Goal: Task Accomplishment & Management: Manage account settings

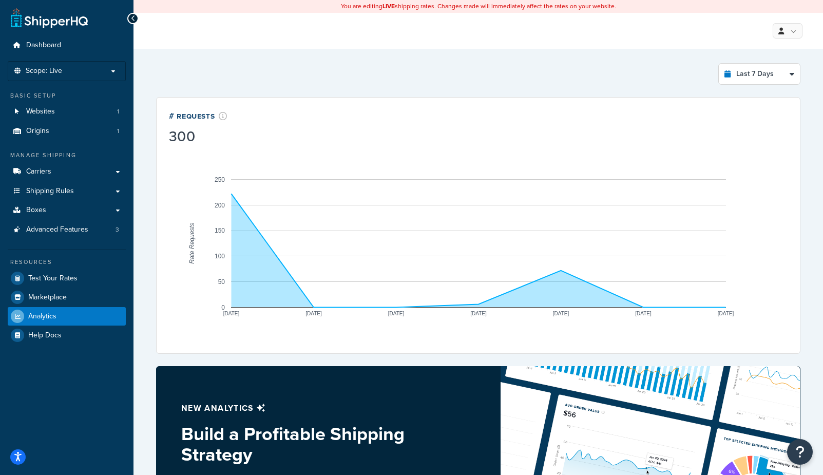
select select "last_7_days"
click at [39, 168] on span "Carriers" at bounding box center [38, 171] width 25 height 9
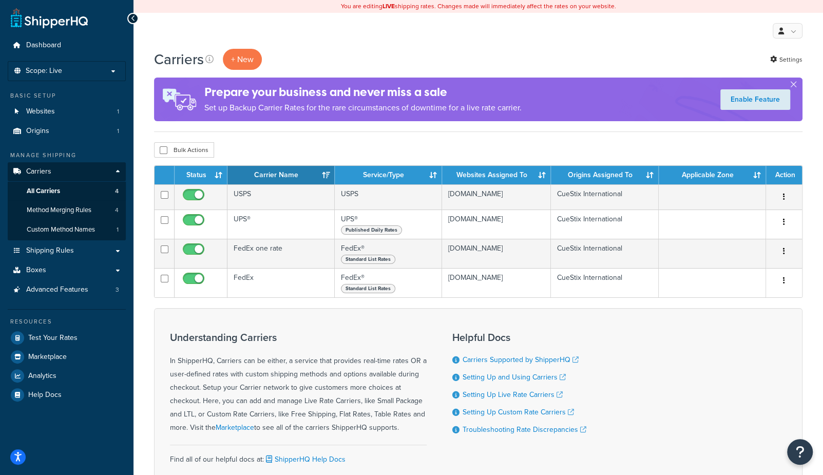
click at [293, 148] on div "Bulk Actions Duplicate Delete" at bounding box center [478, 149] width 648 height 15
click at [36, 108] on span "Websites" at bounding box center [40, 111] width 29 height 9
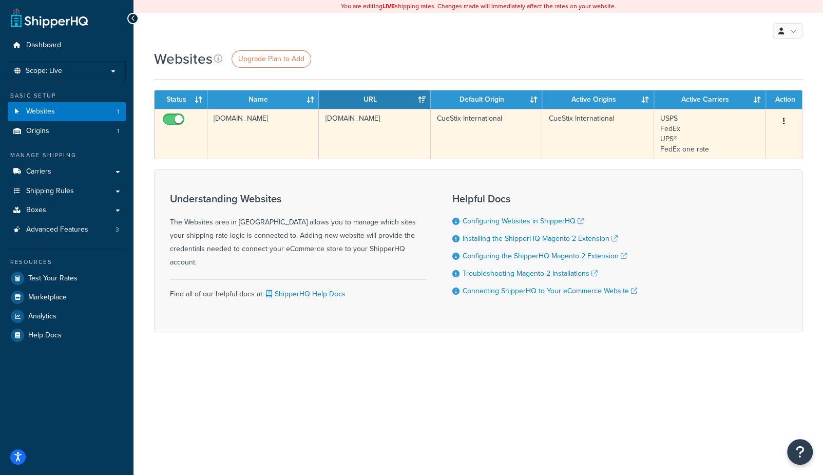
click at [272, 136] on td "cuestix.com" at bounding box center [262, 134] width 111 height 50
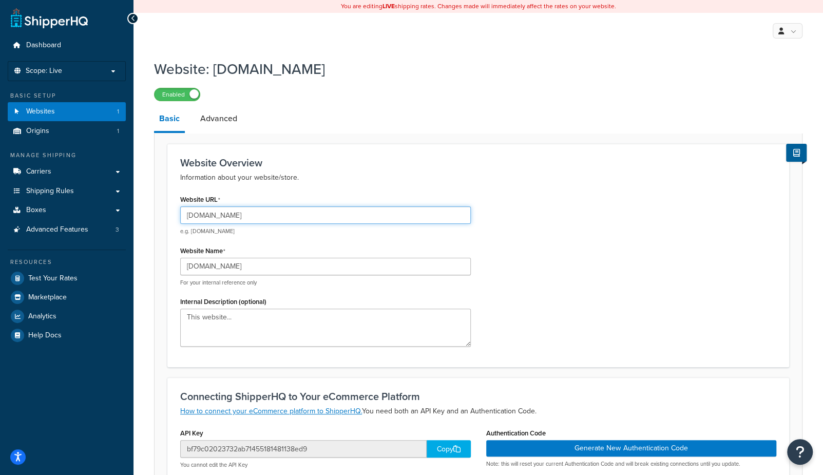
click at [250, 216] on input "[DOMAIN_NAME]" at bounding box center [325, 214] width 291 height 17
click at [228, 267] on input "[DOMAIN_NAME]" at bounding box center [325, 266] width 291 height 17
click at [66, 281] on span "Test Your Rates" at bounding box center [52, 278] width 49 height 9
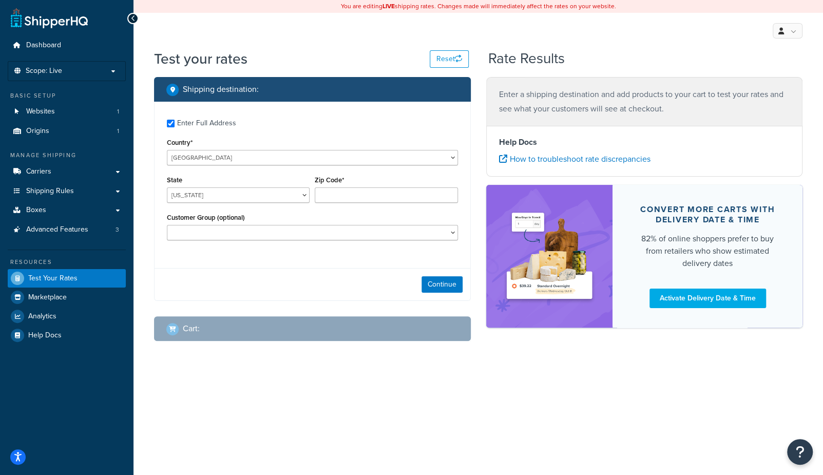
checkbox input "true"
type input "29365"
select select "SC"
select select "Wholesale"
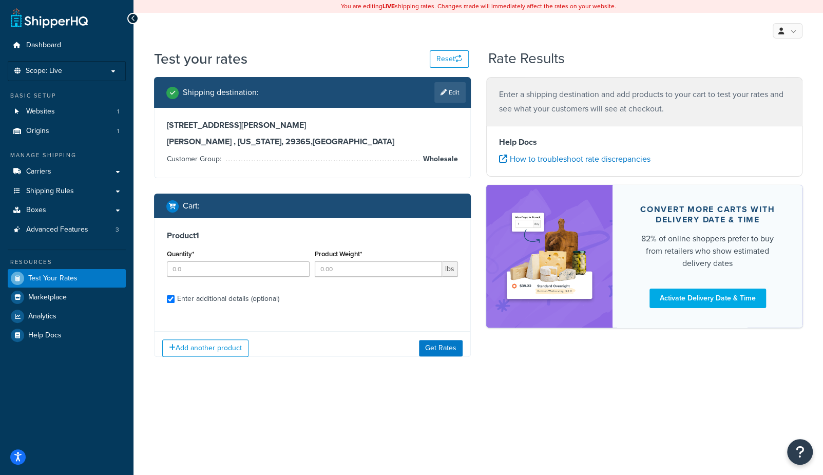
checkbox input "true"
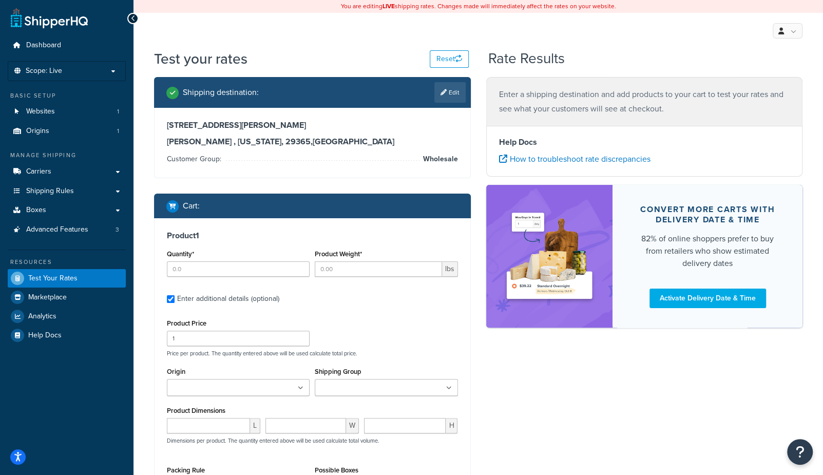
type input "1"
type input "6.550000"
type input "38.95"
type input "0.000000"
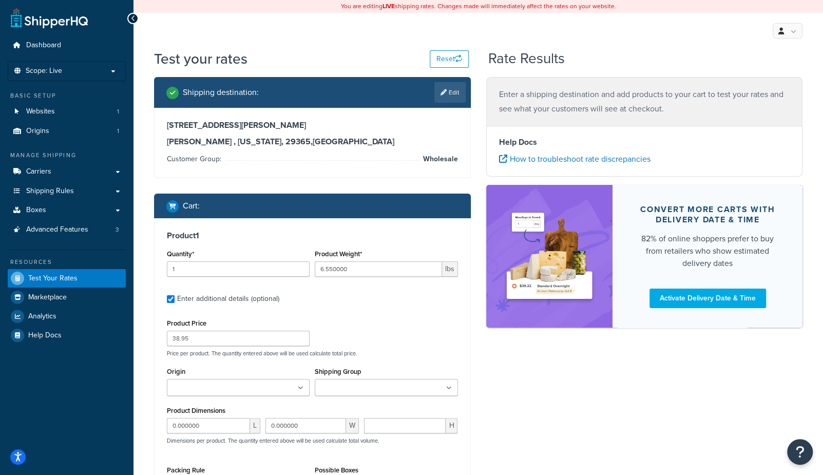
type input "0.000000"
type input "1"
type input "6.201"
type input "375"
type input "2"
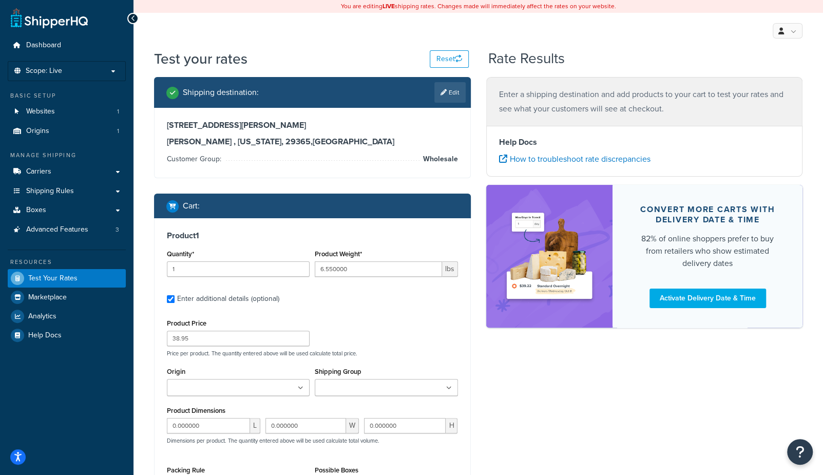
type input "0.400000"
type input "6.1"
type input "0.000000"
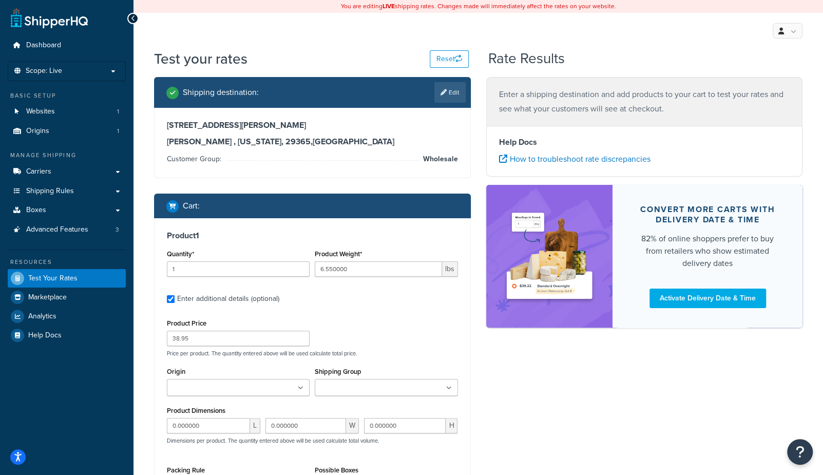
type input "2"
type input "0.300000"
type input "5.89"
type input "0.000000"
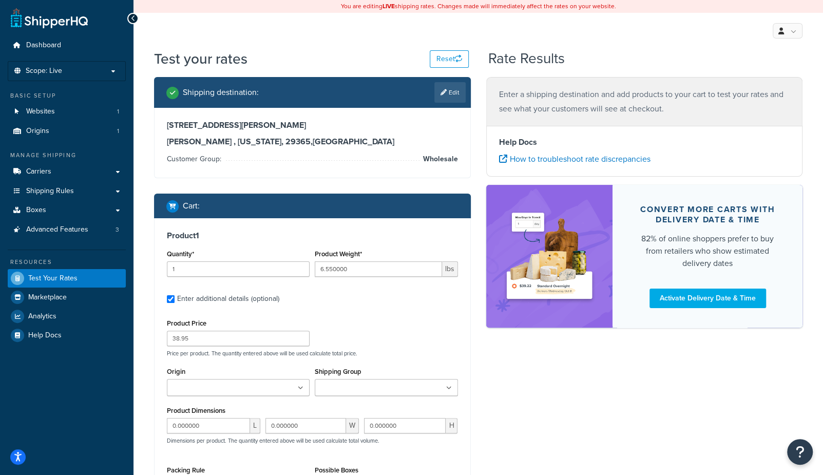
type input "0.000000"
type input "4"
type input "0.200000"
type input "2.95"
type input "0.000000"
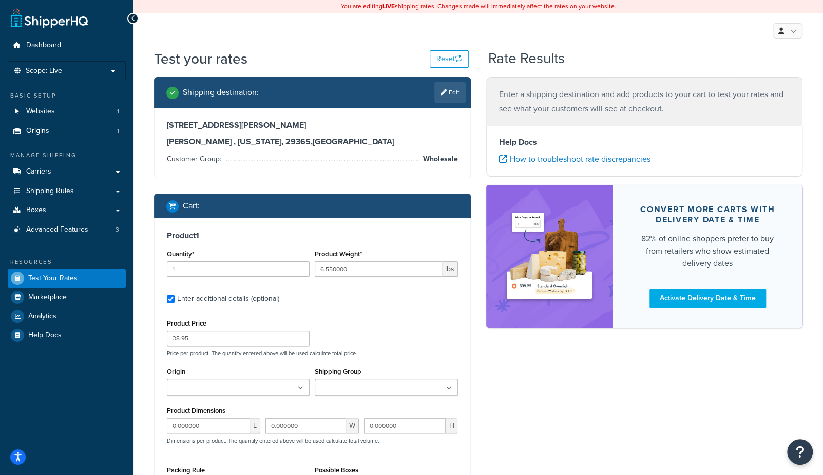
type input "0.000000"
type input "2"
type input "0.500000"
type input "6.7"
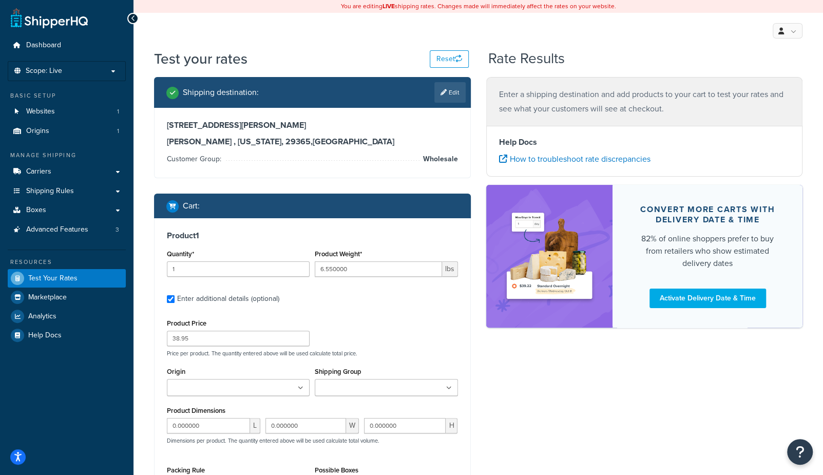
type input "0.000000"
type input "4"
type input "0.050000"
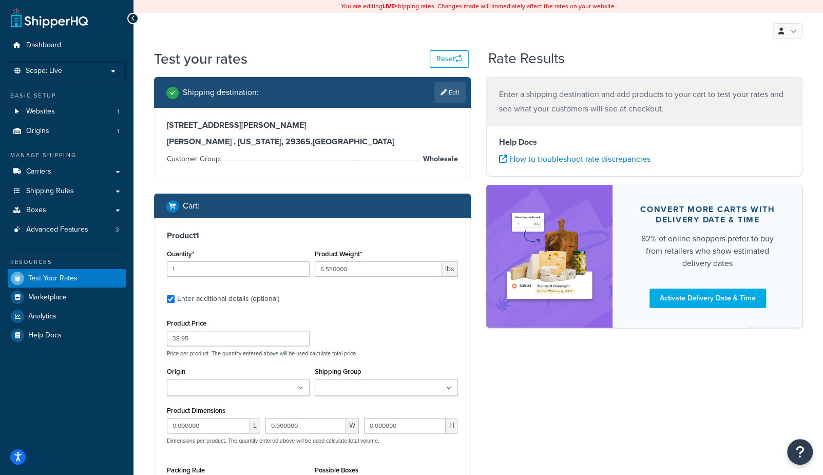
type input "2.75"
type input "0.000000"
type input "2"
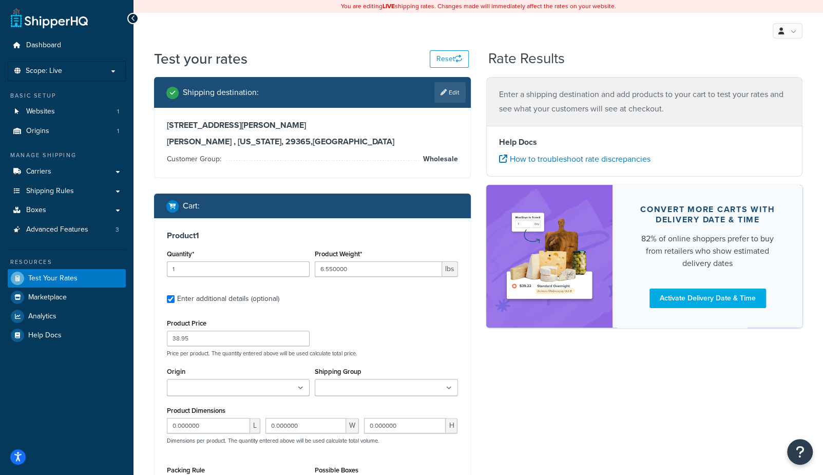
type input "0.100000"
type input "5.4"
type input "0.000000"
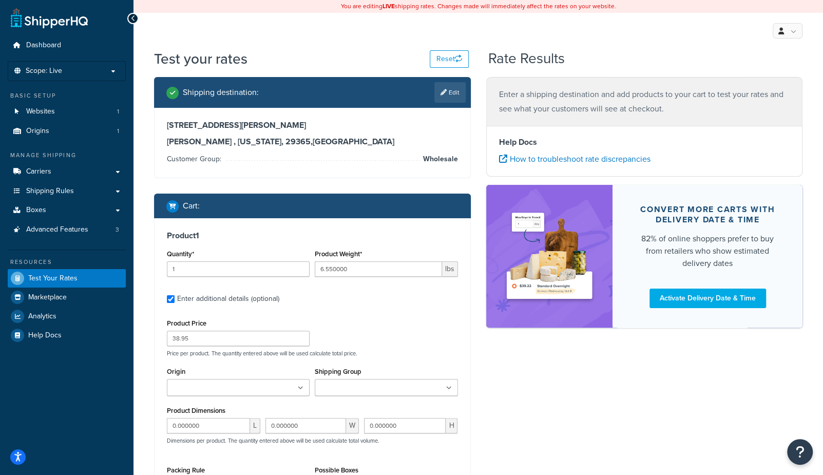
type input "2"
type input "0.500000"
type input "5.5"
type input "0.000000"
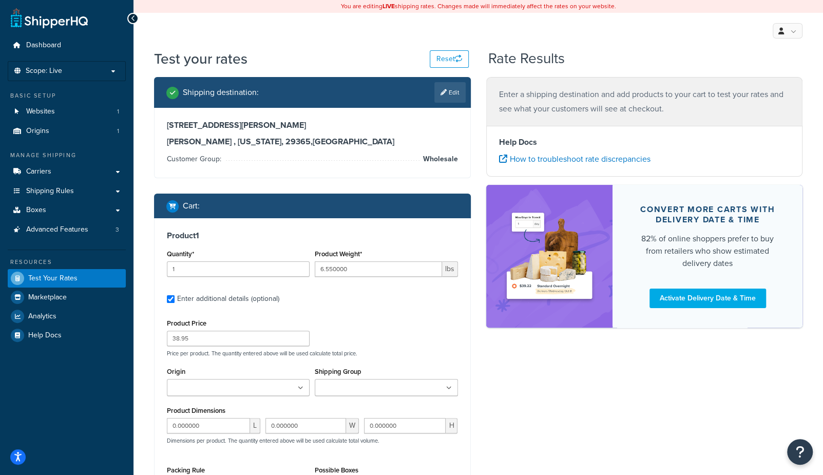
type input "0.000000"
type input "1"
type input "0.800000"
type input "33.65"
type input "0.000000"
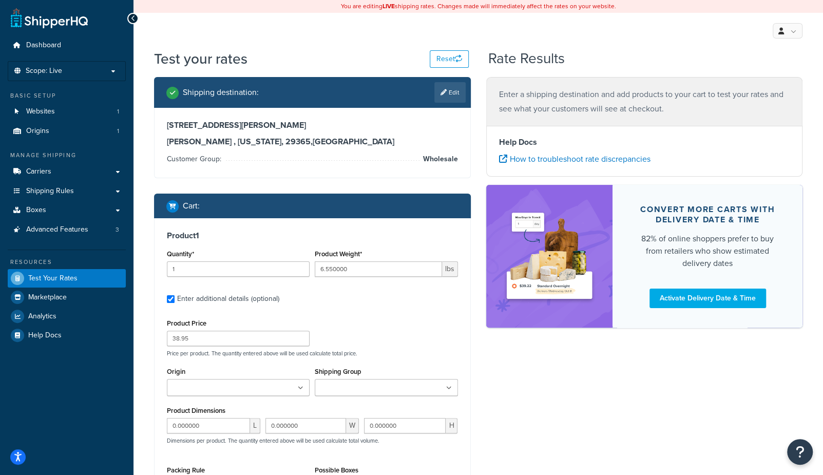
type input "0.000000"
type input "2"
type input "0.350000"
type input "7.6"
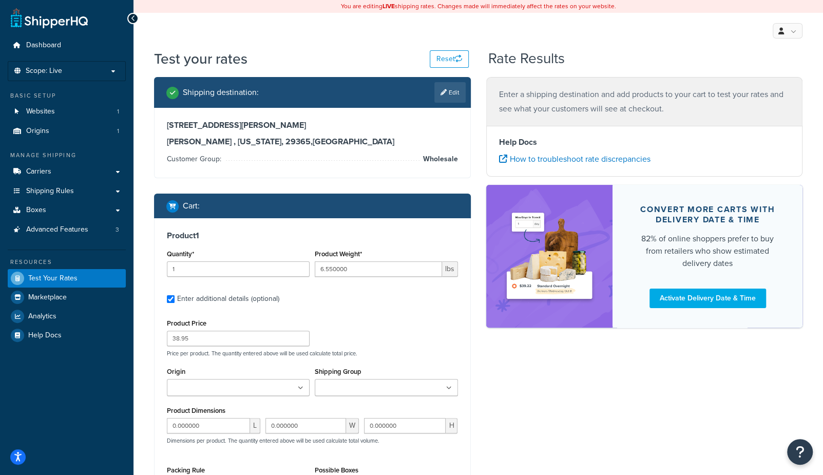
type input "1"
type input "0.125000"
type input "20.3"
type input "1"
type input "0.200000"
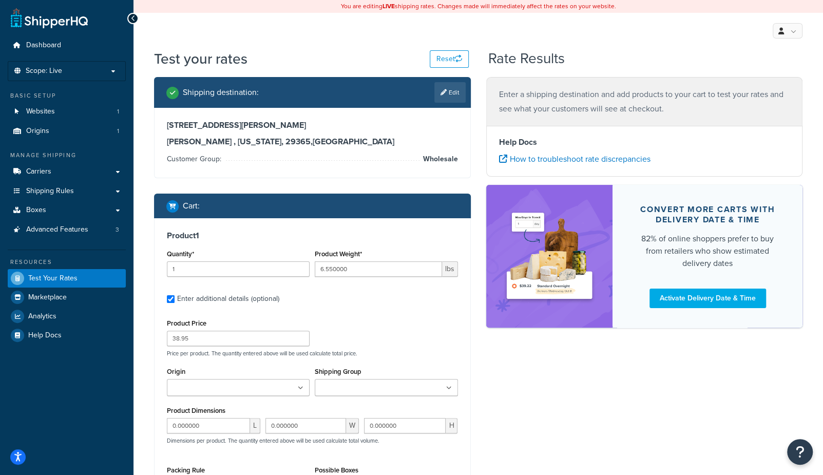
type input "2.45"
type input "0.000000"
type input "1"
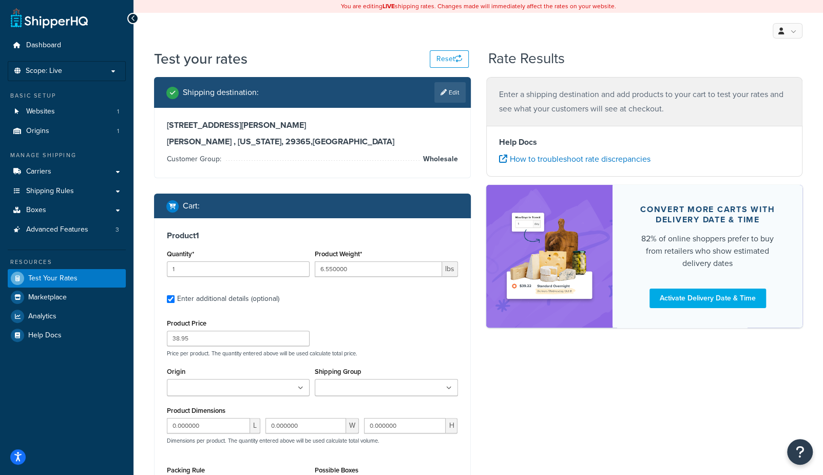
type input "0.200000"
type input "2.45"
type input "0.000000"
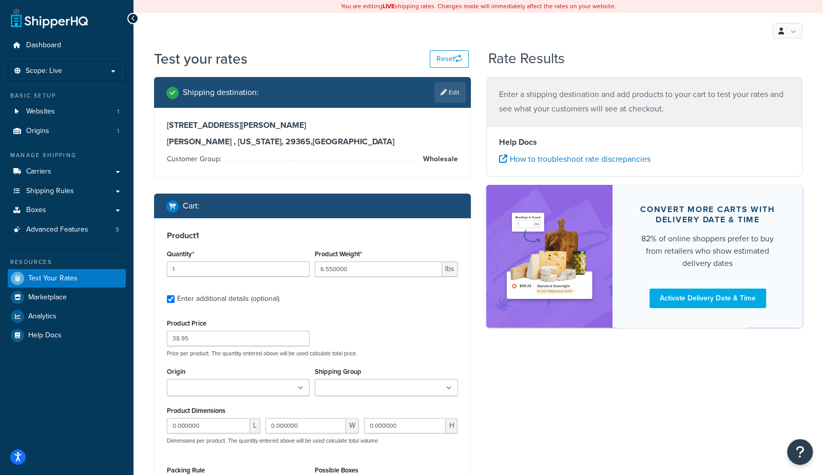
type input "3"
type input "0.100000"
type input "1.4"
type input "0.000000"
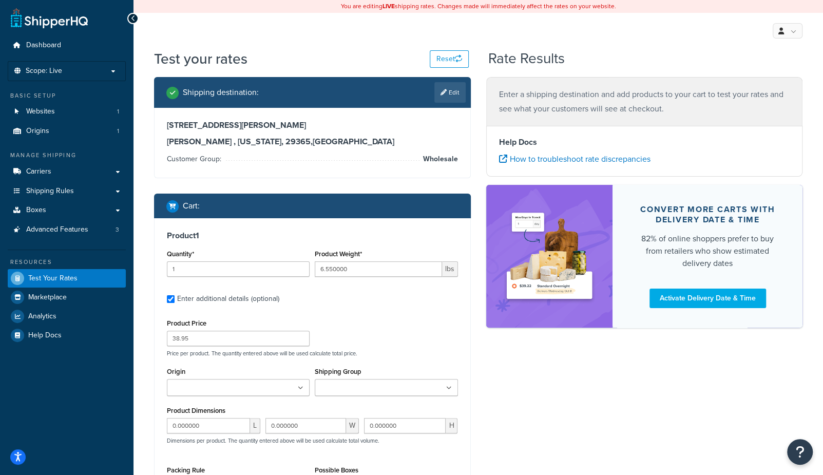
type input "0.000000"
type input "3"
type input "0.050000"
type input "9.8"
type input "0.000000"
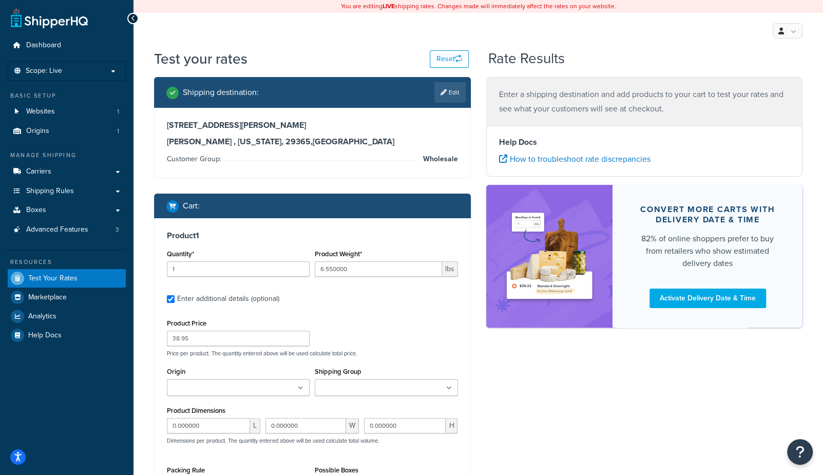
type input "0.000000"
type input "1"
type input "0.450000"
type input "31.4"
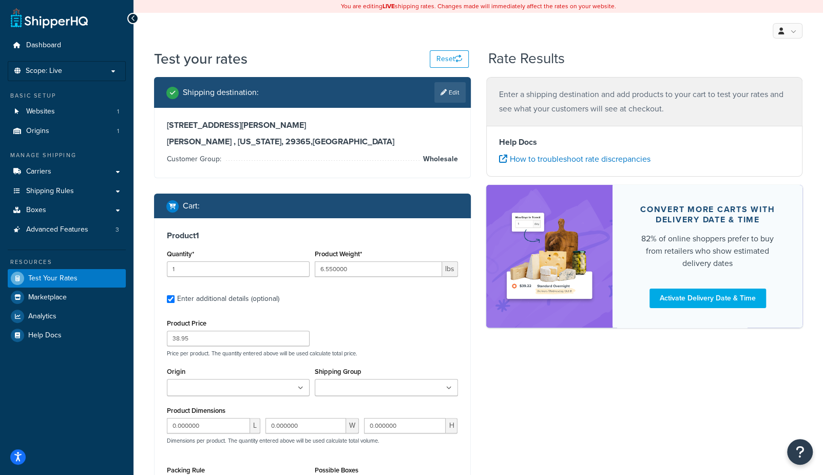
type input "0.000000"
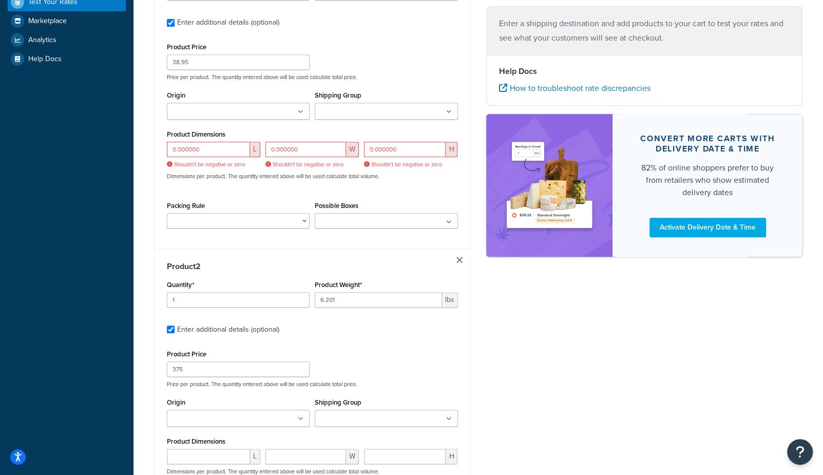
scroll to position [153, 0]
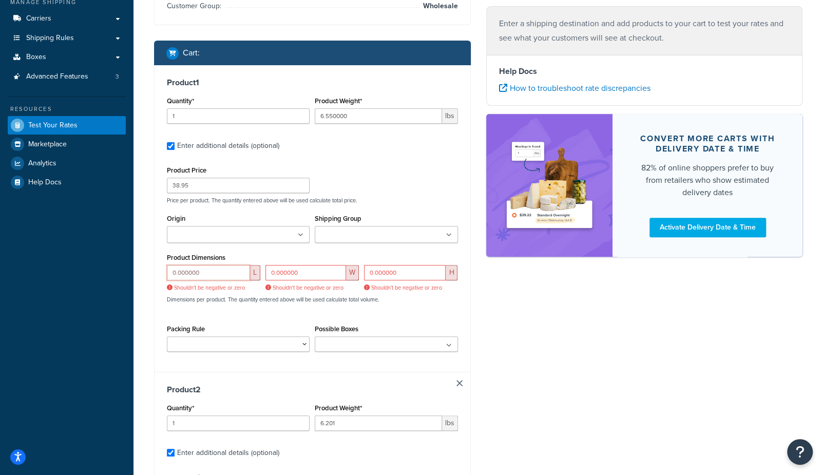
drag, startPoint x: 215, startPoint y: 273, endPoint x: 107, endPoint y: 270, distance: 108.4
type input "0"
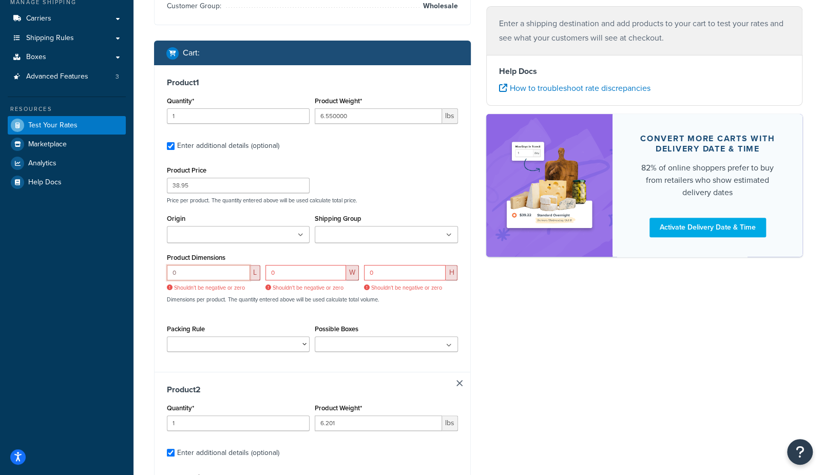
drag, startPoint x: 225, startPoint y: 272, endPoint x: 78, endPoint y: 262, distance: 147.6
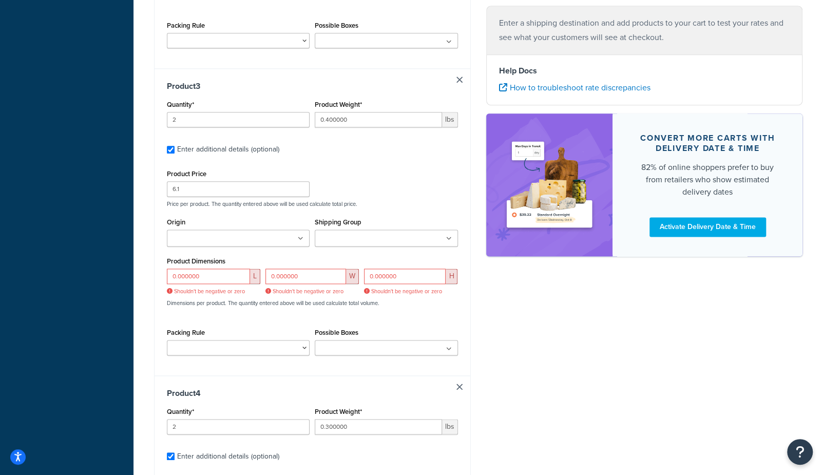
scroll to position [742, 0]
drag, startPoint x: 227, startPoint y: 276, endPoint x: 69, endPoint y: 263, distance: 158.6
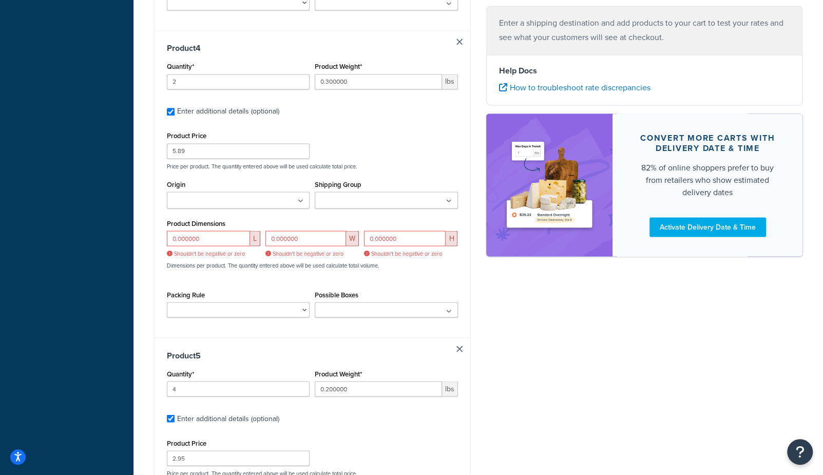
scroll to position [1103, 0]
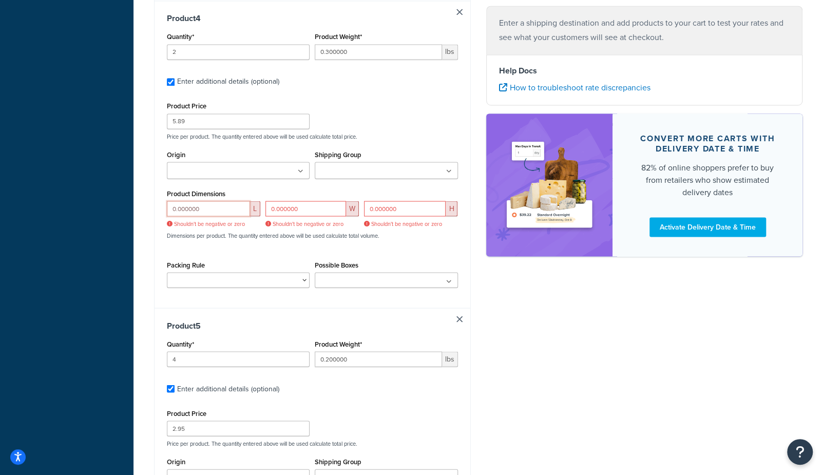
drag, startPoint x: 220, startPoint y: 207, endPoint x: 8, endPoint y: 207, distance: 212.0
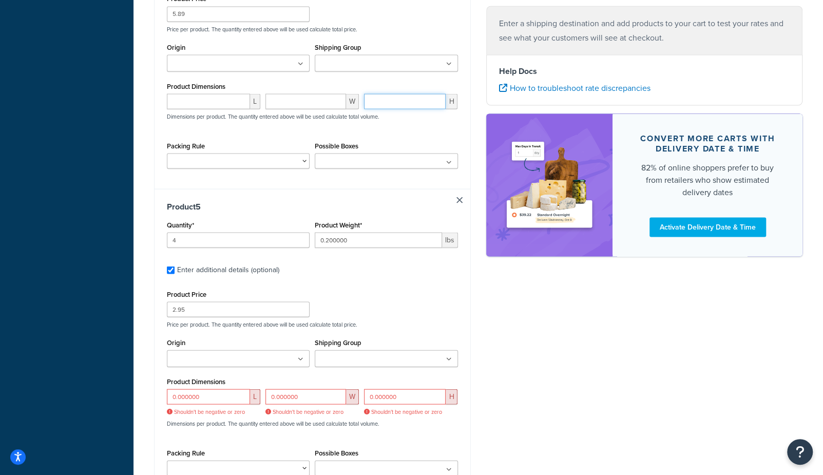
scroll to position [1212, 0]
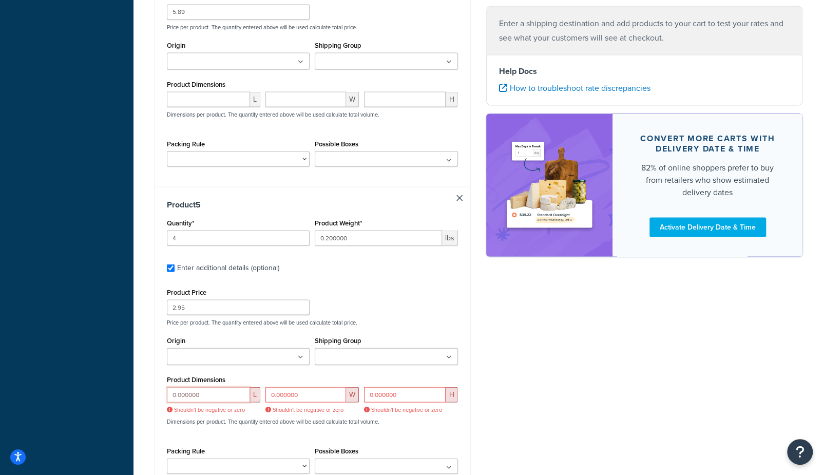
drag, startPoint x: 235, startPoint y: 393, endPoint x: 128, endPoint y: 396, distance: 107.3
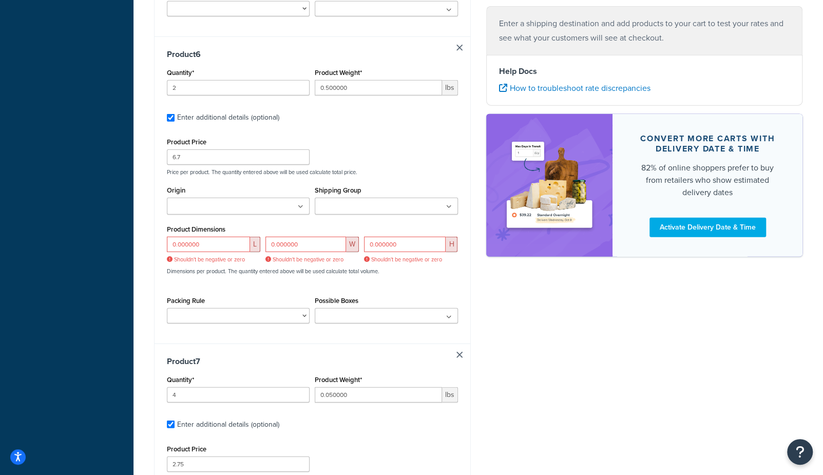
scroll to position [1659, 0]
drag, startPoint x: 219, startPoint y: 241, endPoint x: 33, endPoint y: 237, distance: 185.9
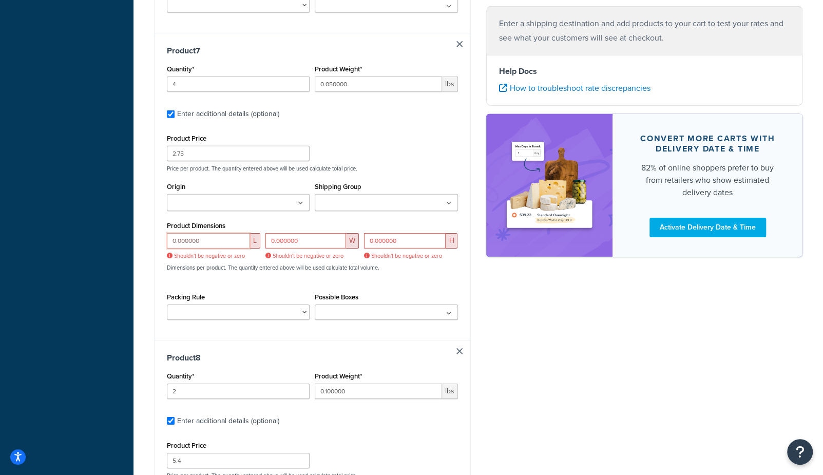
drag, startPoint x: 209, startPoint y: 237, endPoint x: 8, endPoint y: 228, distance: 201.4
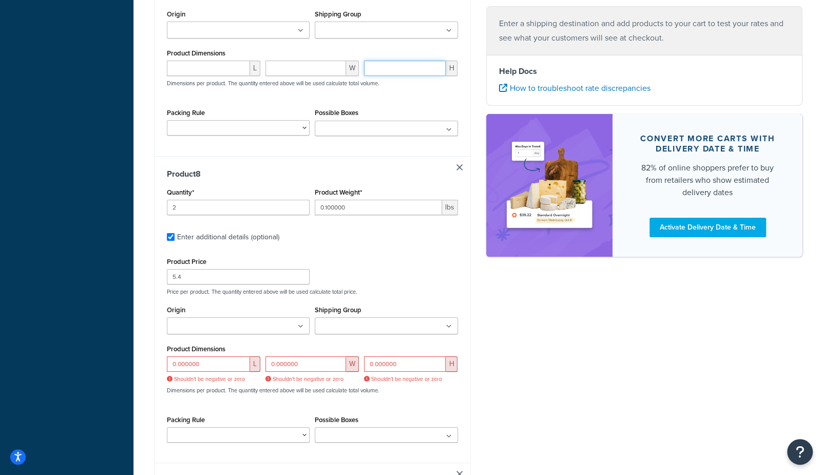
scroll to position [2133, 0]
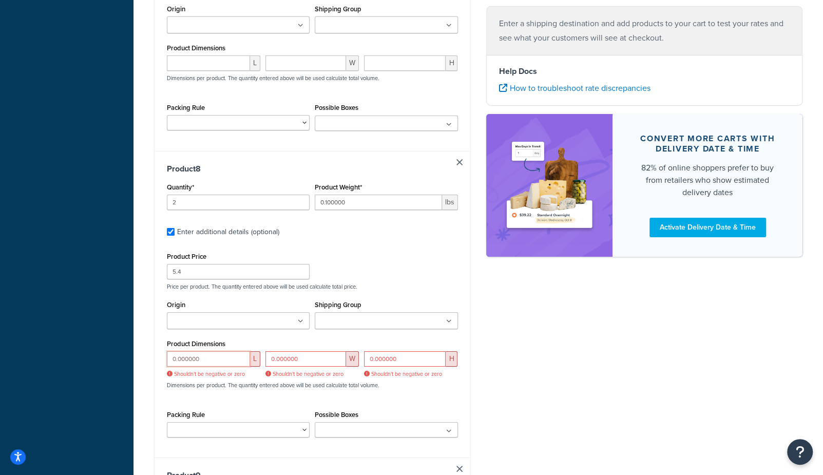
type input "1"
drag, startPoint x: 206, startPoint y: 358, endPoint x: 58, endPoint y: 348, distance: 148.7
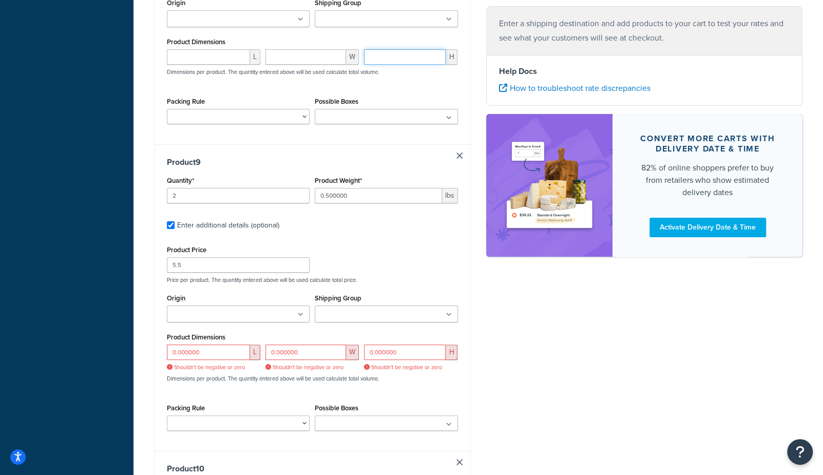
scroll to position [2438, 0]
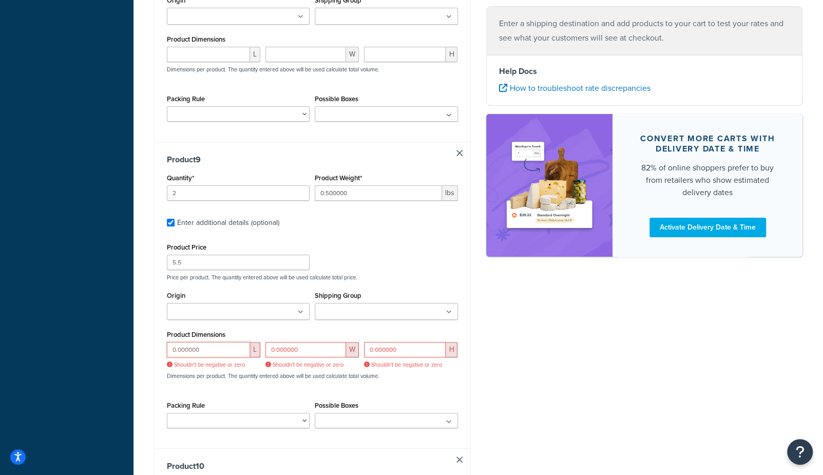
drag, startPoint x: 213, startPoint y: 349, endPoint x: 106, endPoint y: 342, distance: 106.5
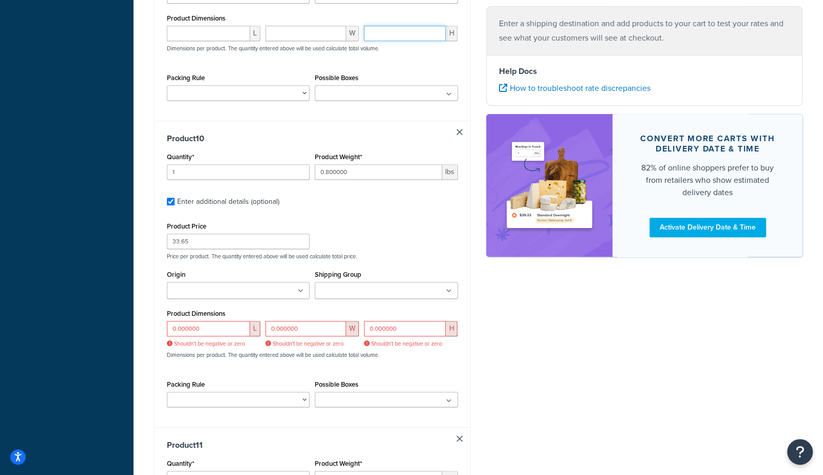
scroll to position [2756, 0]
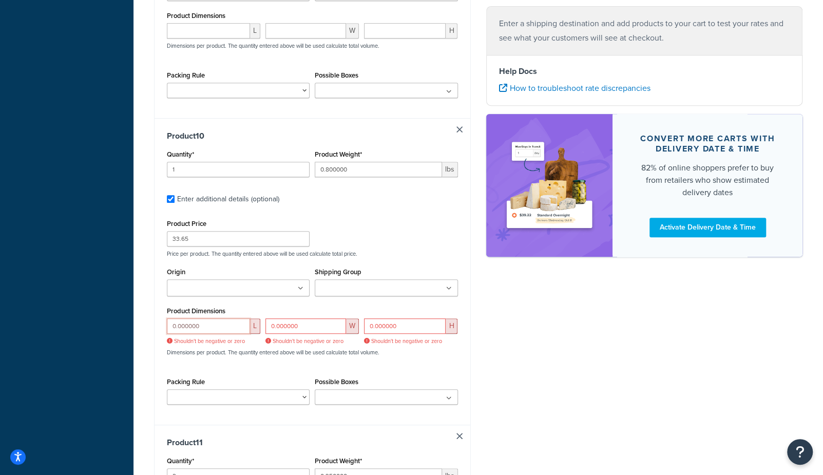
drag, startPoint x: 216, startPoint y: 321, endPoint x: 41, endPoint y: 320, distance: 175.0
click at [41, 320] on div "Dashboard Scope: Live Basic Setup Websites 1 Origins 1 Manage Shipping Carriers…" at bounding box center [411, 410] width 823 height 6333
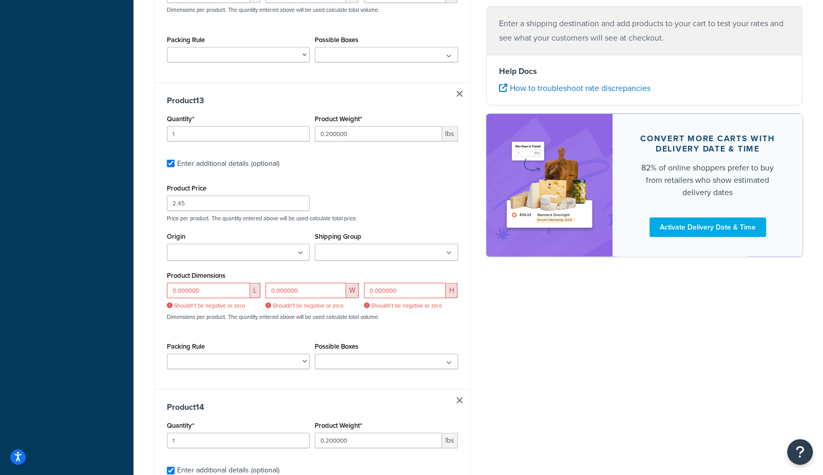
scroll to position [3688, 0]
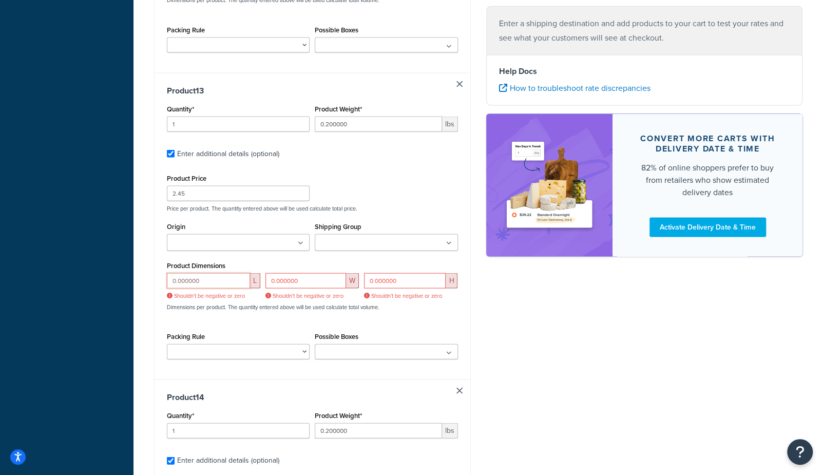
drag, startPoint x: 212, startPoint y: 278, endPoint x: 94, endPoint y: 277, distance: 117.6
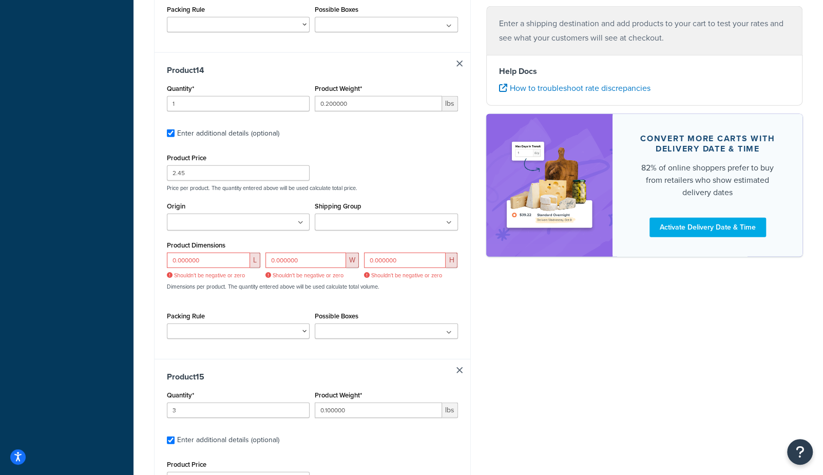
scroll to position [4004, 0]
drag, startPoint x: 218, startPoint y: 259, endPoint x: 110, endPoint y: 247, distance: 108.4
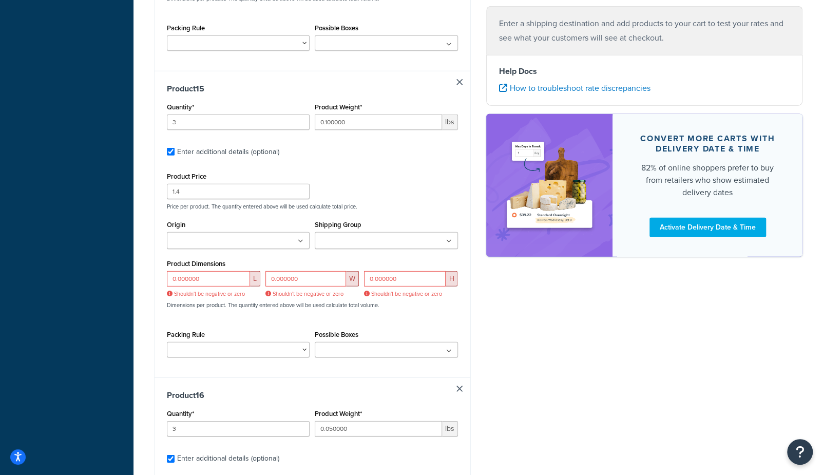
scroll to position [4281, 0]
drag, startPoint x: 209, startPoint y: 277, endPoint x: 113, endPoint y: 271, distance: 96.2
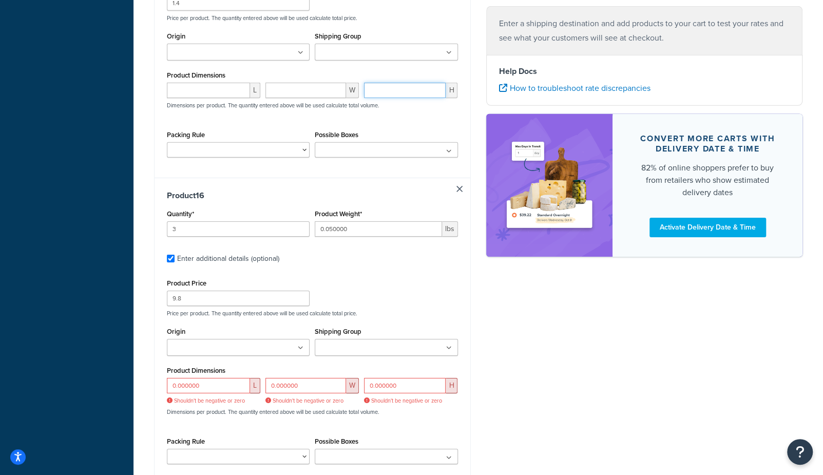
scroll to position [4465, 0]
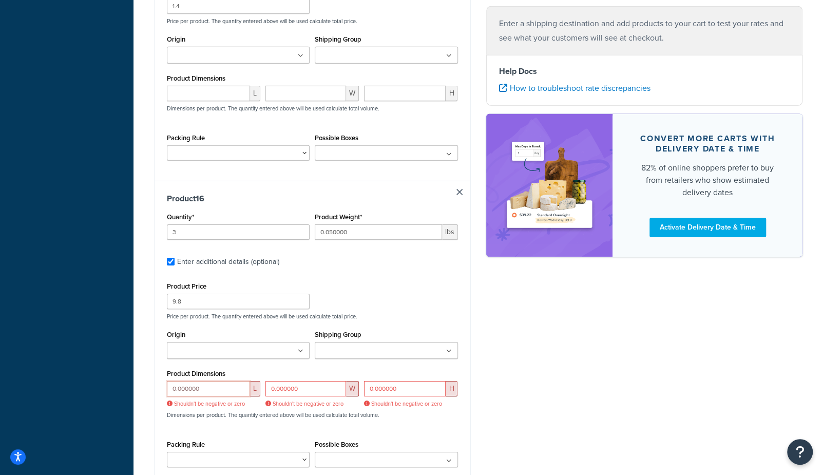
drag, startPoint x: 171, startPoint y: 387, endPoint x: 104, endPoint y: 378, distance: 67.8
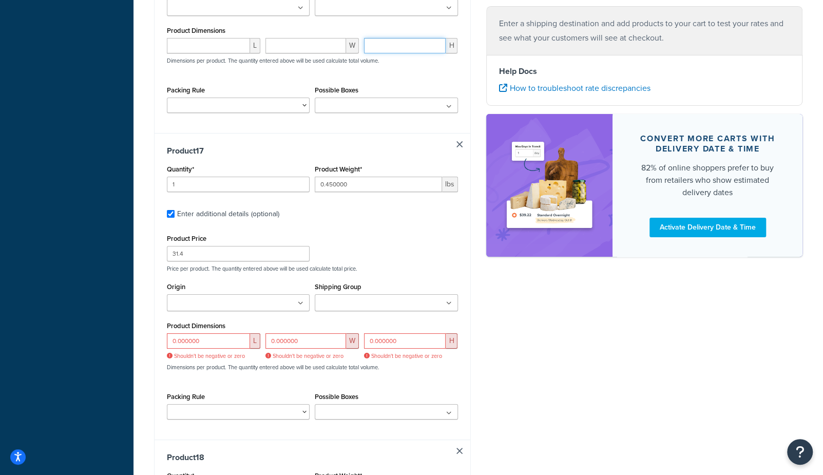
scroll to position [4810, 0]
drag, startPoint x: 212, startPoint y: 337, endPoint x: 81, endPoint y: 334, distance: 131.5
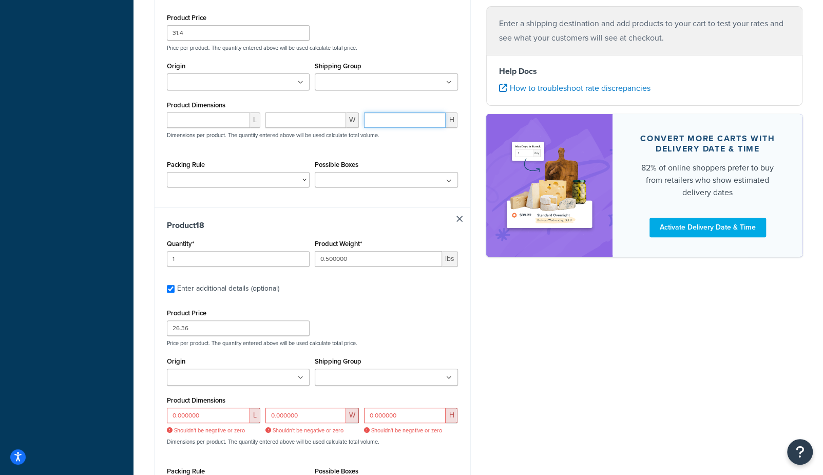
scroll to position [5030, 0]
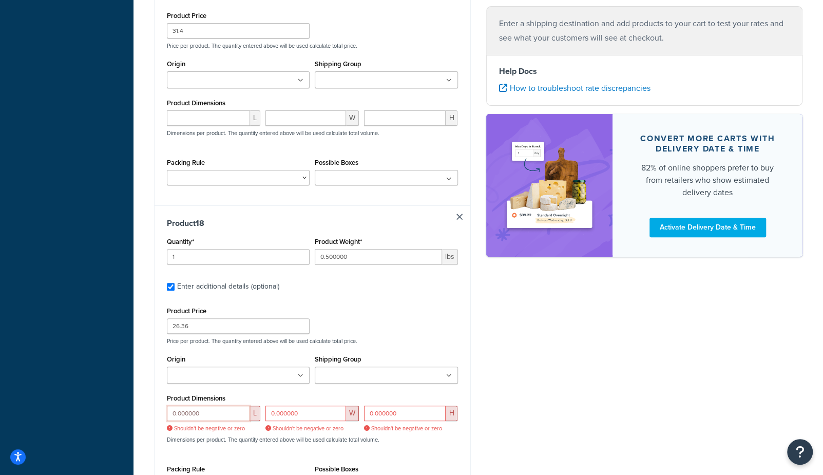
drag, startPoint x: 208, startPoint y: 412, endPoint x: 32, endPoint y: 403, distance: 176.3
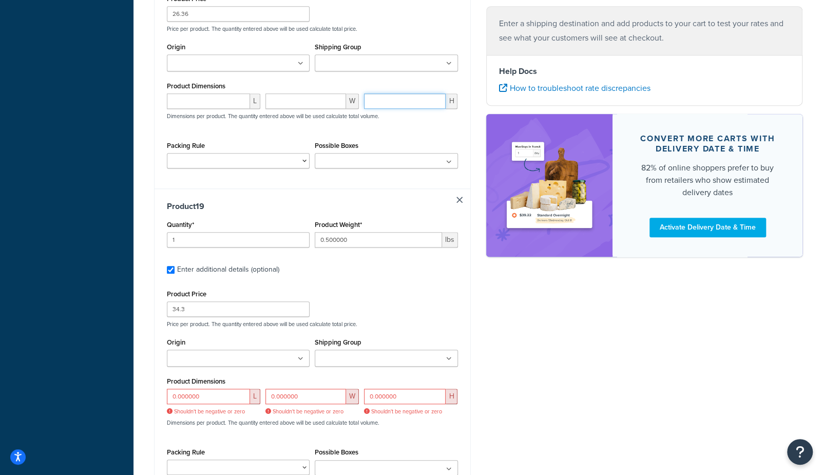
scroll to position [5358, 0]
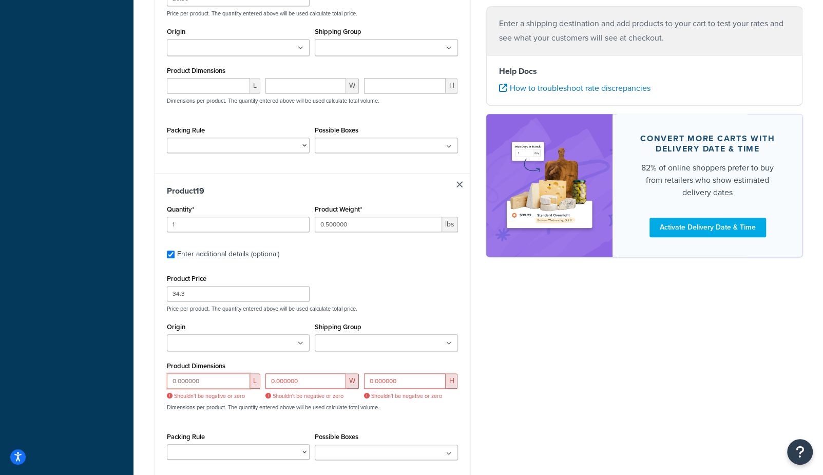
drag, startPoint x: 214, startPoint y: 378, endPoint x: 36, endPoint y: 373, distance: 177.2
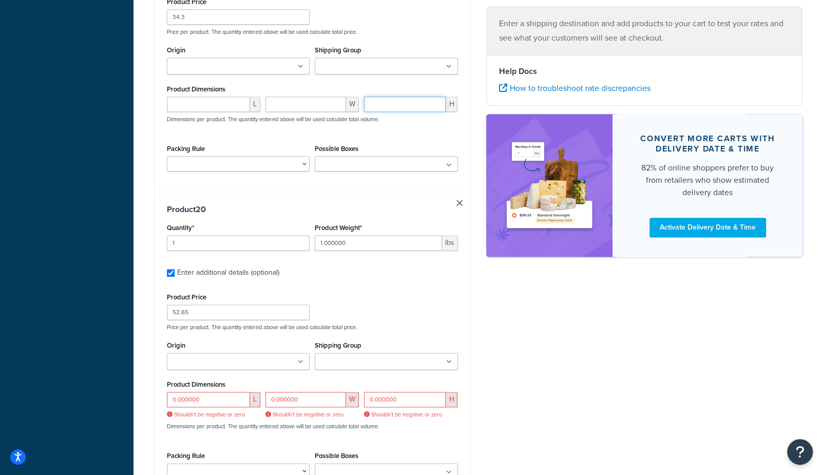
scroll to position [5646, 0]
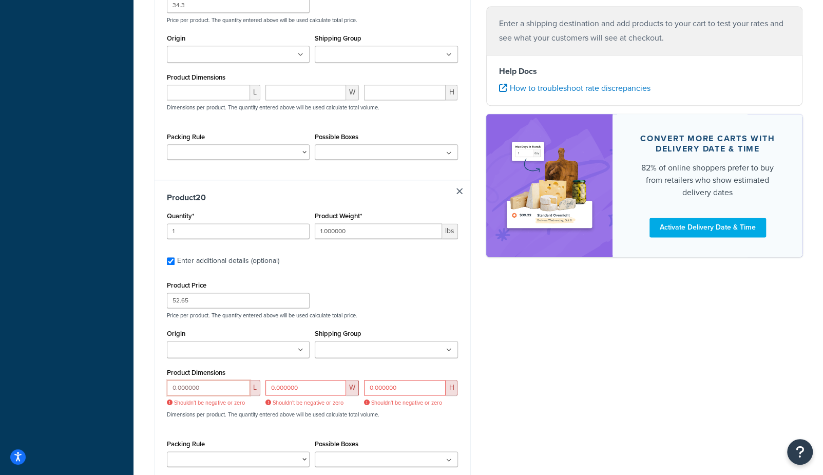
drag, startPoint x: 210, startPoint y: 384, endPoint x: 122, endPoint y: 383, distance: 88.8
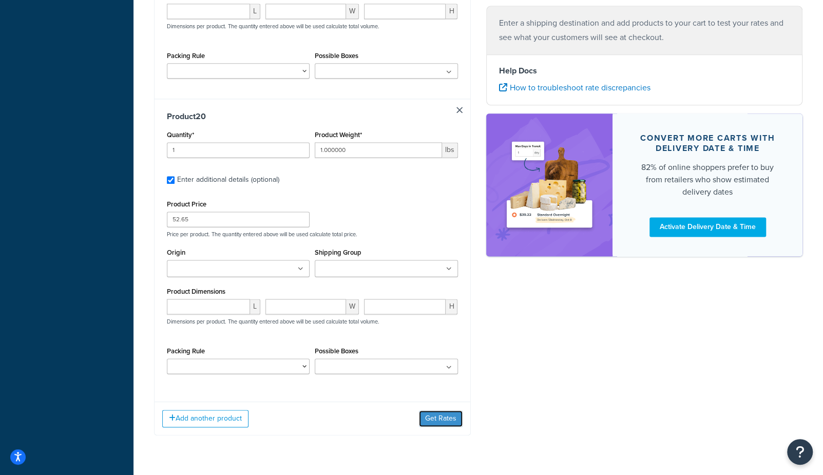
drag, startPoint x: 433, startPoint y: 421, endPoint x: 425, endPoint y: 420, distance: 8.8
click at [433, 421] on button "Get Rates" at bounding box center [441, 418] width 44 height 16
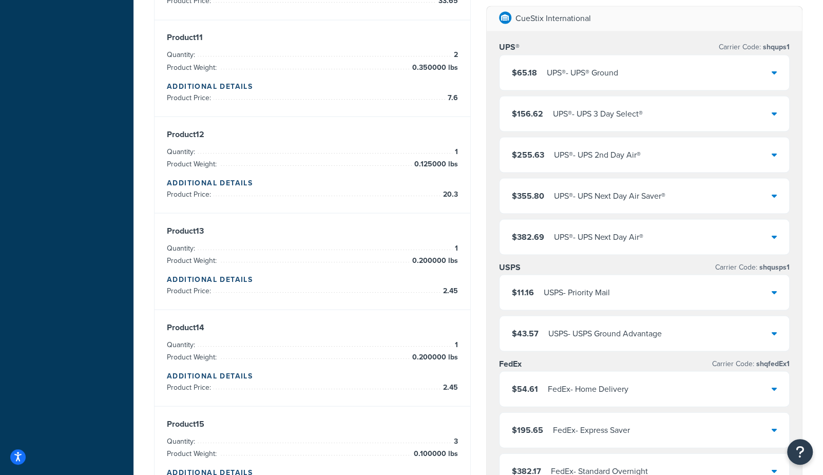
scroll to position [1742, 0]
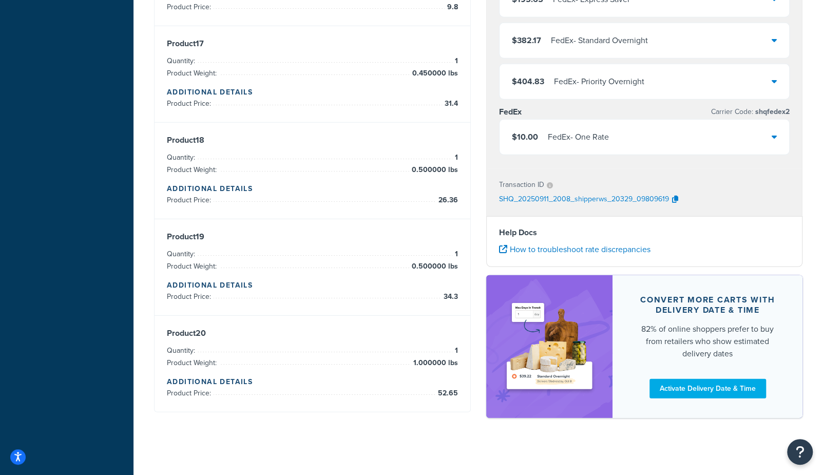
click at [645, 132] on div "$10.00 FedEx - One Rate" at bounding box center [644, 137] width 290 height 35
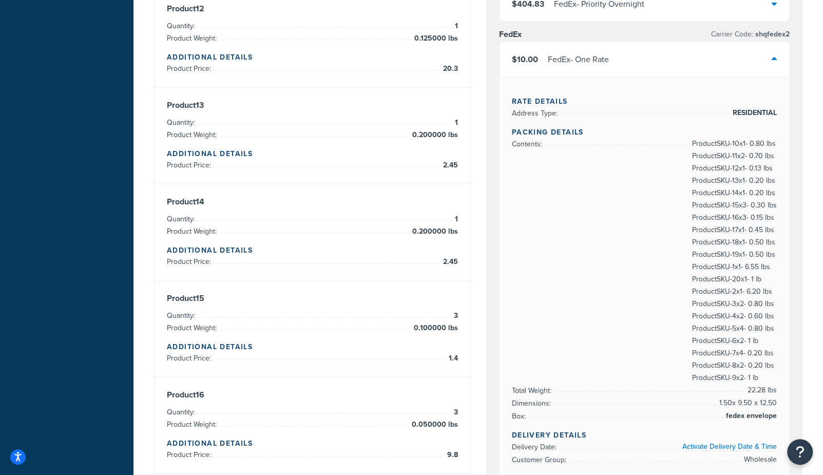
scroll to position [1294, 0]
click at [634, 64] on div "$10.00 FedEx - One Rate" at bounding box center [644, 60] width 290 height 35
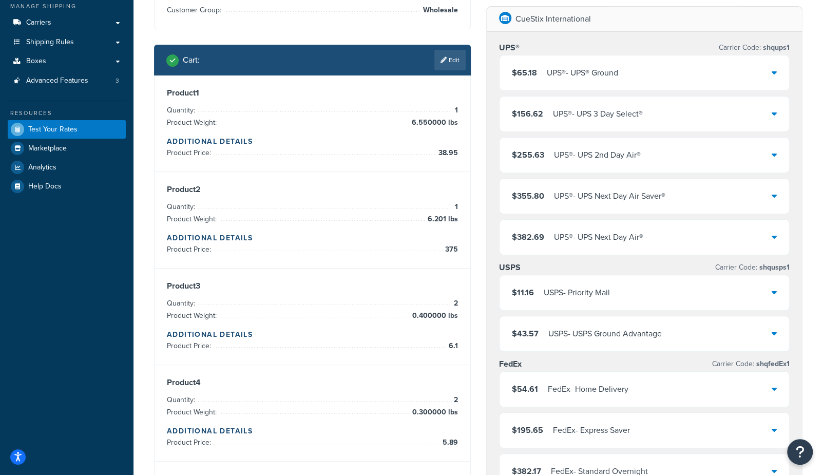
scroll to position [146, 0]
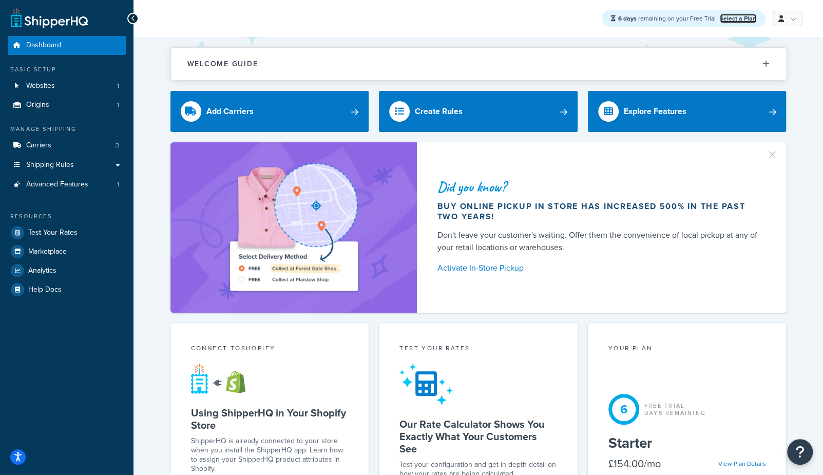
click at [742, 18] on link "Select a Plan" at bounding box center [738, 18] width 36 height 9
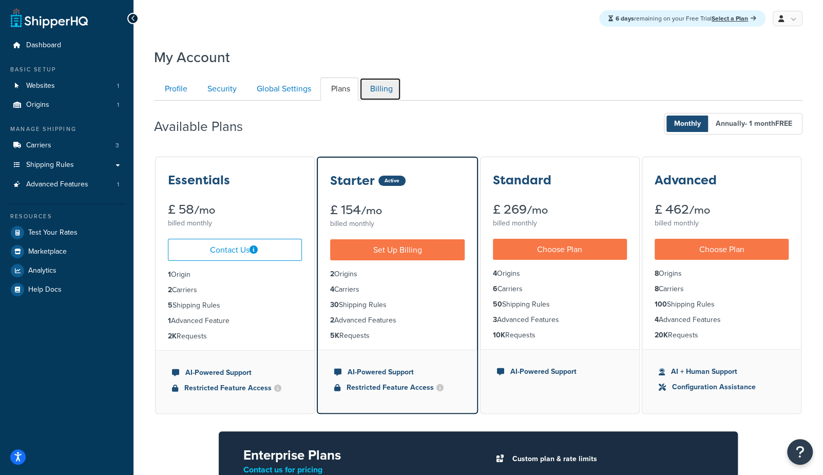
click at [377, 82] on link "Billing" at bounding box center [380, 89] width 42 height 23
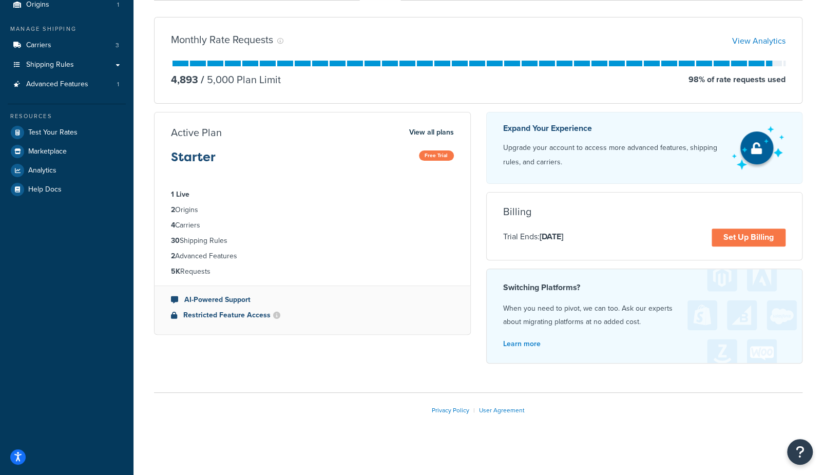
scroll to position [101, 0]
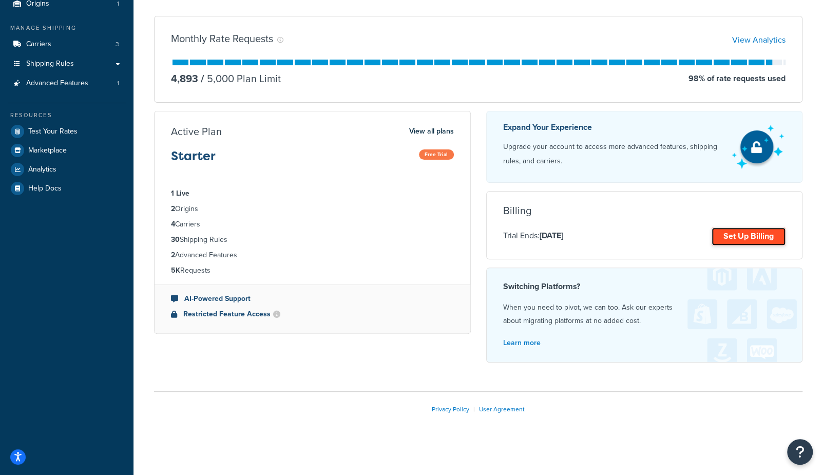
click at [727, 238] on link "Set Up Billing" at bounding box center [748, 236] width 74 height 18
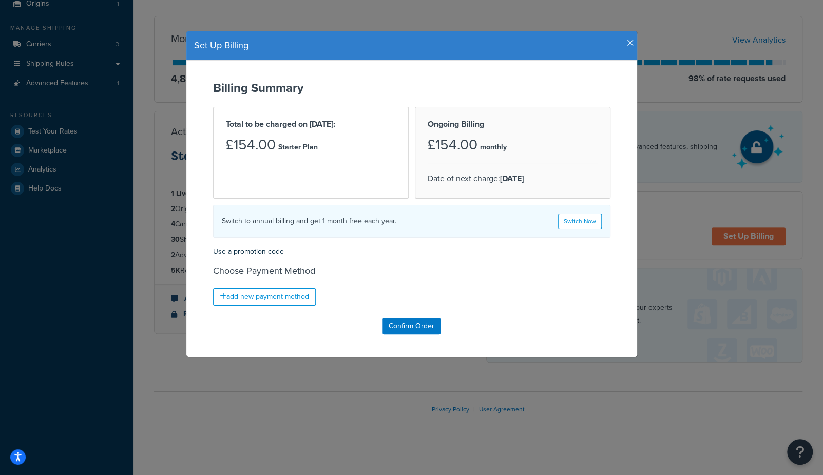
click at [632, 43] on icon "button" at bounding box center [630, 42] width 7 height 9
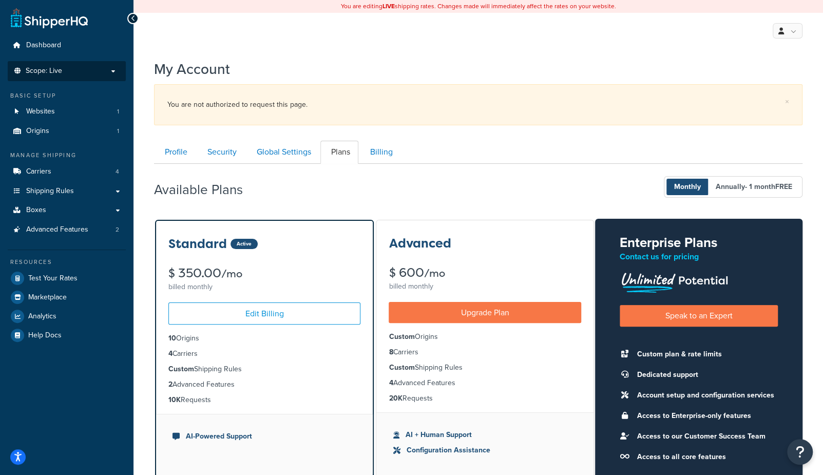
click at [50, 74] on span "Scope: Live" at bounding box center [44, 71] width 36 height 9
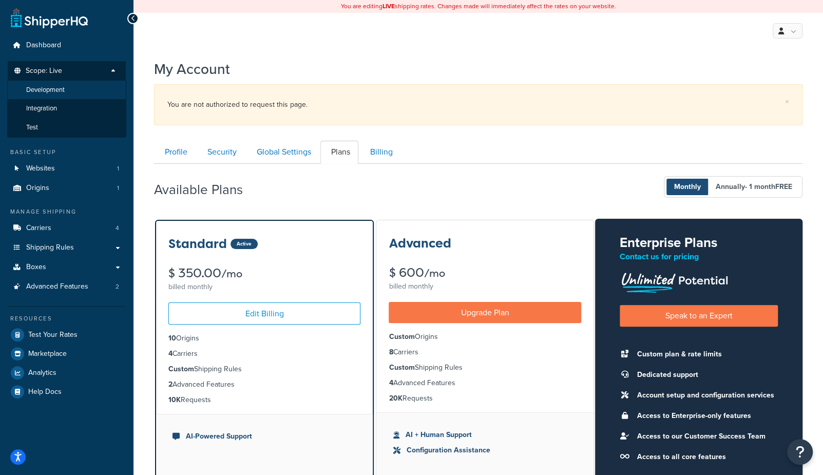
click at [56, 92] on span "Development" at bounding box center [45, 90] width 38 height 9
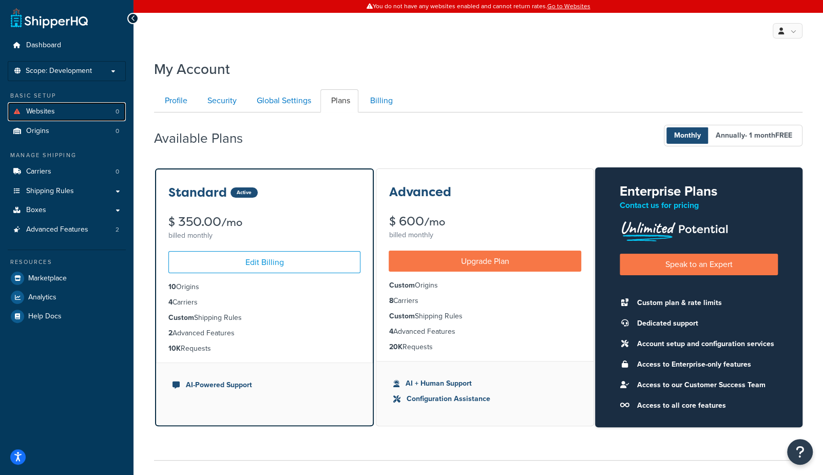
click at [62, 112] on link "Websites 0" at bounding box center [67, 111] width 118 height 19
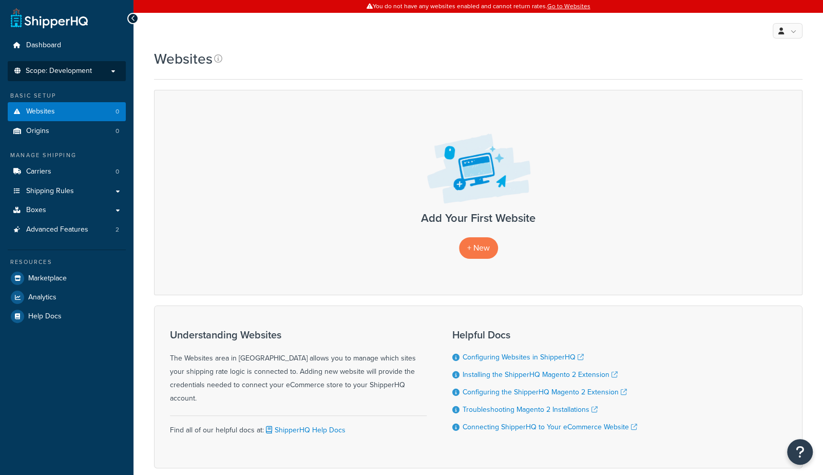
click at [75, 70] on span "Scope: Development" at bounding box center [59, 71] width 66 height 9
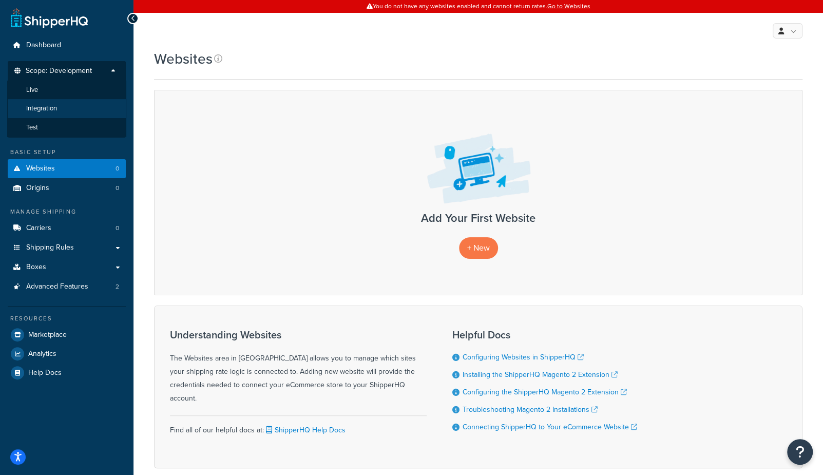
click at [59, 107] on li "Integration" at bounding box center [66, 108] width 119 height 19
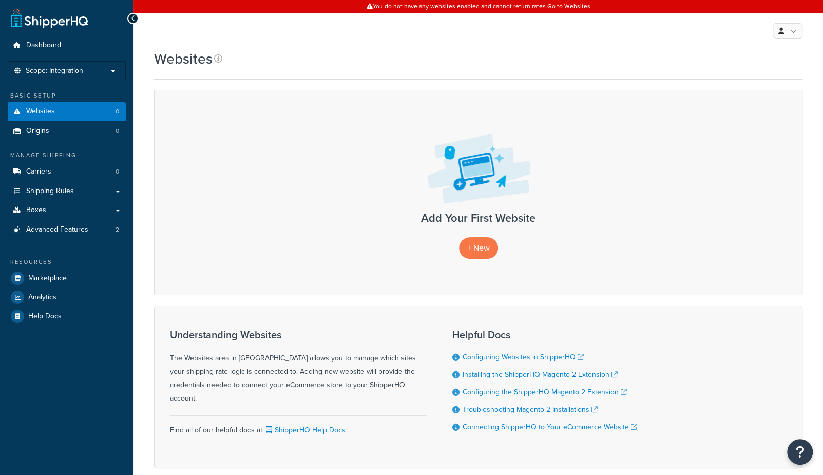
click at [74, 71] on span "Scope: Integration" at bounding box center [54, 71] width 57 height 9
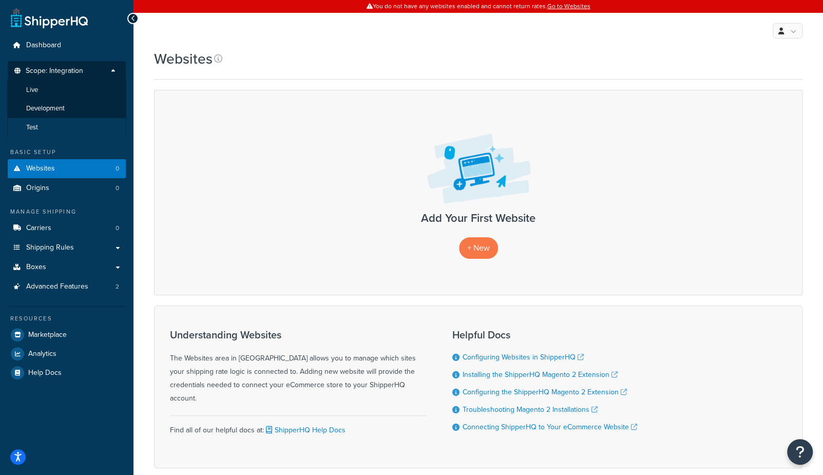
click at [51, 129] on li "Test" at bounding box center [66, 127] width 119 height 19
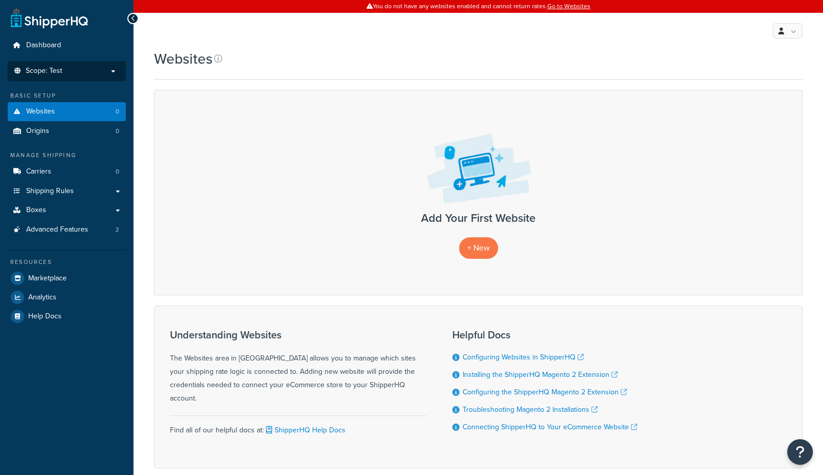
click at [66, 71] on p "Scope: Test" at bounding box center [66, 71] width 109 height 9
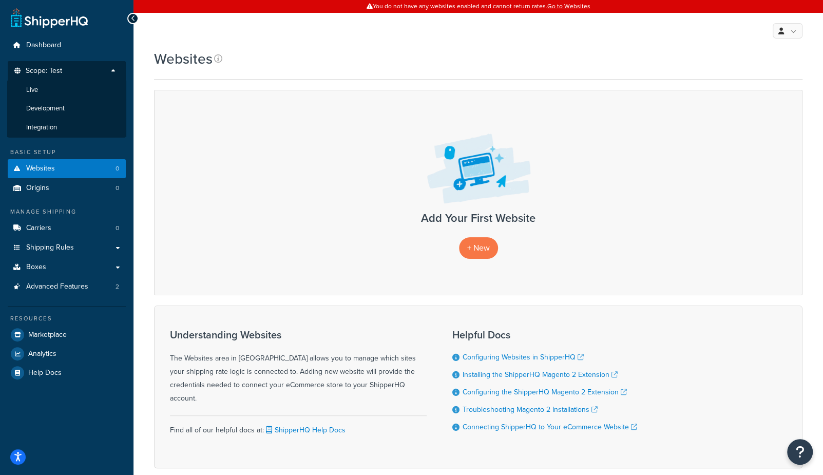
click at [53, 91] on li "Live" at bounding box center [66, 90] width 119 height 19
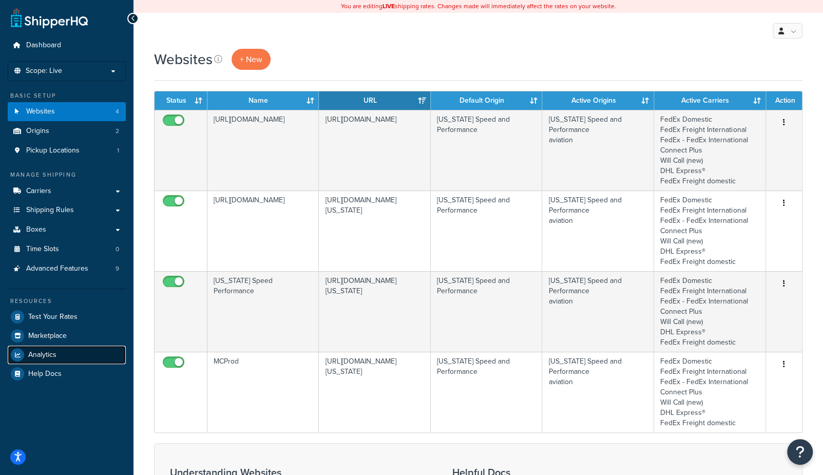
click at [56, 357] on link "Analytics" at bounding box center [67, 354] width 118 height 18
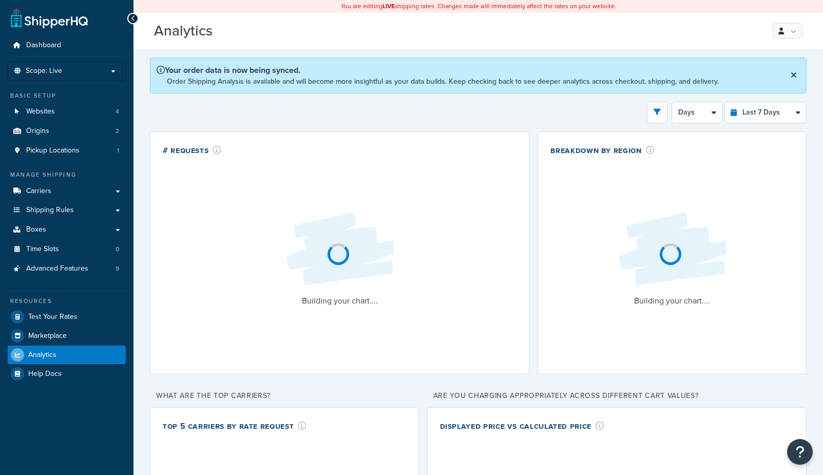
select select "last_7_days"
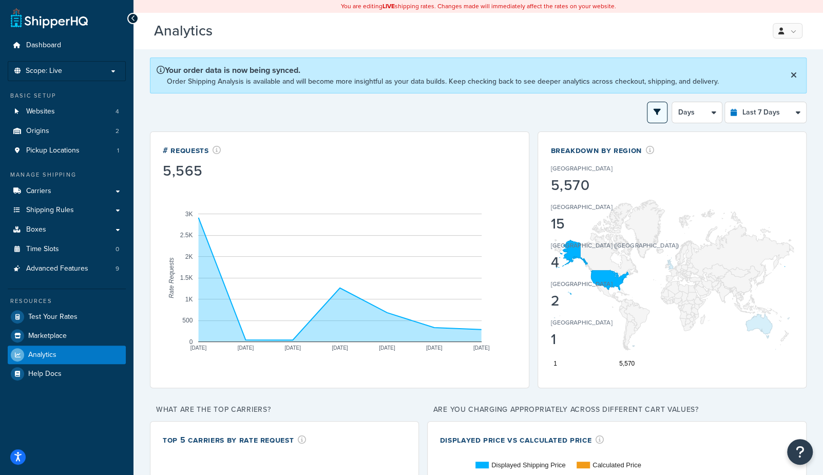
click at [653, 114] on button "open filter drawer" at bounding box center [657, 113] width 21 height 22
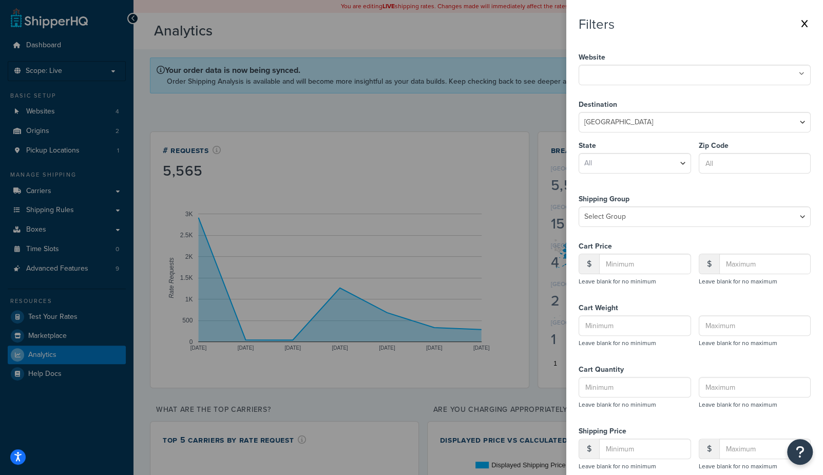
click at [646, 79] on ul at bounding box center [694, 75] width 232 height 21
click at [654, 42] on div "Filters Website MCProd [URL][DOMAIN_NAME] [URL][DOMAIN_NAME] [US_STATE] Speed P…" at bounding box center [694, 263] width 232 height 496
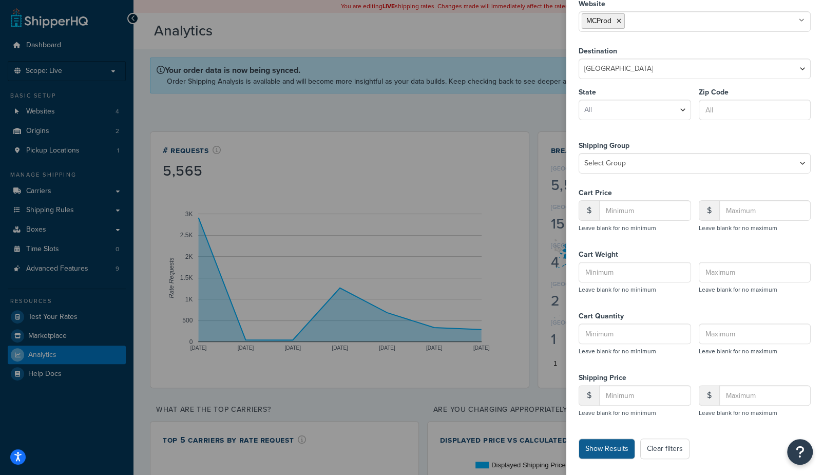
click at [616, 449] on button "Show Results" at bounding box center [606, 448] width 56 height 21
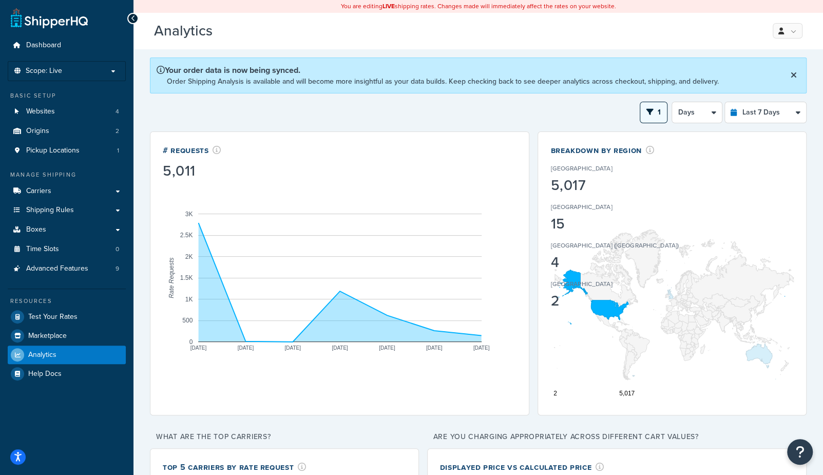
click at [655, 114] on button "1" at bounding box center [654, 113] width 28 height 22
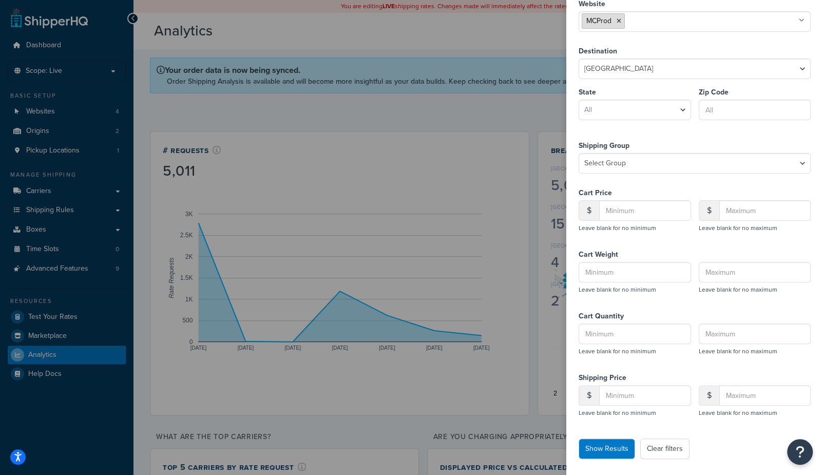
click at [619, 18] on icon at bounding box center [618, 21] width 5 height 6
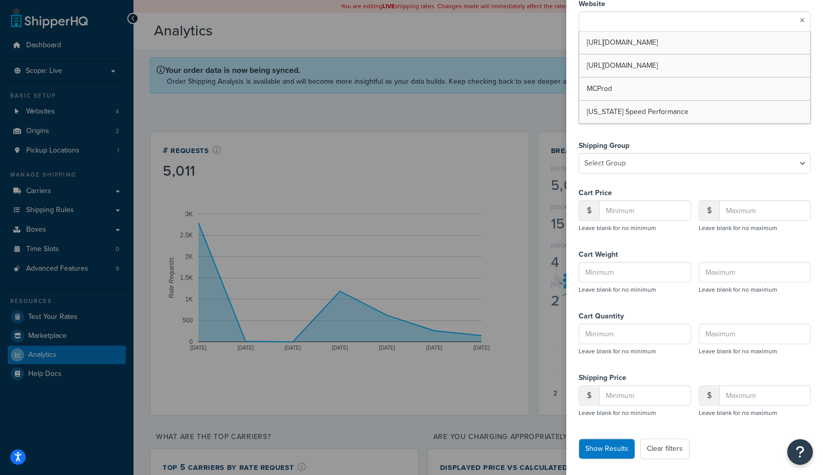
click at [620, 20] on input "text" at bounding box center [627, 20] width 91 height 11
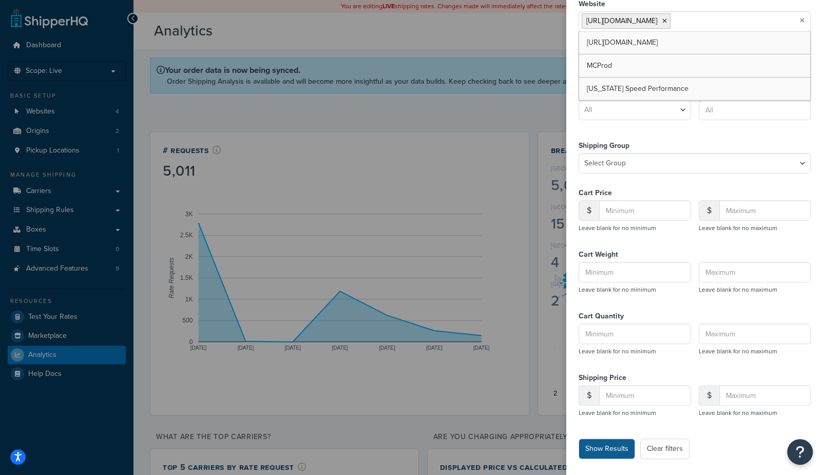
click at [621, 455] on button "Show Results" at bounding box center [606, 448] width 56 height 21
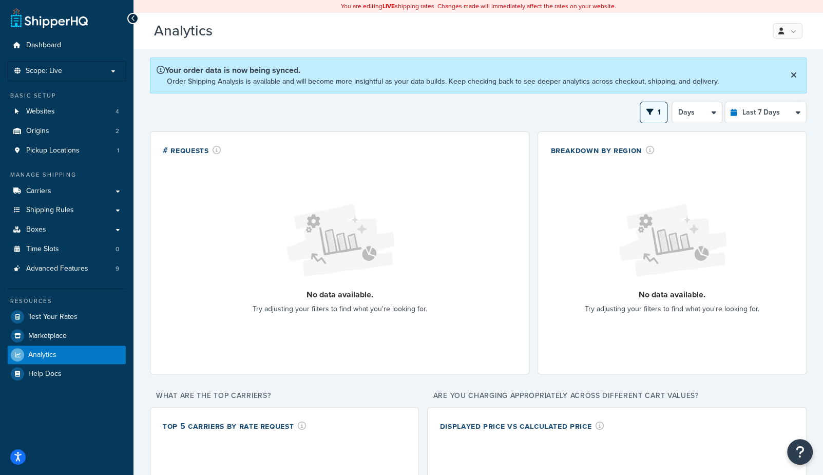
click at [659, 109] on span "1" at bounding box center [659, 112] width 3 height 11
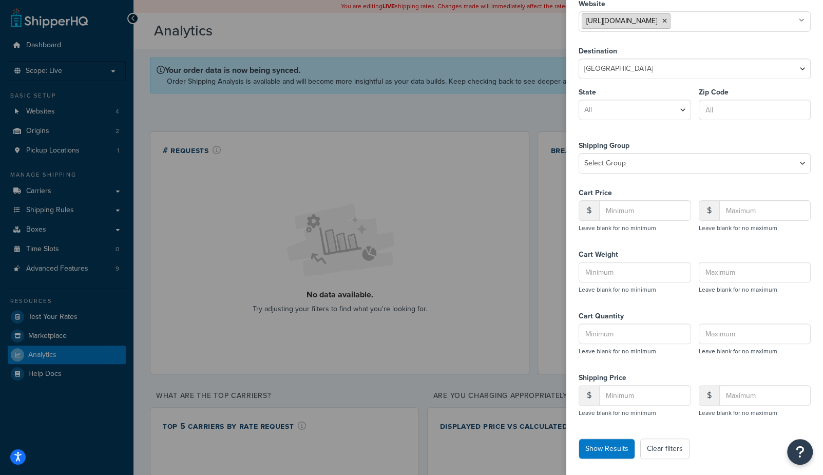
click at [667, 21] on icon at bounding box center [664, 21] width 5 height 6
click at [615, 449] on button "Show Results" at bounding box center [606, 448] width 56 height 21
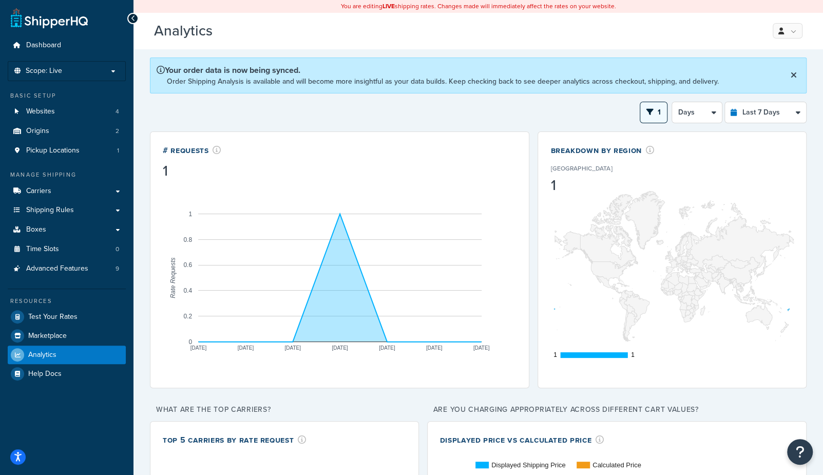
click at [653, 116] on button "1" at bounding box center [654, 113] width 28 height 22
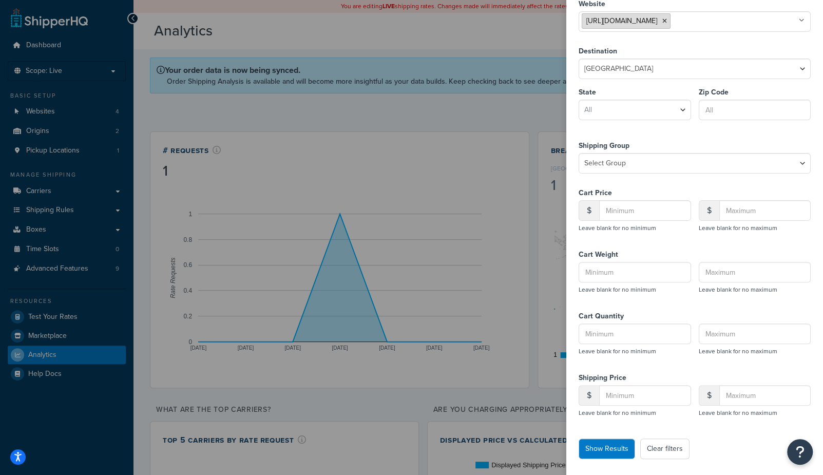
click at [667, 20] on icon at bounding box center [664, 21] width 5 height 6
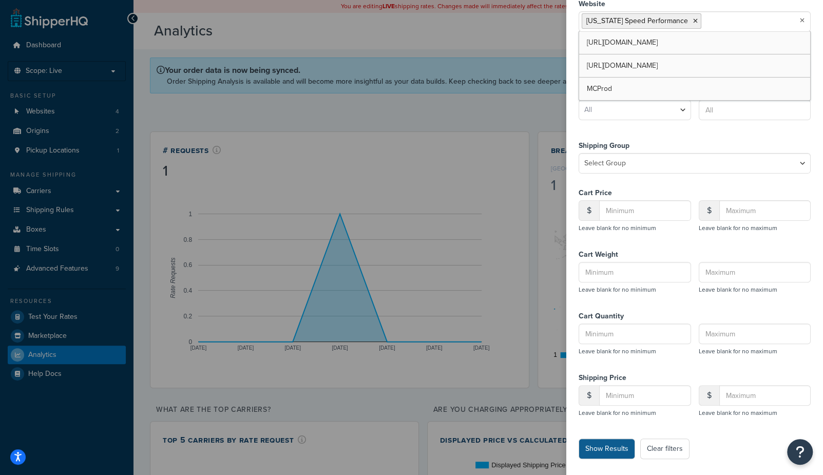
click at [615, 447] on button "Show Results" at bounding box center [606, 448] width 56 height 21
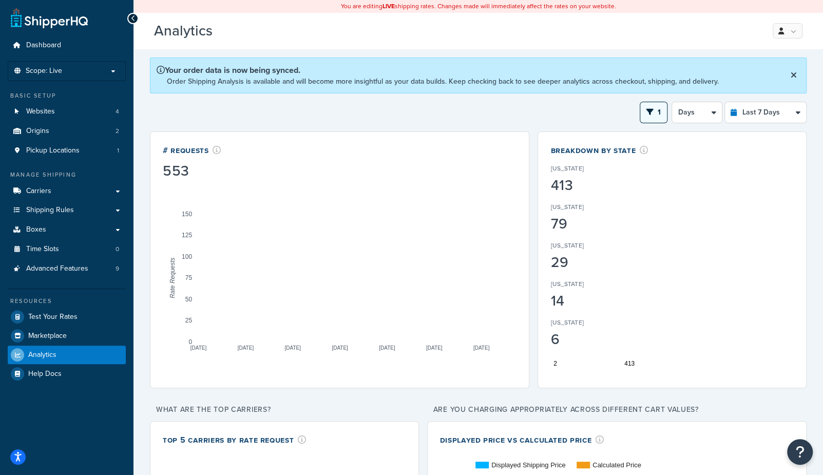
click at [650, 110] on icon "open filter drawer" at bounding box center [649, 111] width 7 height 7
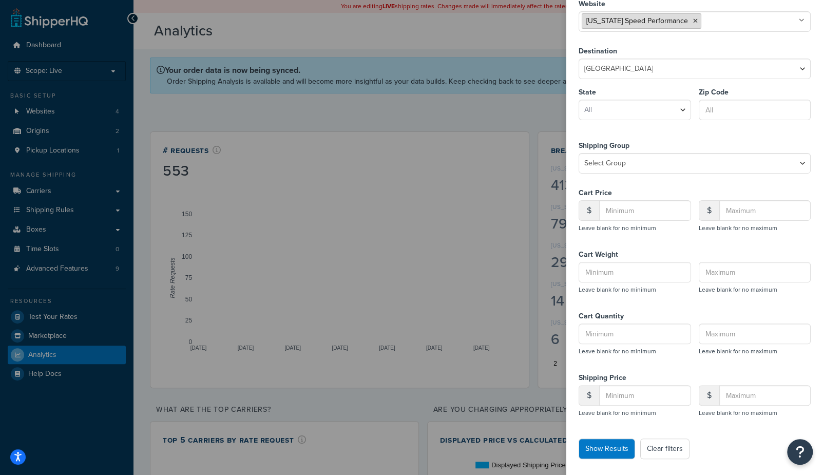
click at [693, 18] on icon at bounding box center [695, 21] width 5 height 6
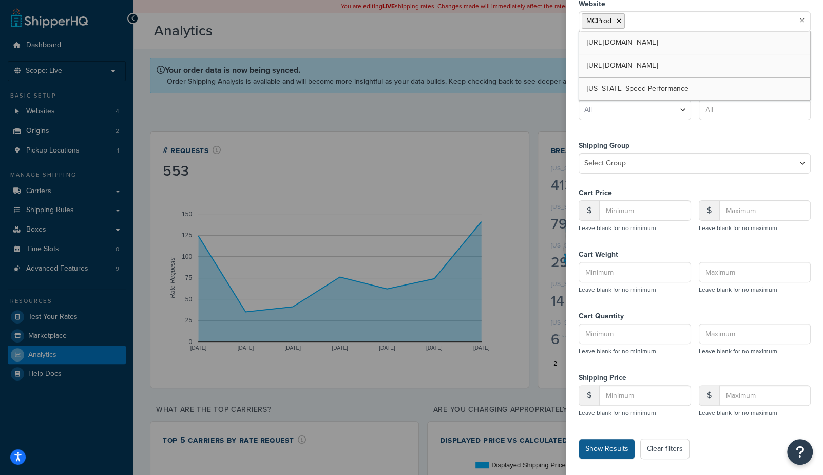
click at [614, 444] on button "Show Results" at bounding box center [606, 448] width 56 height 21
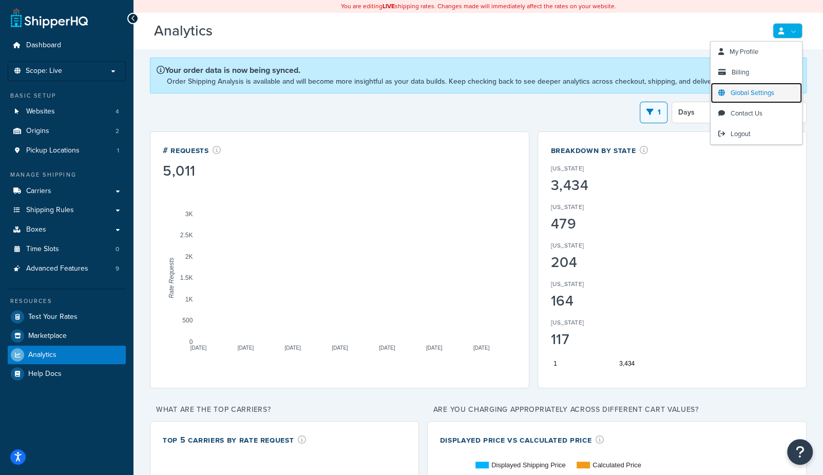
click at [749, 90] on span "Global Settings" at bounding box center [752, 93] width 44 height 10
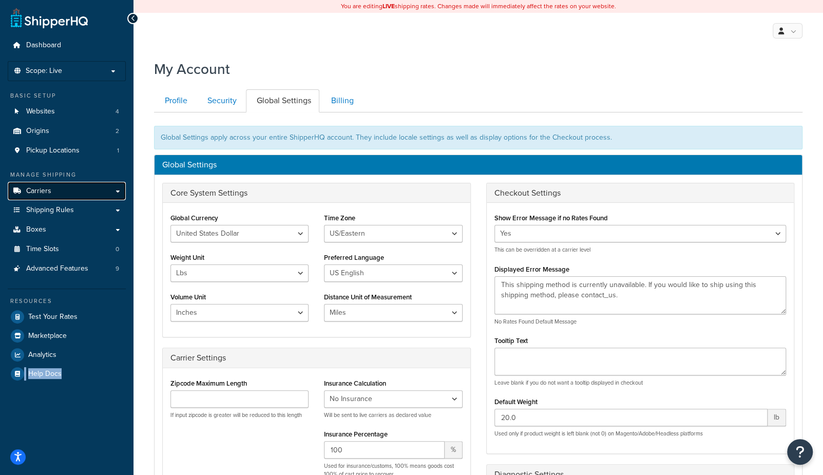
click at [51, 193] on link "Carriers" at bounding box center [67, 191] width 118 height 19
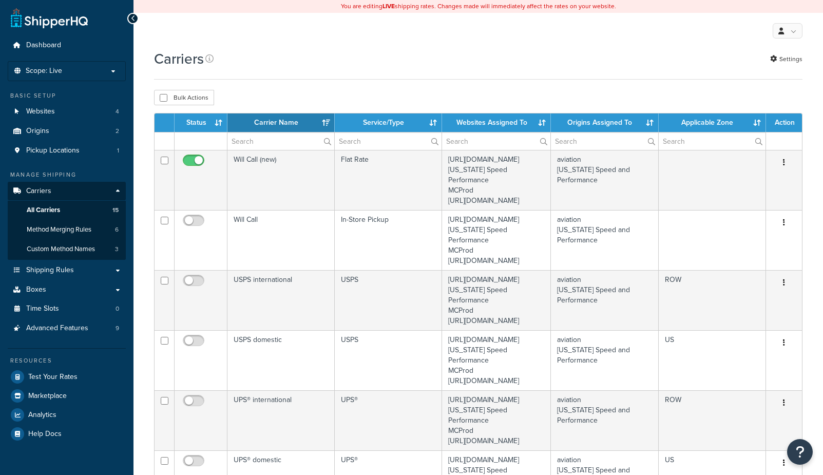
select select "15"
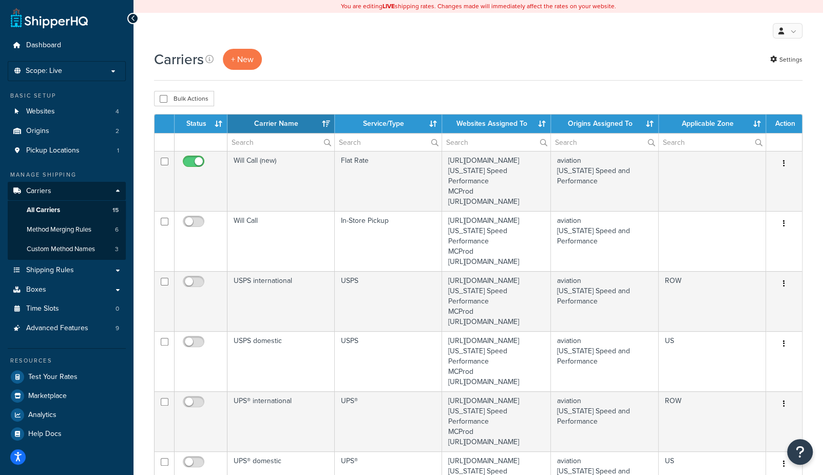
click at [247, 64] on button "+ New" at bounding box center [242, 59] width 39 height 21
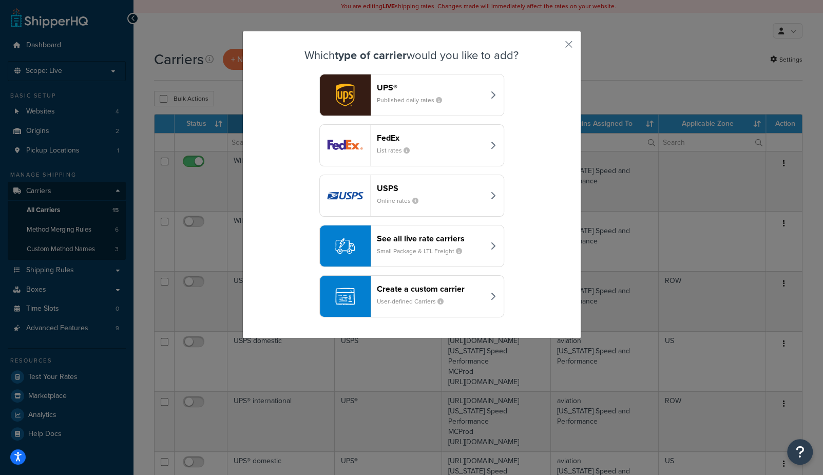
click at [391, 301] on small "User-defined Carriers" at bounding box center [414, 301] width 75 height 9
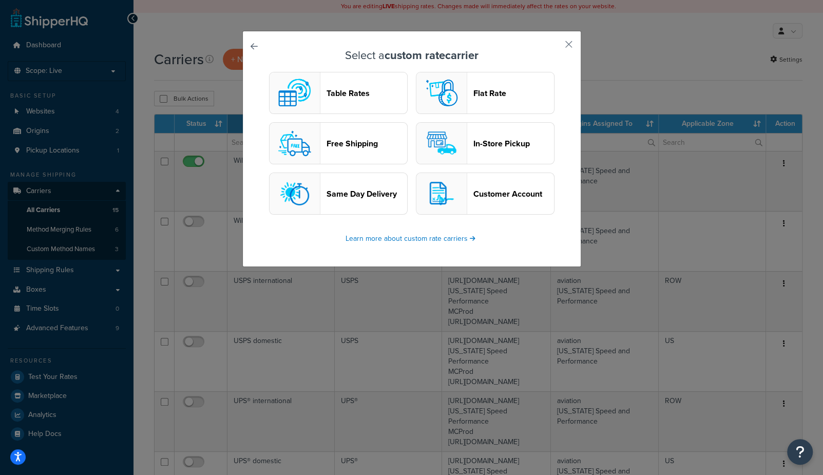
click at [456, 88] on img "button" at bounding box center [441, 92] width 41 height 41
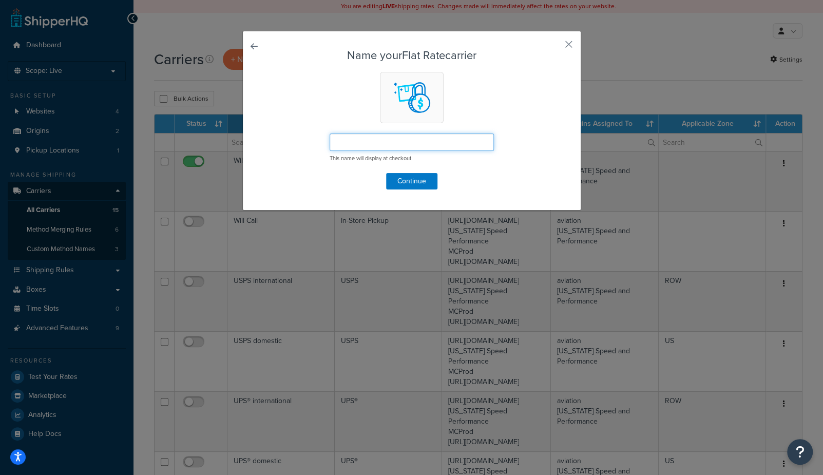
click at [417, 140] on input "text" at bounding box center [412, 141] width 164 height 17
type input "Call For Quote example"
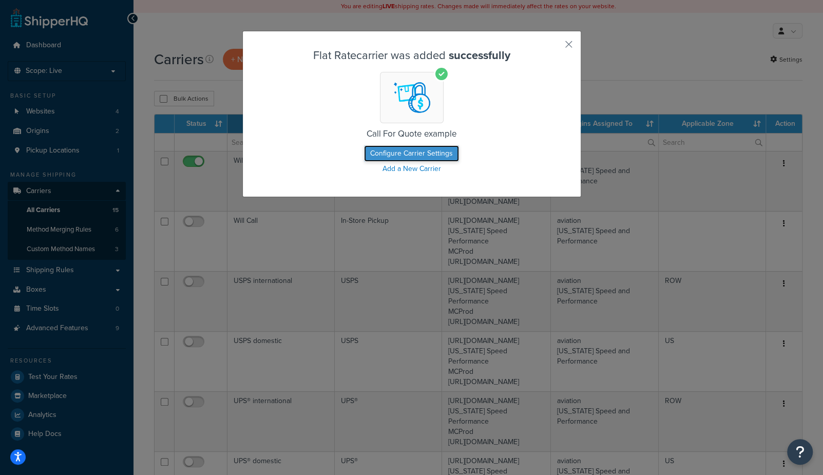
click at [428, 157] on button "Configure Carrier Settings" at bounding box center [411, 153] width 95 height 16
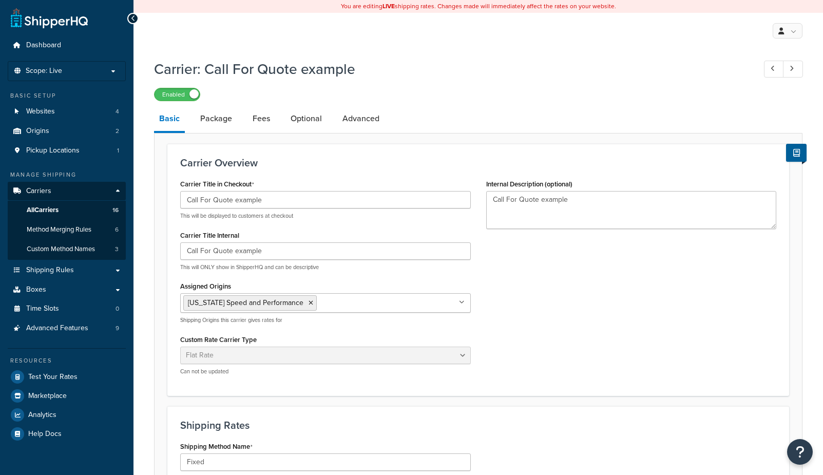
select select "flat"
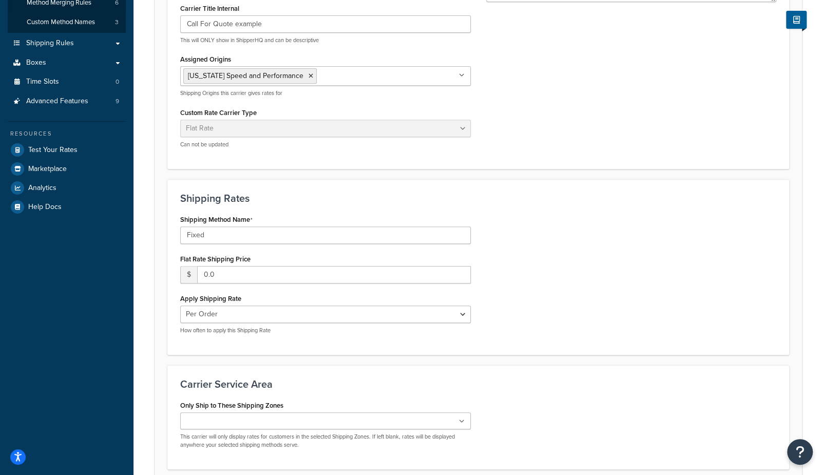
scroll to position [222, 0]
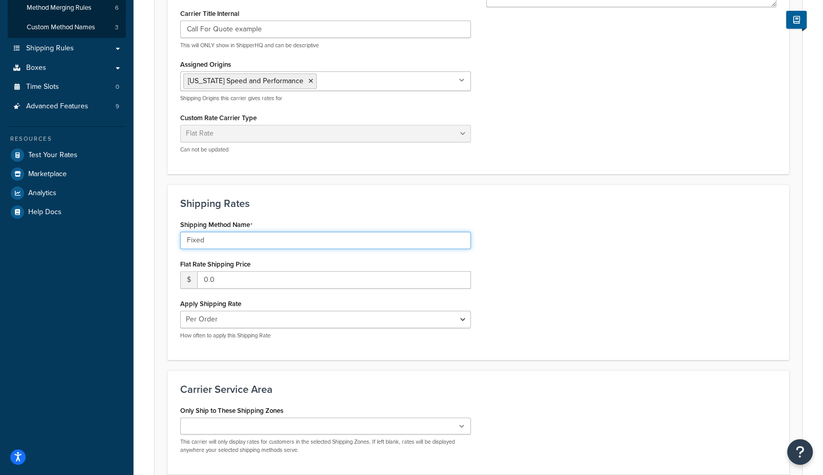
drag, startPoint x: 216, startPoint y: 240, endPoint x: 121, endPoint y: 235, distance: 95.1
click at [121, 235] on div "Dashboard Scope: Live Basic Setup Websites 4 Origins 2 Pickup Locations 1 Manag…" at bounding box center [411, 173] width 823 height 790
paste input "[PHONE_NUMBER]"
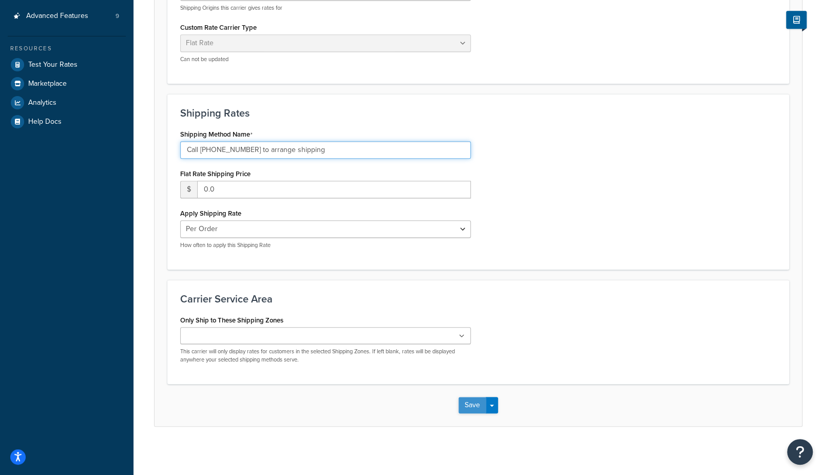
scroll to position [312, 0]
type input "Call [PHONE_NUMBER] to arrange shipping"
click at [470, 403] on button "Save" at bounding box center [472, 405] width 28 height 16
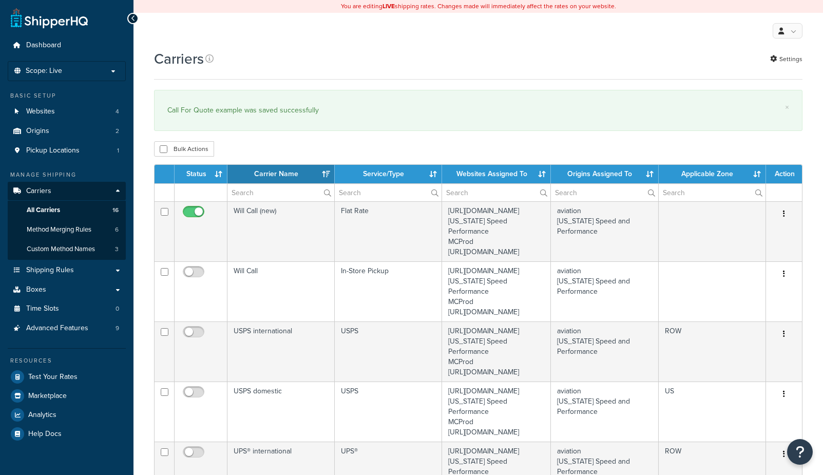
select select "15"
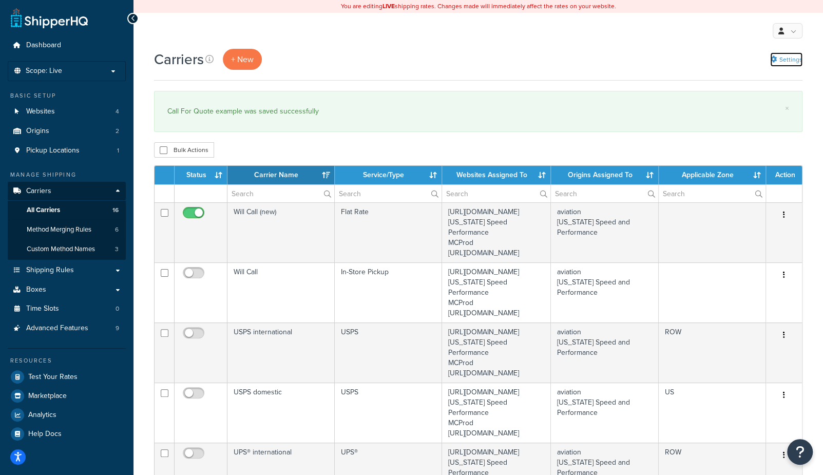
click at [794, 61] on link "Settings" at bounding box center [786, 59] width 32 height 14
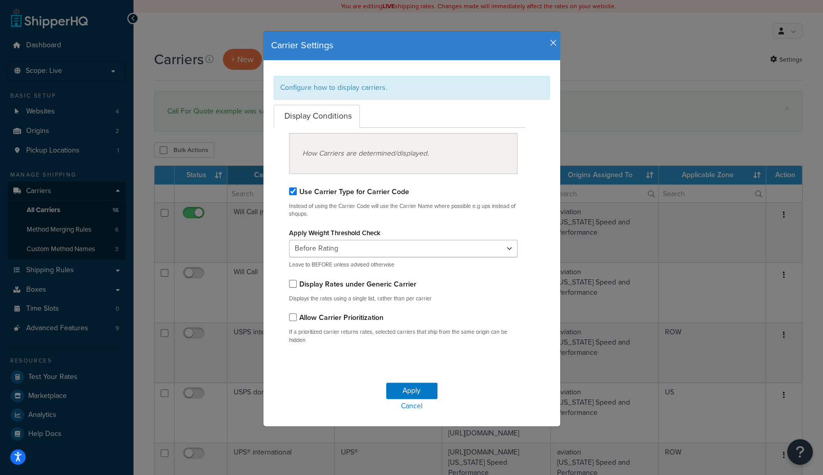
drag, startPoint x: 359, startPoint y: 318, endPoint x: 386, endPoint y: 356, distance: 46.4
click at [359, 318] on label "Allow Carrier Prioritization" at bounding box center [341, 317] width 84 height 11
click at [297, 318] on input "Allow Carrier Prioritization" at bounding box center [293, 317] width 8 height 8
checkbox input "true"
click at [410, 388] on button "Apply" at bounding box center [411, 390] width 51 height 16
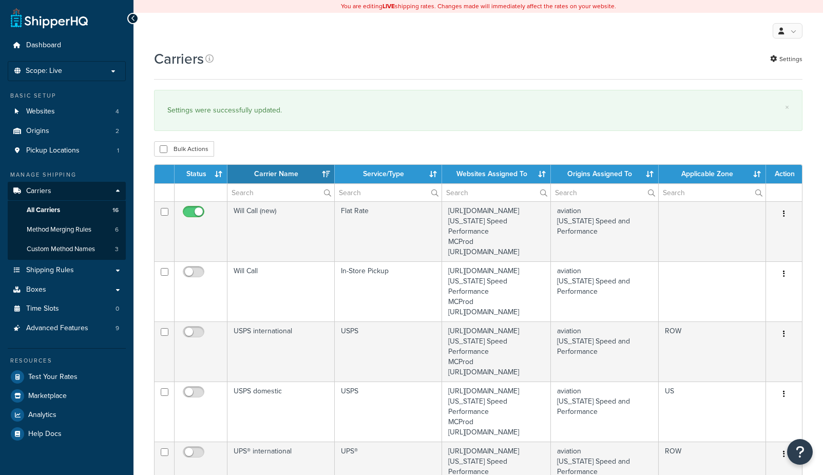
select select "15"
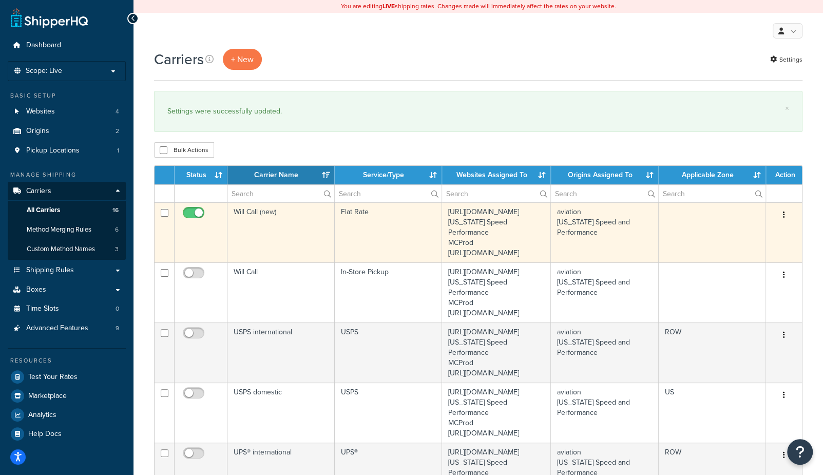
click at [267, 237] on td "Will Call (new)" at bounding box center [280, 232] width 107 height 60
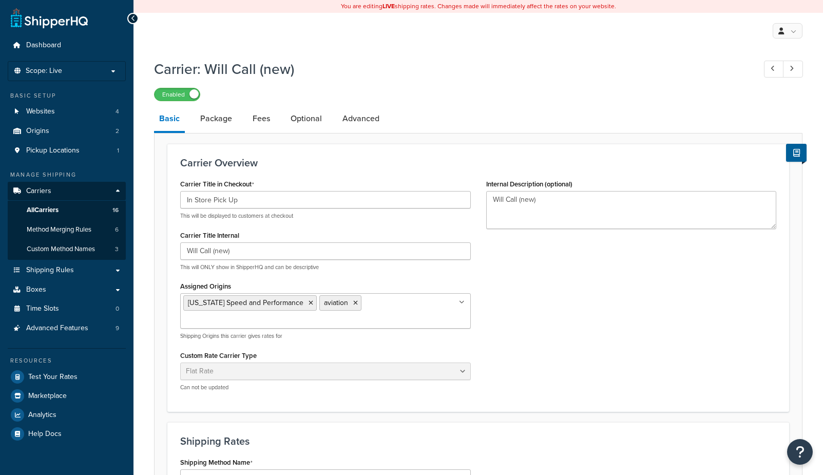
select select "flat"
click at [350, 121] on link "Advanced" at bounding box center [360, 118] width 47 height 25
select select "false"
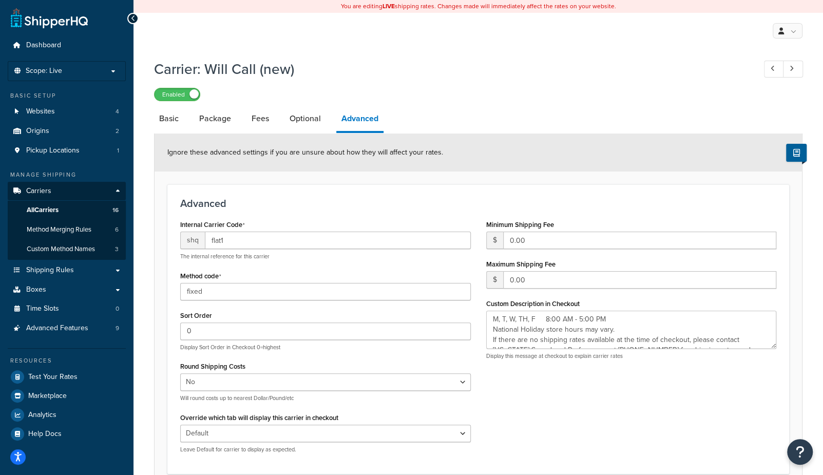
type textarea "M, T, W, TH, F 8:00 AM - 5:00 PM National Holiday store hours may vary. If ther…"
click at [312, 122] on link "Optional" at bounding box center [305, 118] width 42 height 25
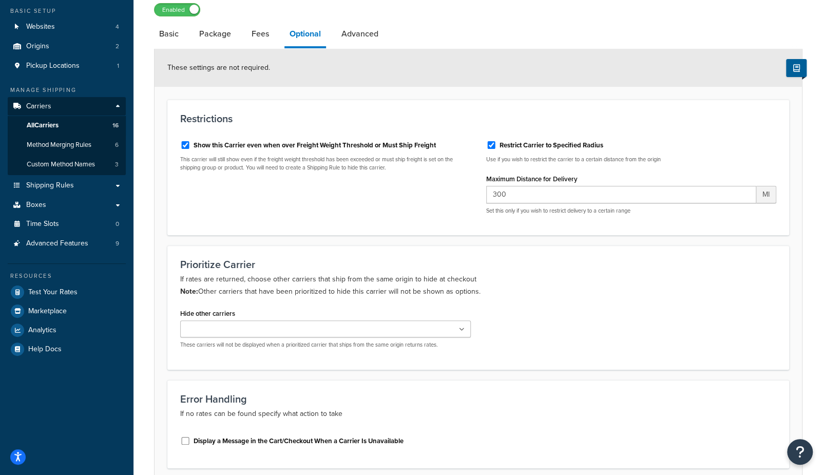
scroll to position [138, 0]
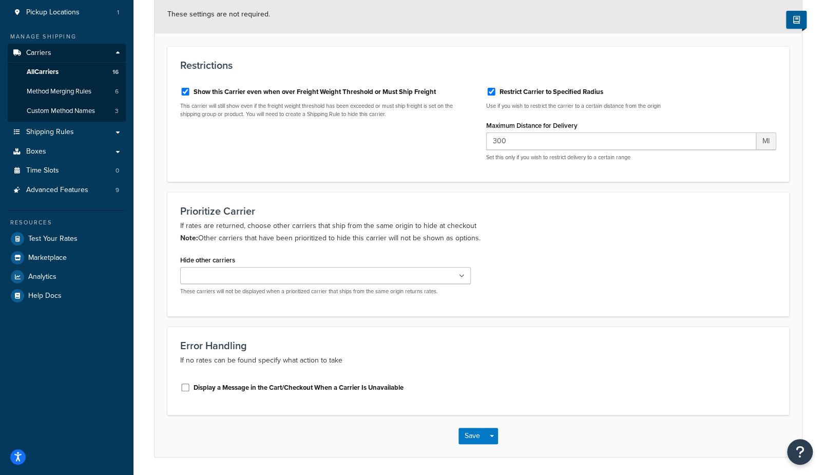
click at [284, 282] on ul at bounding box center [325, 275] width 291 height 17
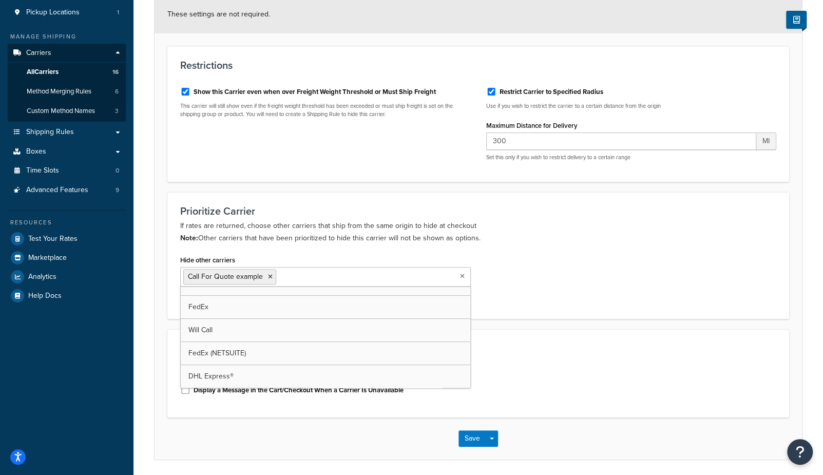
scroll to position [219, 0]
click at [467, 439] on button "Save" at bounding box center [472, 438] width 28 height 16
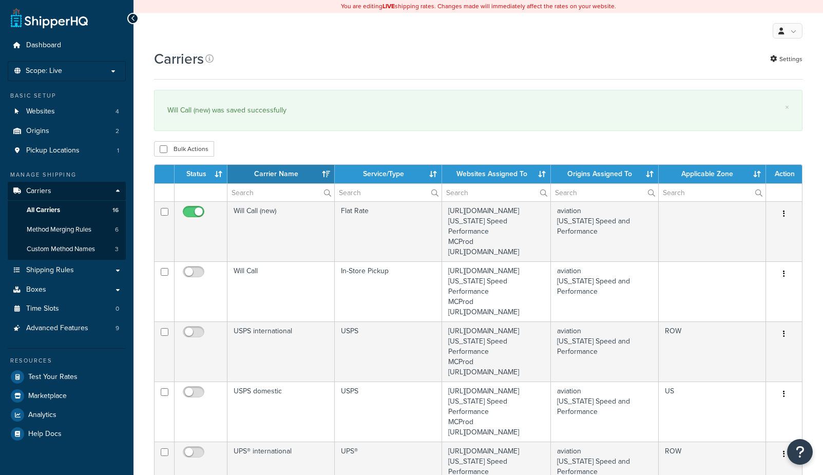
select select "15"
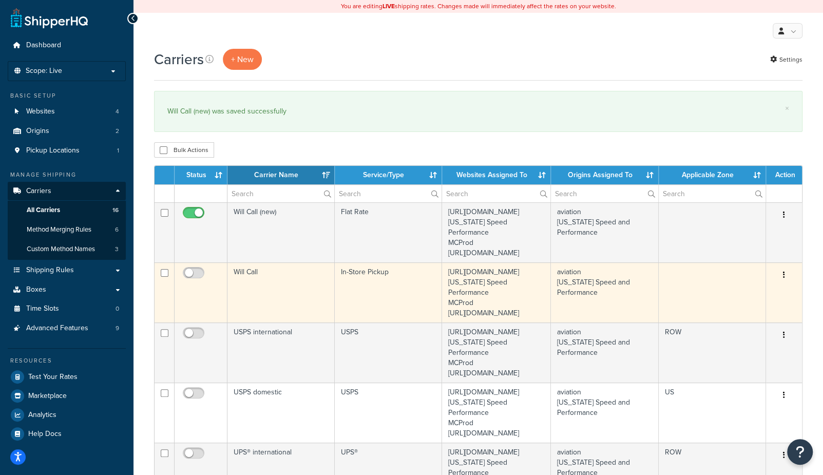
click at [292, 294] on td "Will Call" at bounding box center [280, 292] width 107 height 60
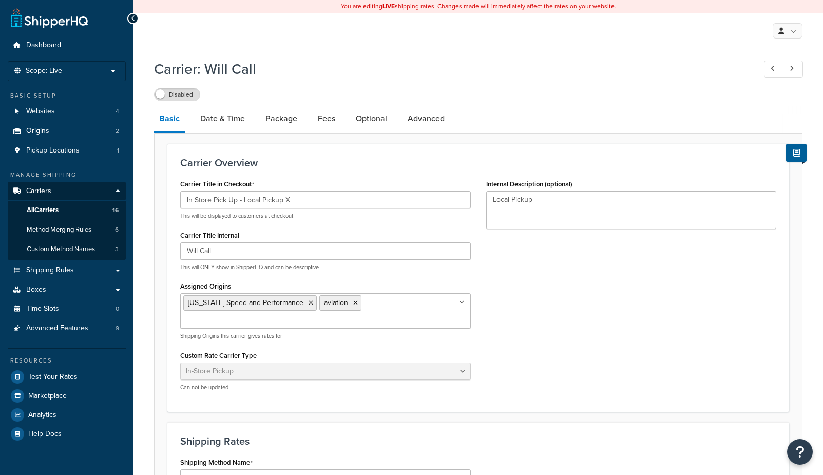
select select "pickup"
click at [384, 126] on link "Optional" at bounding box center [372, 118] width 42 height 25
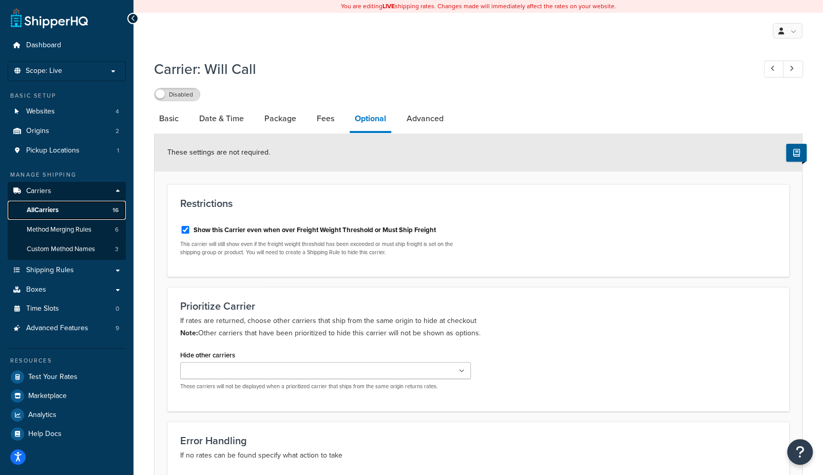
click at [90, 212] on link "All Carriers 16" at bounding box center [67, 210] width 118 height 19
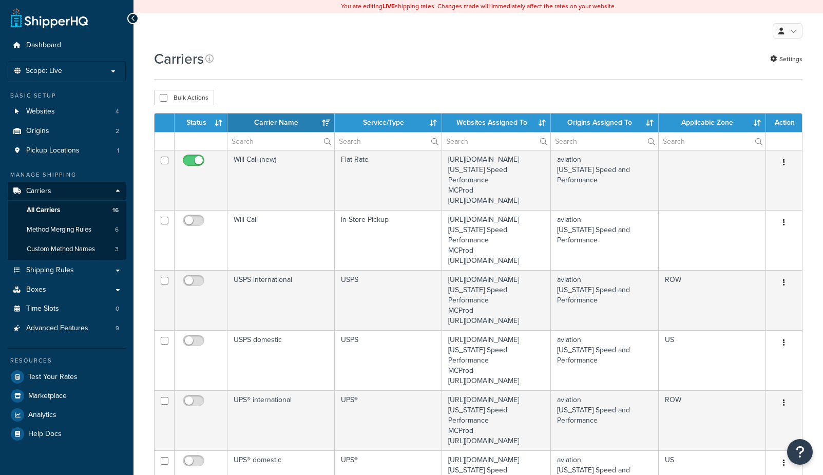
select select "15"
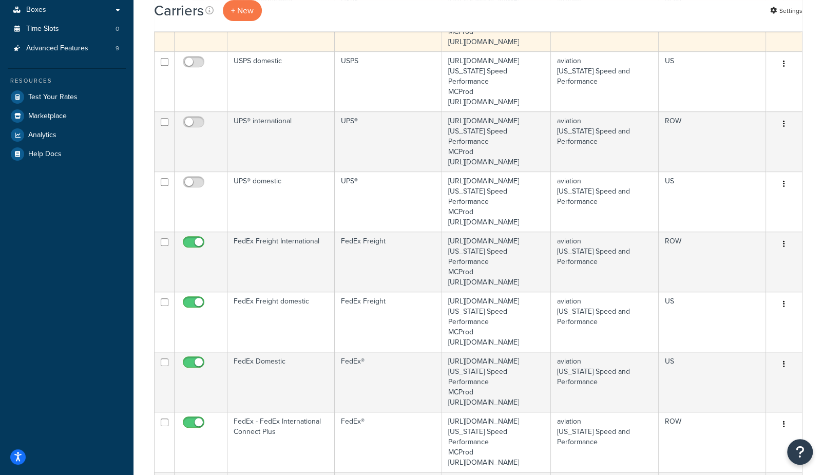
scroll to position [297, 0]
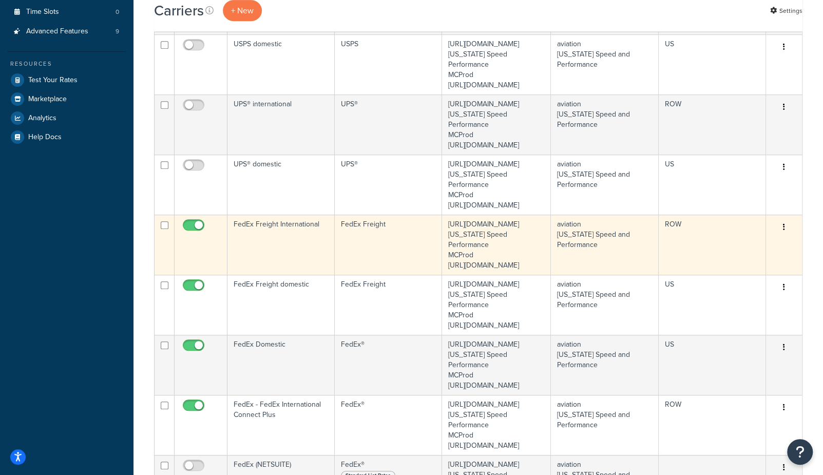
click at [290, 275] on td "FedEx Freight International" at bounding box center [280, 245] width 107 height 60
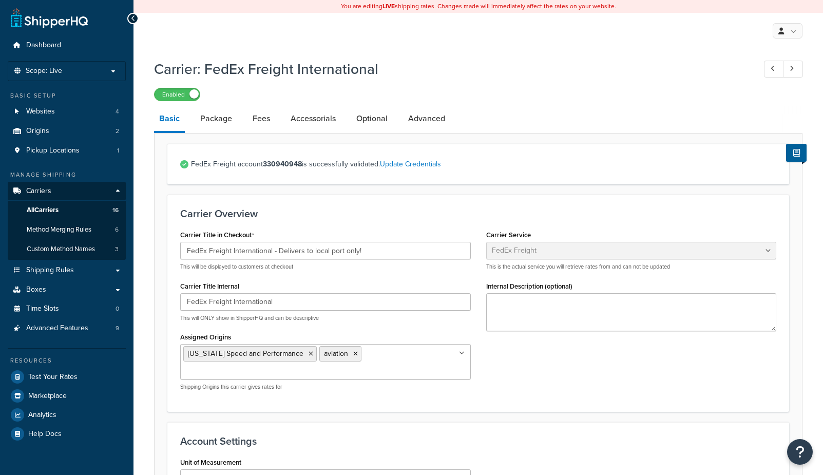
select select "fedExFreight"
click at [369, 123] on link "Optional" at bounding box center [372, 118] width 42 height 25
select select "55"
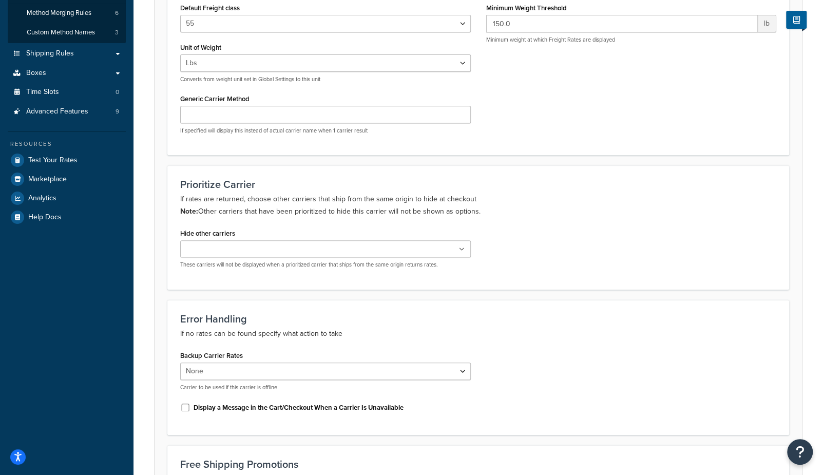
scroll to position [218, 0]
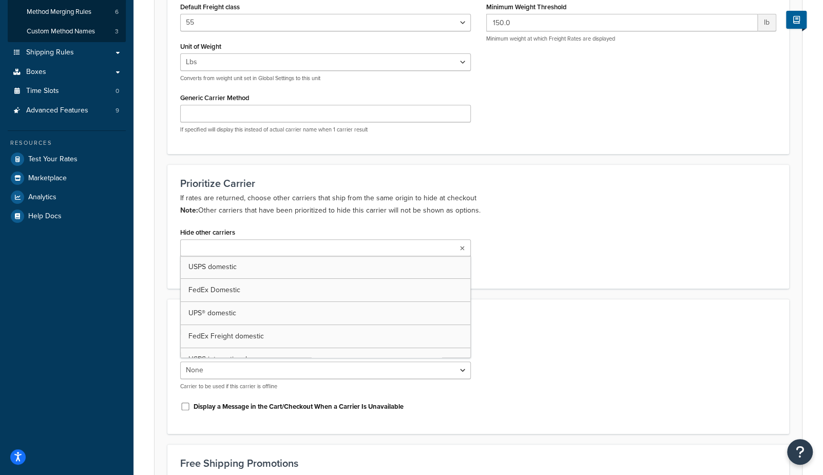
click at [254, 246] on input "Hide other carriers" at bounding box center [228, 248] width 91 height 11
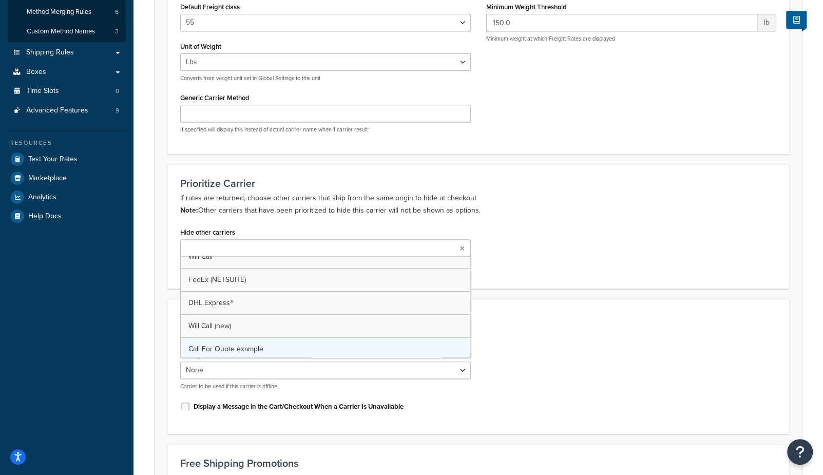
scroll to position [219, 0]
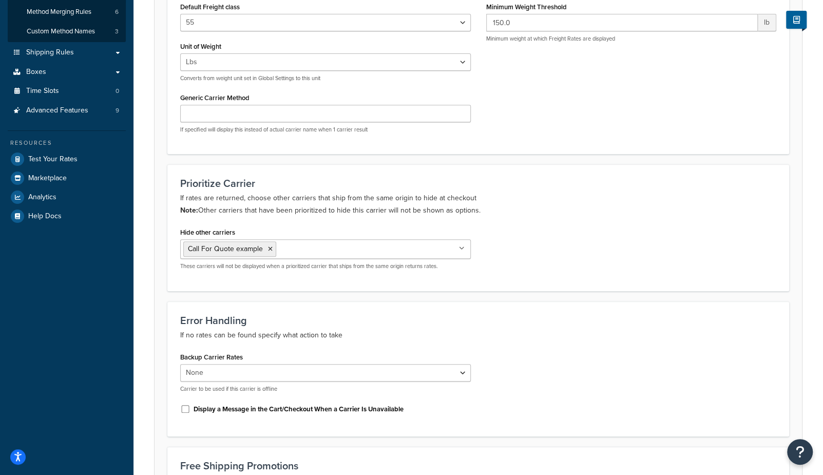
click at [569, 261] on div "Hide other carriers Call For Quote example USPS domestic FedEx Domestic UPS® do…" at bounding box center [477, 251] width 611 height 53
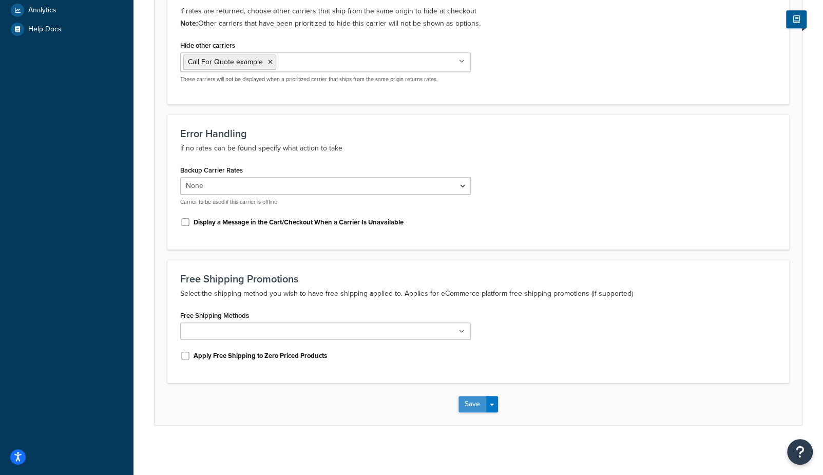
click at [468, 399] on button "Save" at bounding box center [472, 404] width 28 height 16
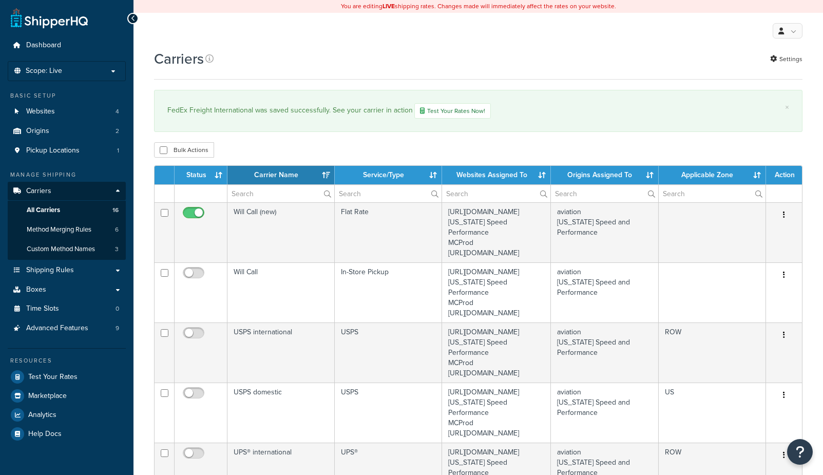
select select "15"
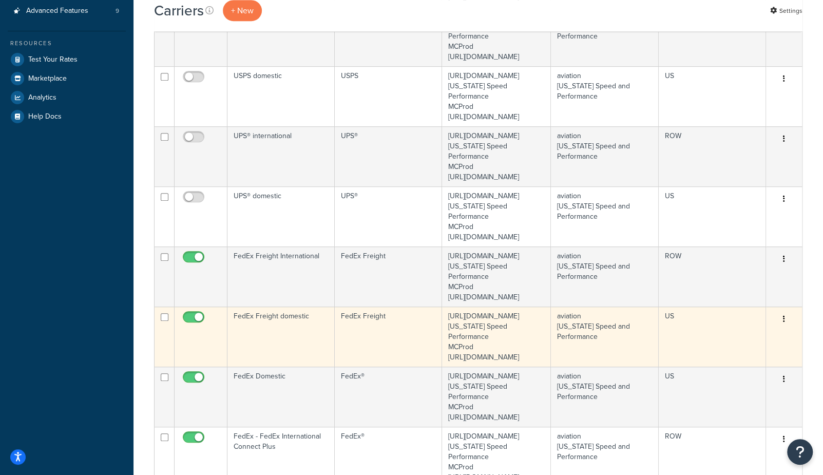
scroll to position [335, 0]
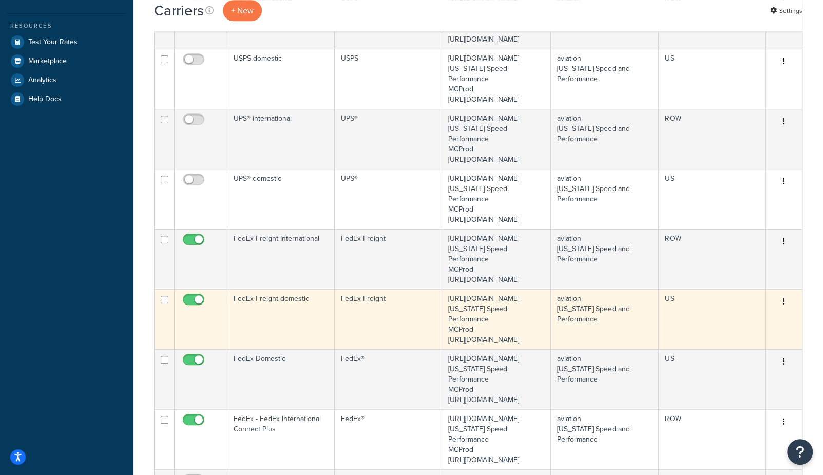
click at [284, 349] on td "FedEx Freight domestic" at bounding box center [280, 319] width 107 height 60
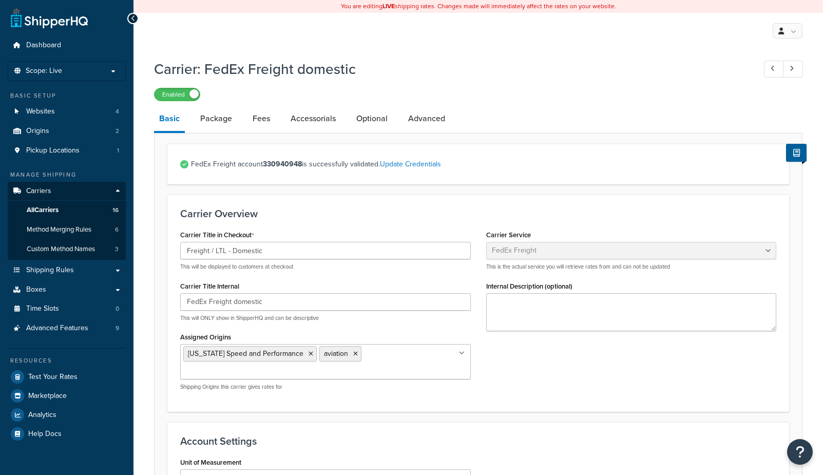
select select "fedExFreight"
click at [377, 117] on link "Optional" at bounding box center [372, 118] width 42 height 25
select select "55"
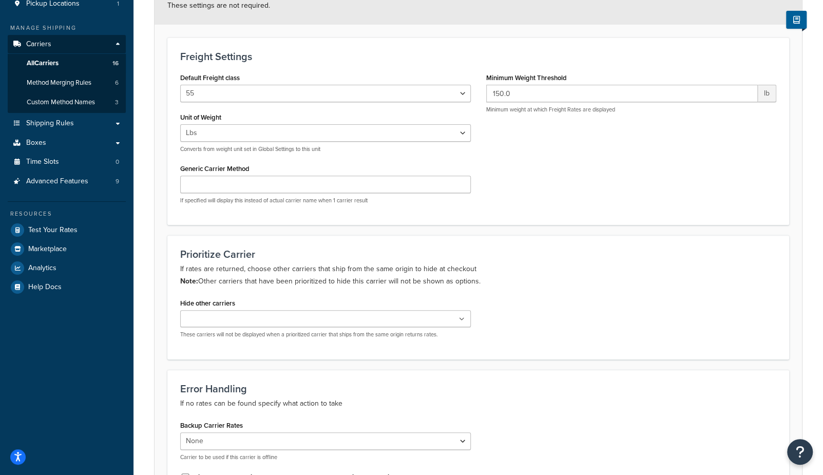
scroll to position [148, 0]
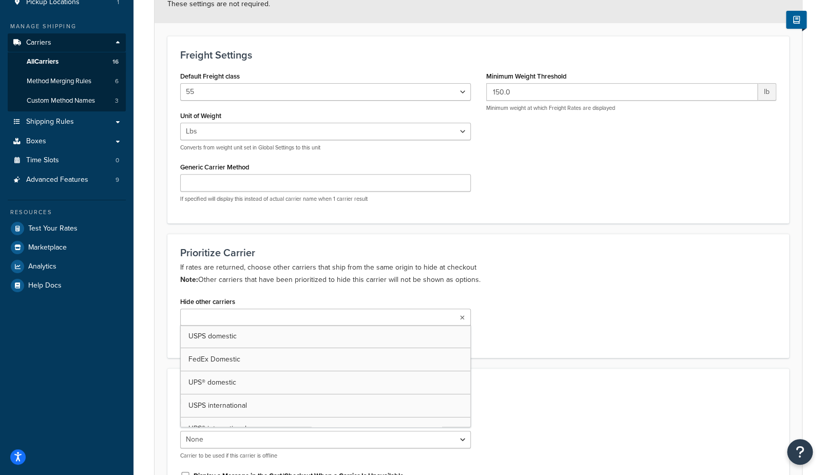
click at [250, 315] on input "Hide other carriers" at bounding box center [228, 317] width 91 height 11
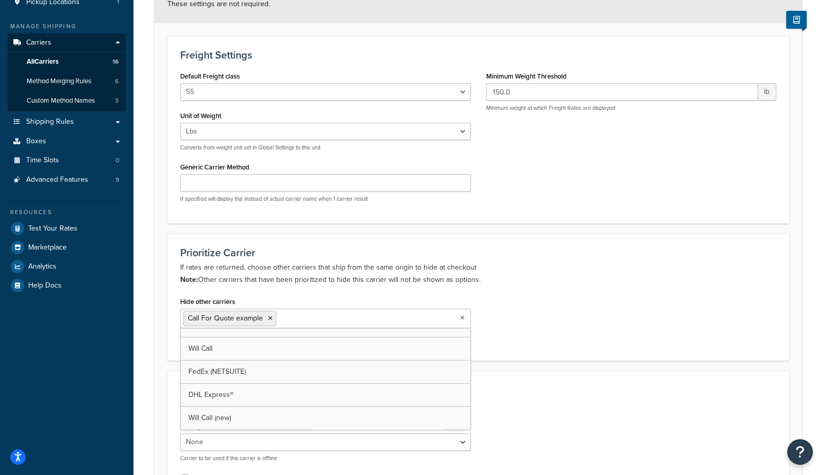
scroll to position [219, 0]
drag, startPoint x: 223, startPoint y: 420, endPoint x: 258, endPoint y: 418, distance: 35.0
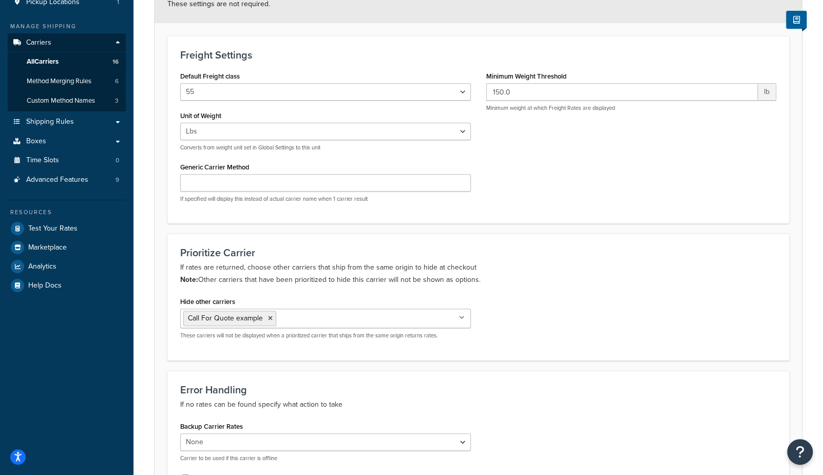
click at [574, 371] on div "Error Handling If no rates can be found specify what action to take Backup Carr…" at bounding box center [478, 438] width 622 height 135
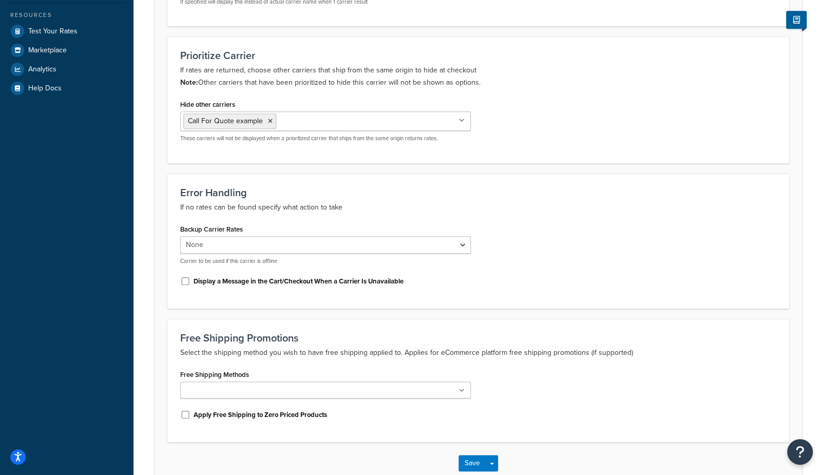
scroll to position [404, 0]
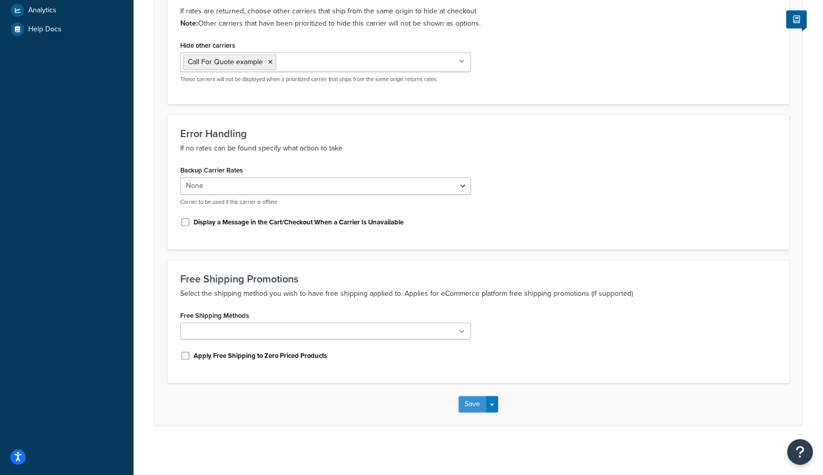
click at [469, 400] on button "Save" at bounding box center [472, 404] width 28 height 16
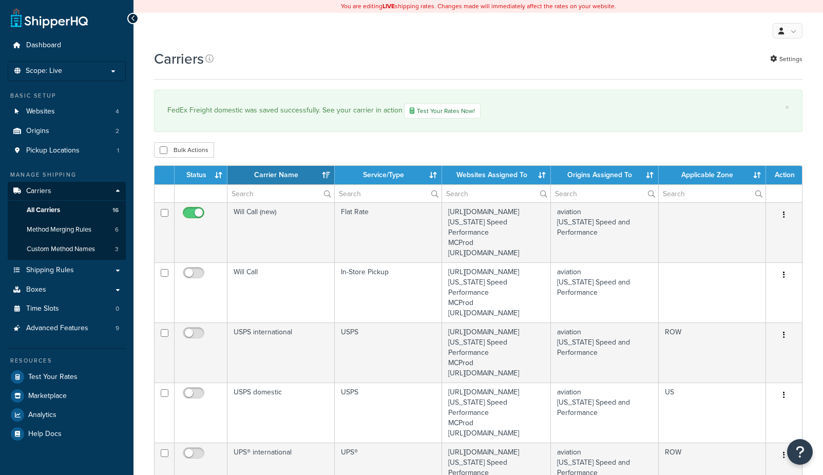
select select "15"
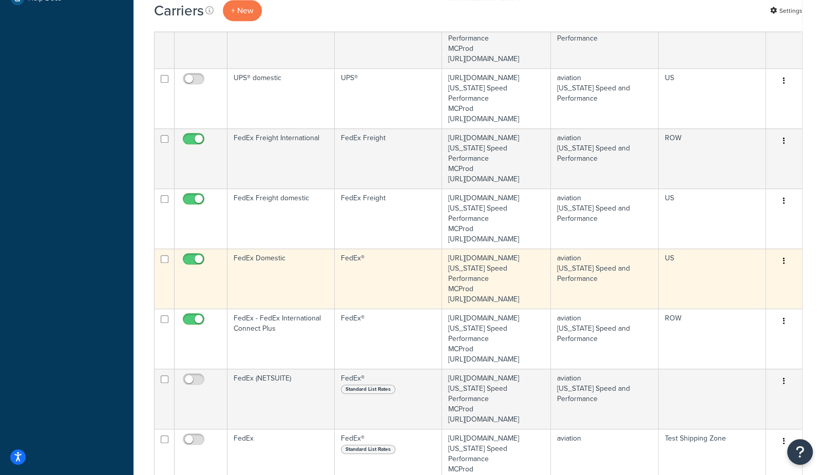
scroll to position [438, 0]
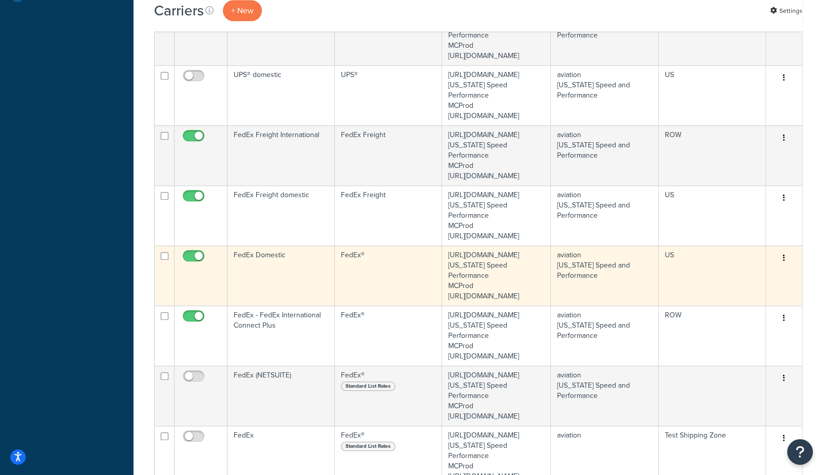
click at [282, 305] on td "FedEx Domestic" at bounding box center [280, 275] width 107 height 60
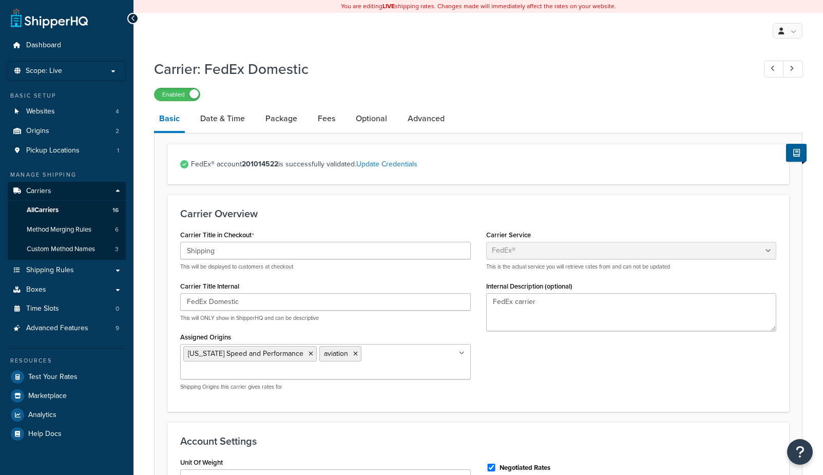
select select "fedEx"
select select "REGULAR_PICKUP"
select select "YOUR_PACKAGING"
click at [362, 123] on link "Optional" at bounding box center [372, 118] width 42 height 25
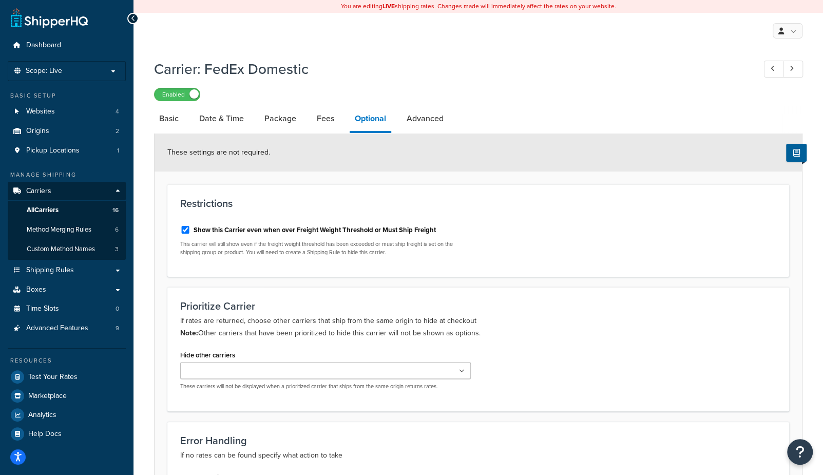
click at [271, 369] on ul at bounding box center [325, 370] width 291 height 17
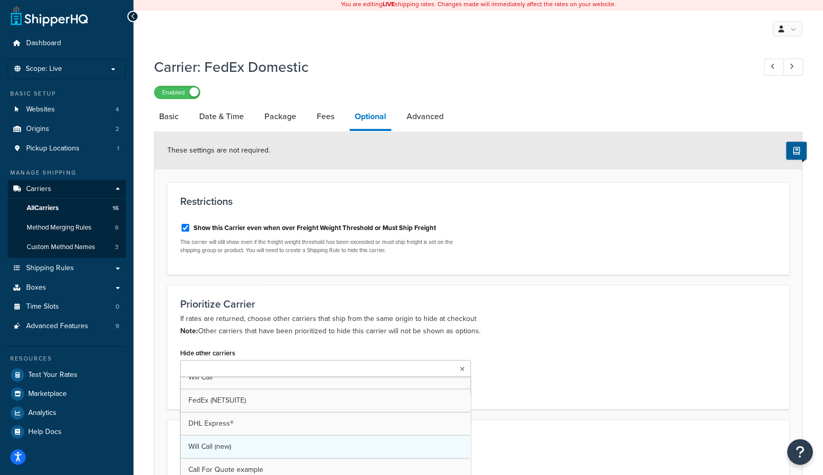
scroll to position [219, 0]
click at [530, 357] on div "Hide other carriers Call For Quote example USPS domestic UPS® domestic FedEx Fr…" at bounding box center [477, 371] width 611 height 53
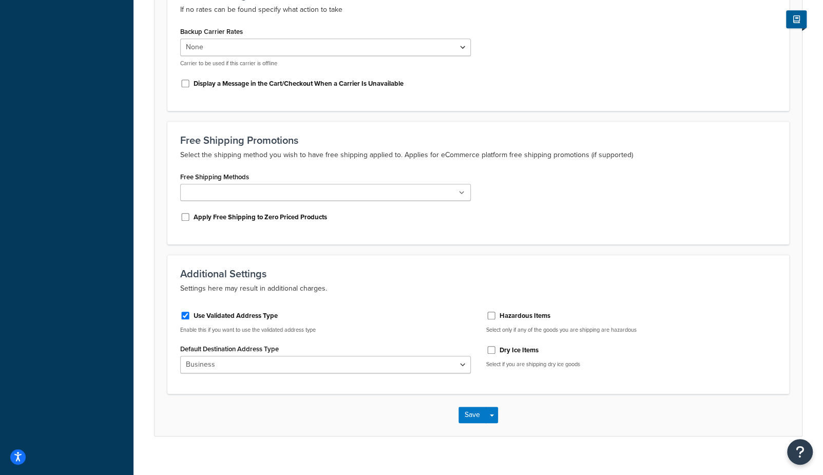
scroll to position [459, 0]
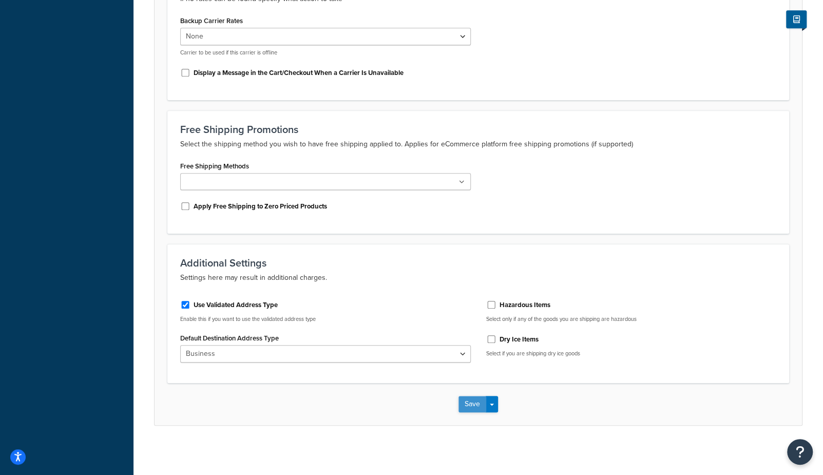
click at [458, 407] on button "Save" at bounding box center [472, 404] width 28 height 16
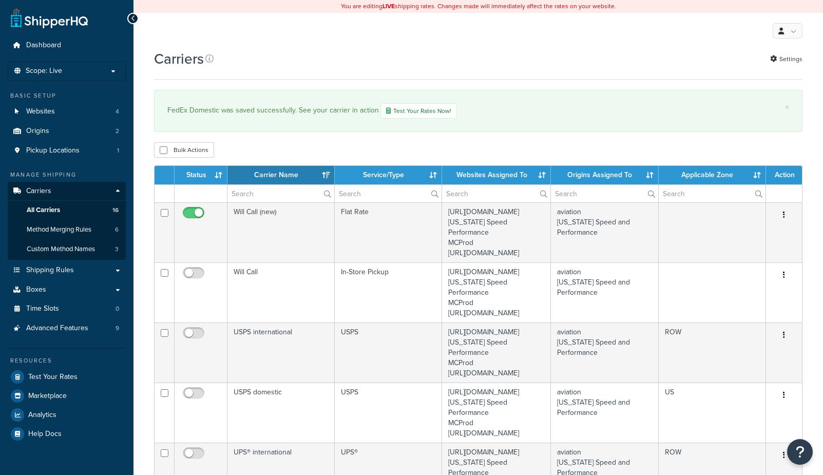
select select "15"
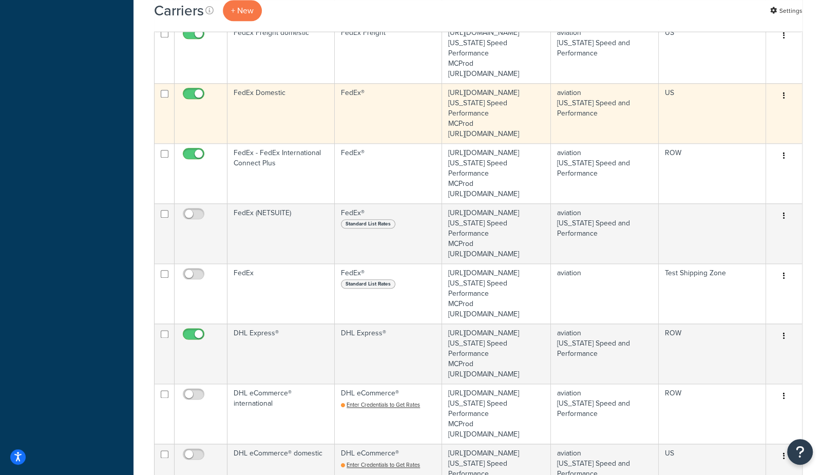
scroll to position [616, 0]
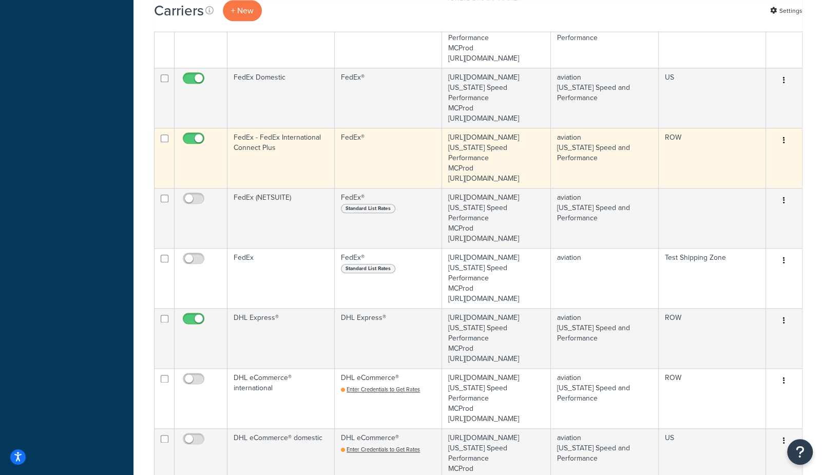
click at [284, 188] on td "FedEx - FedEx International Connect Plus" at bounding box center [280, 158] width 107 height 60
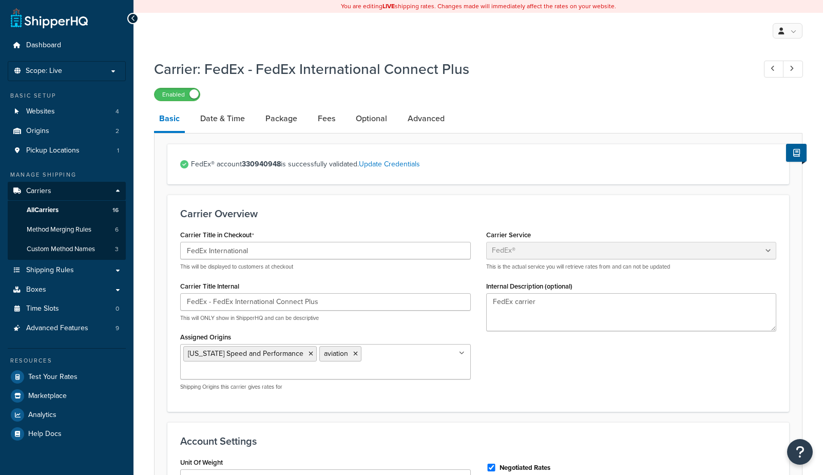
select select "fedEx"
select select "REGULAR_PICKUP"
select select "YOUR_PACKAGING"
click at [368, 117] on link "Optional" at bounding box center [372, 118] width 42 height 25
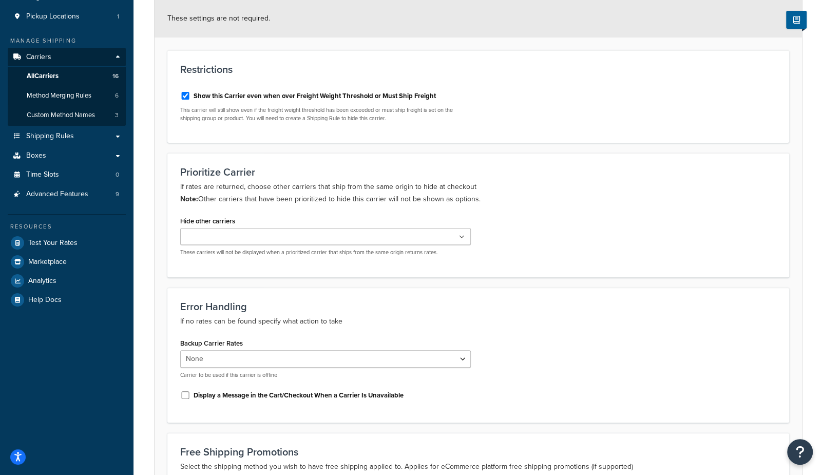
scroll to position [202, 0]
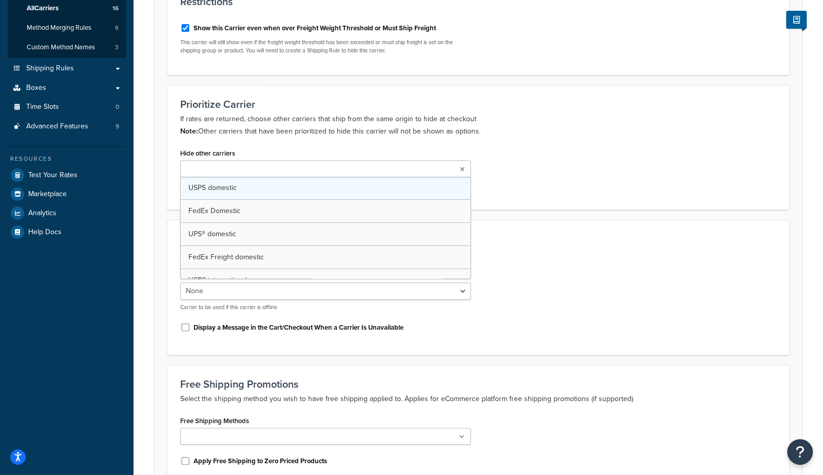
drag, startPoint x: 237, startPoint y: 164, endPoint x: 238, endPoint y: 197, distance: 32.3
click at [237, 164] on input "Hide other carriers" at bounding box center [228, 169] width 91 height 11
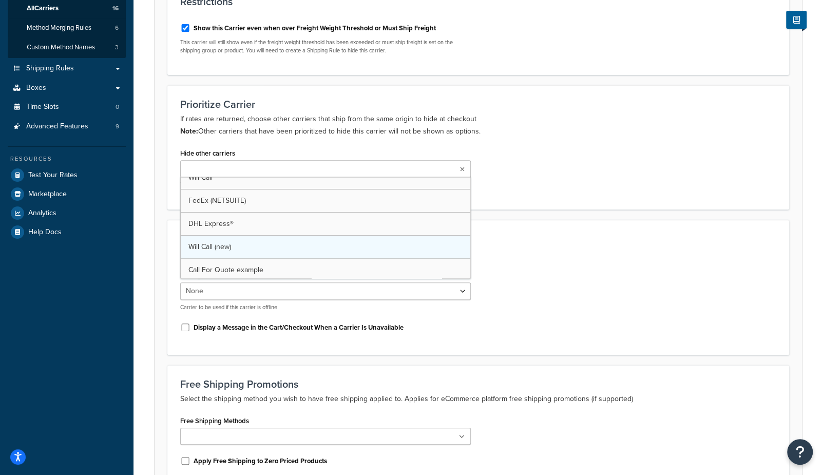
scroll to position [219, 0]
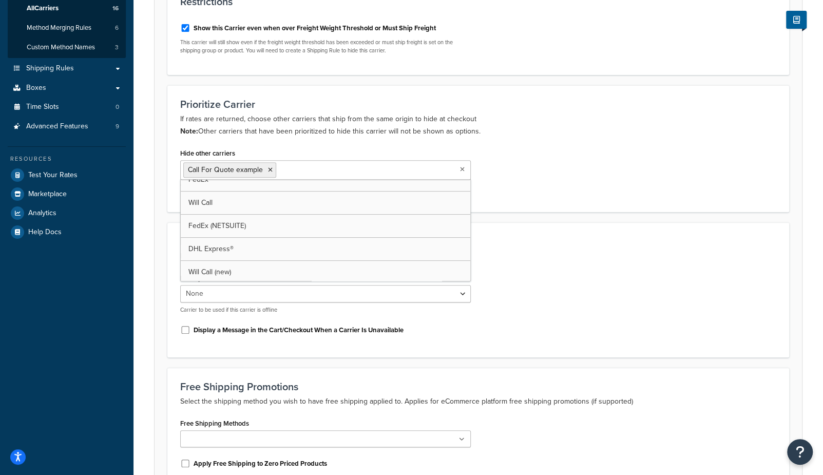
click at [545, 245] on div "Error Handling If no rates can be found specify what action to take" at bounding box center [478, 249] width 596 height 27
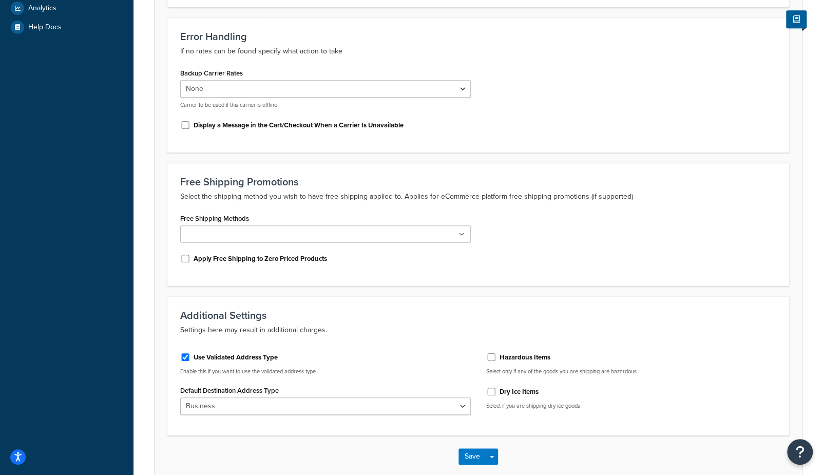
scroll to position [459, 0]
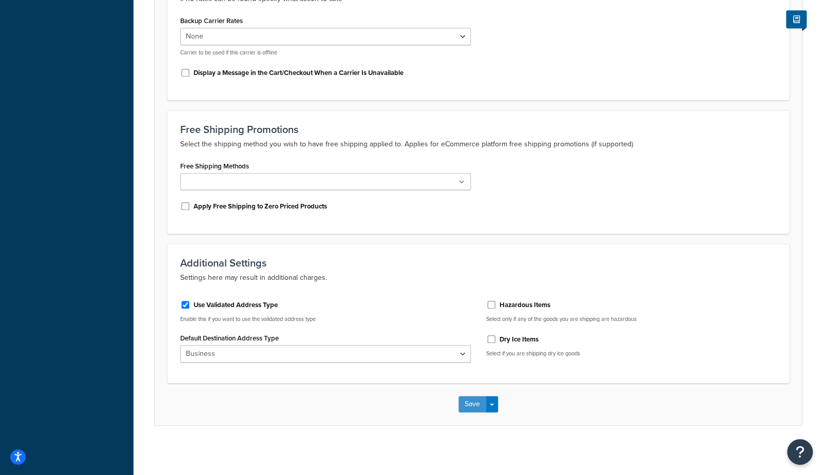
click at [474, 402] on button "Save" at bounding box center [472, 404] width 28 height 16
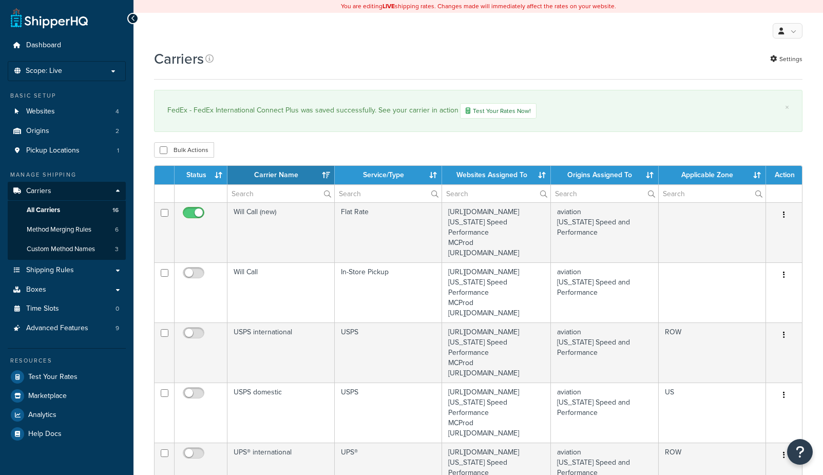
select select "15"
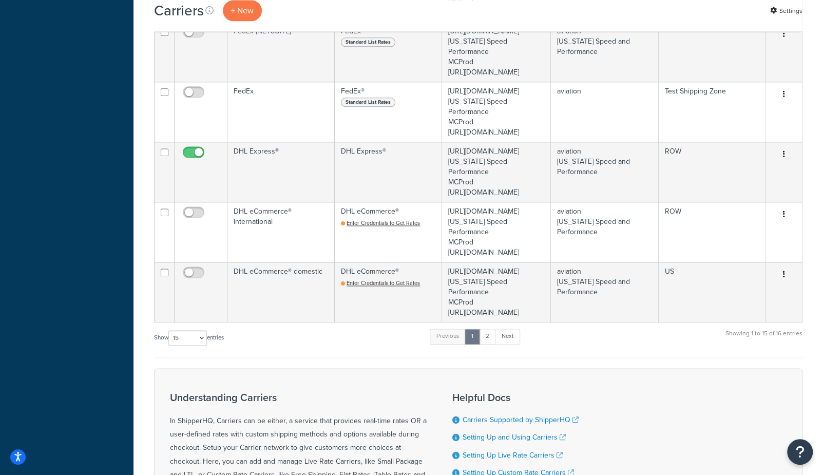
scroll to position [812, 0]
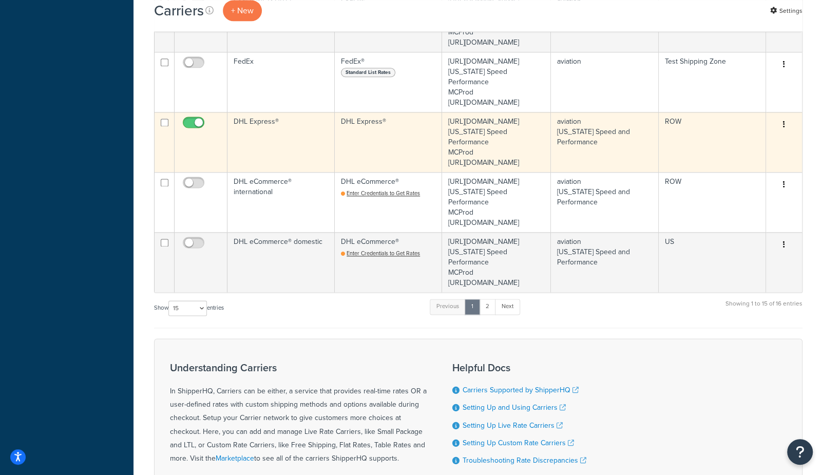
click at [277, 172] on td "DHL Express®" at bounding box center [280, 142] width 107 height 60
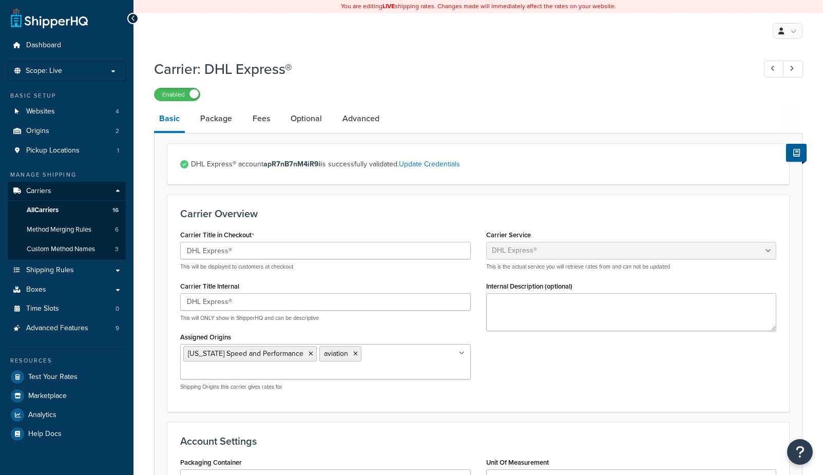
select select "dhl"
click at [318, 122] on link "Optional" at bounding box center [306, 118] width 42 height 25
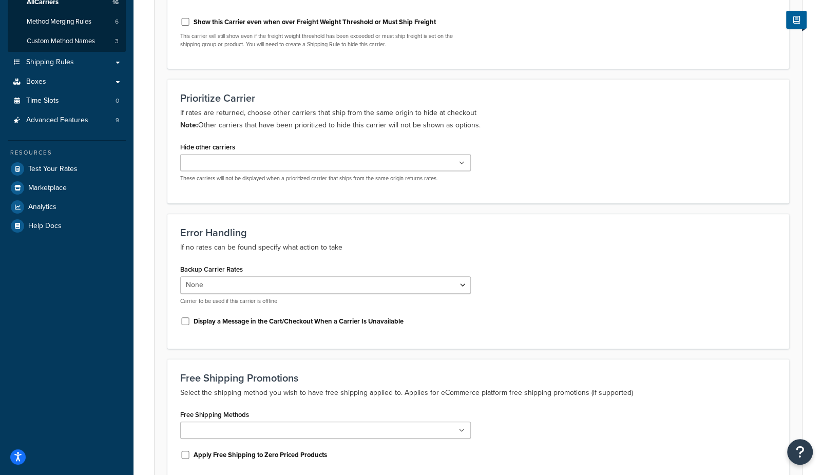
scroll to position [209, 0]
click at [216, 159] on input "Hide other carriers" at bounding box center [228, 161] width 91 height 11
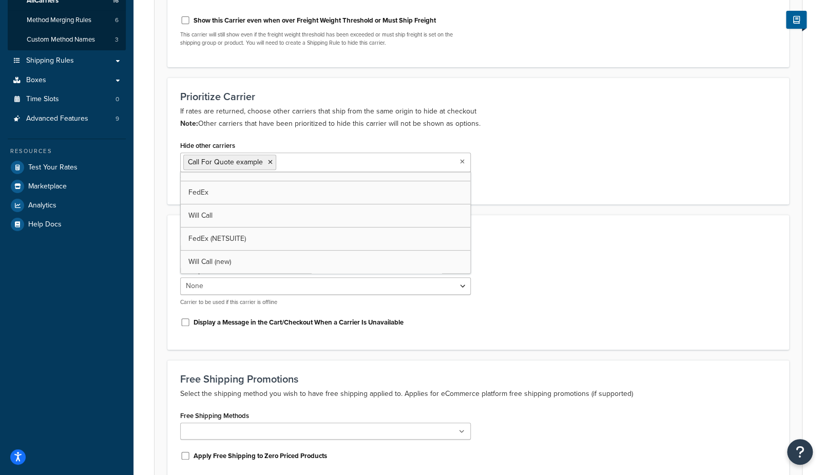
scroll to position [219, 0]
click at [622, 226] on div "Error Handling If no rates can be found specify what action to take Backup Carr…" at bounding box center [478, 282] width 622 height 135
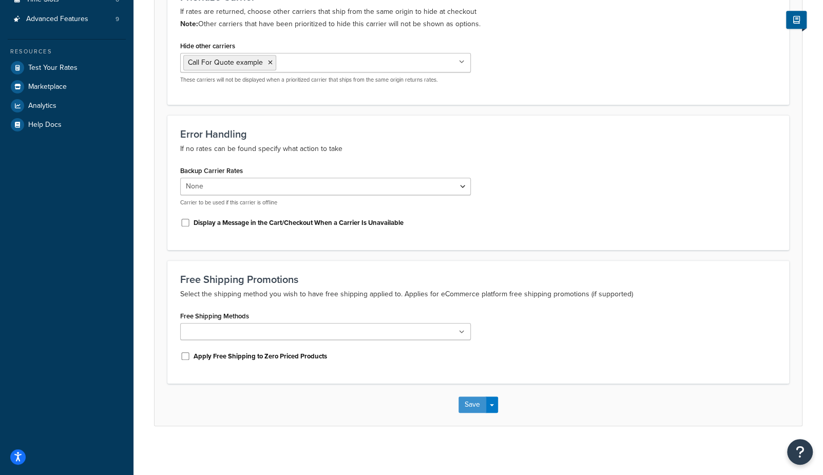
click at [470, 399] on button "Save" at bounding box center [472, 404] width 28 height 16
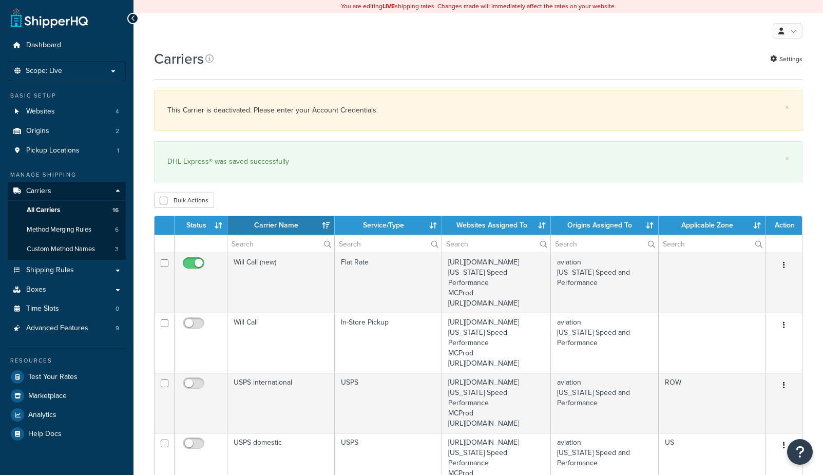
select select "15"
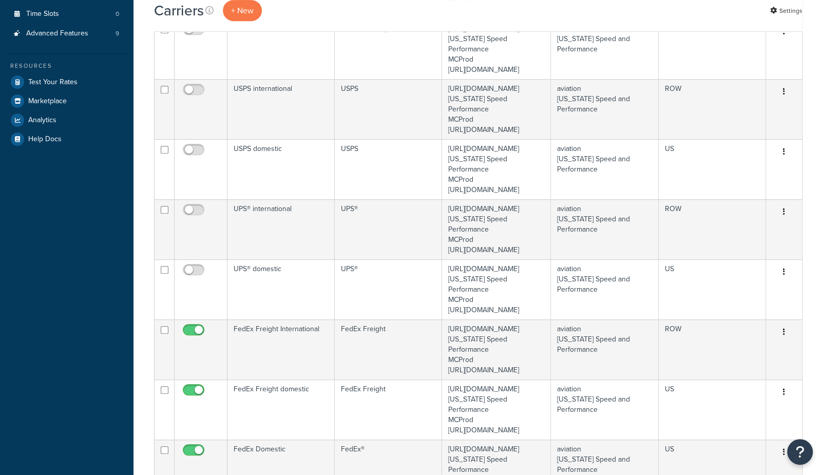
scroll to position [1125, 0]
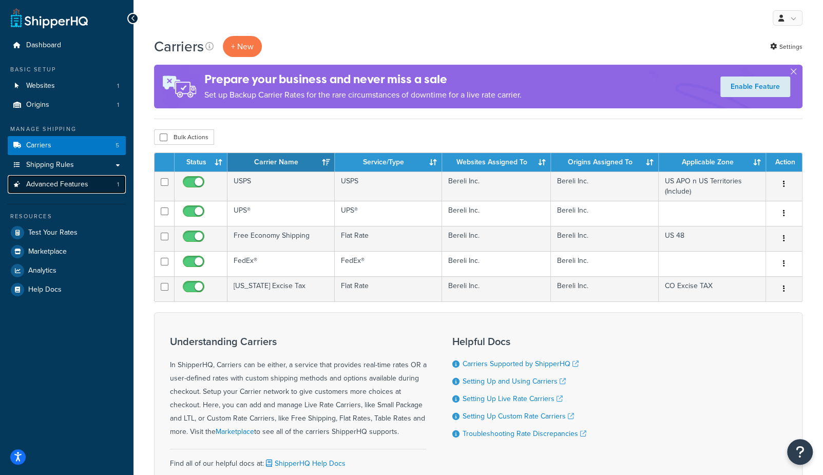
click at [82, 189] on span "Advanced Features" at bounding box center [57, 184] width 62 height 9
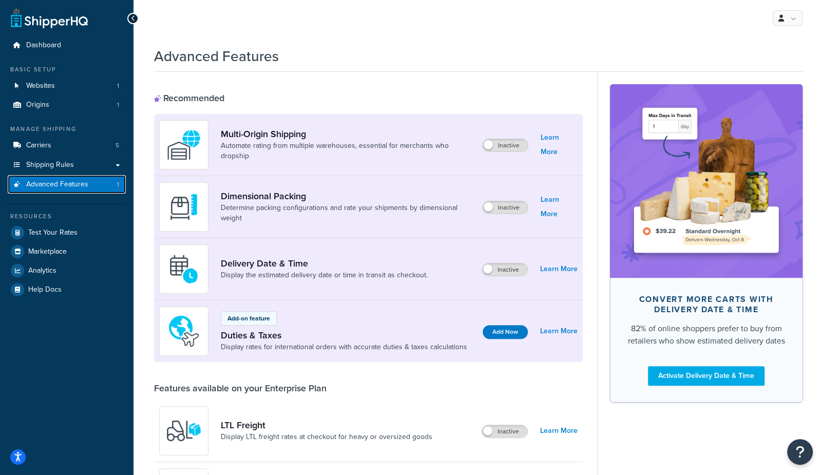
click at [97, 185] on link "Advanced Features 1" at bounding box center [67, 184] width 118 height 19
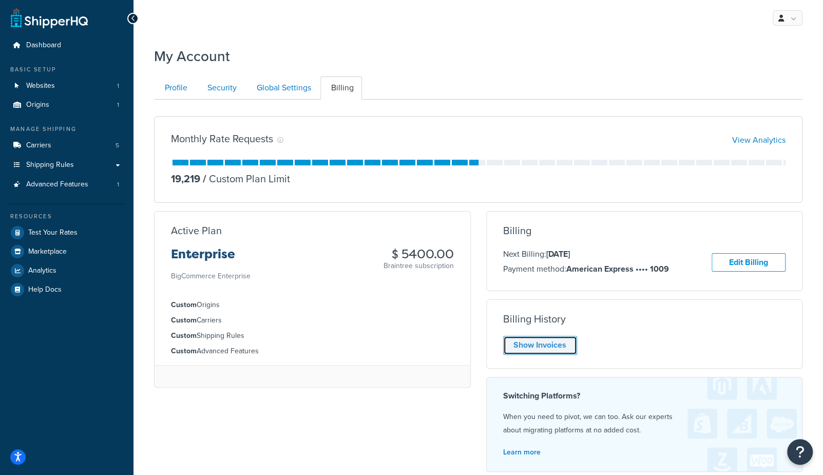
click at [533, 350] on link "Show Invoices" at bounding box center [540, 345] width 74 height 19
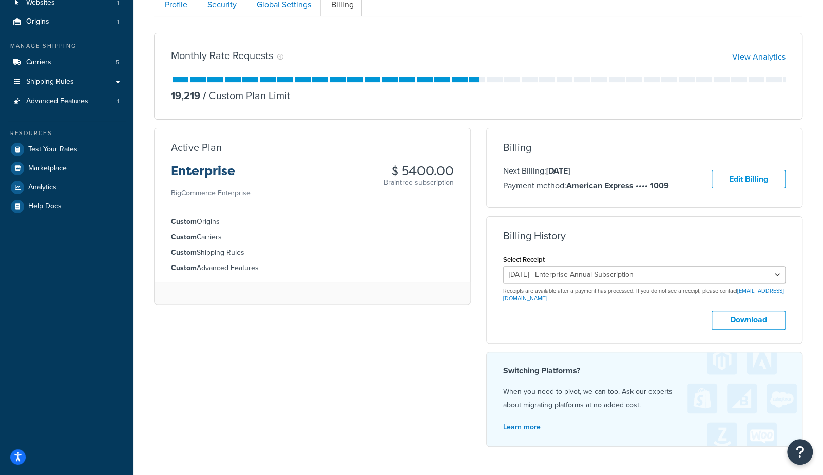
scroll to position [85, 0]
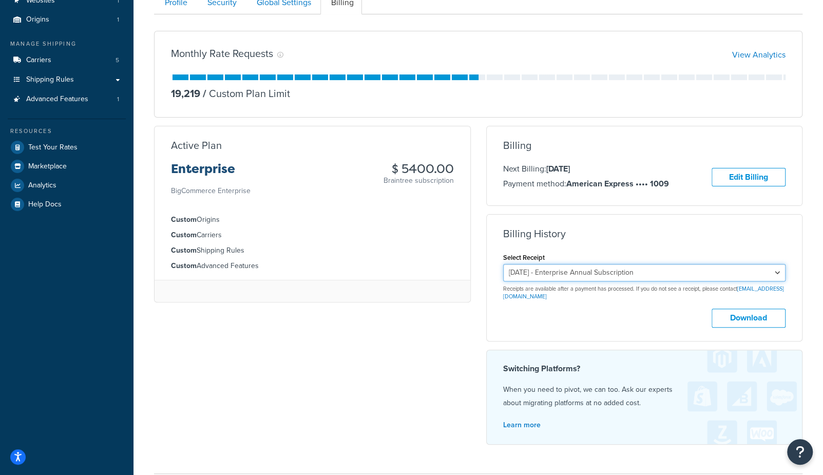
click at [558, 266] on select "August 26, 2025 - Enterprise Annual Subscription August 26, 2024 - Enterprise A…" at bounding box center [644, 272] width 283 height 17
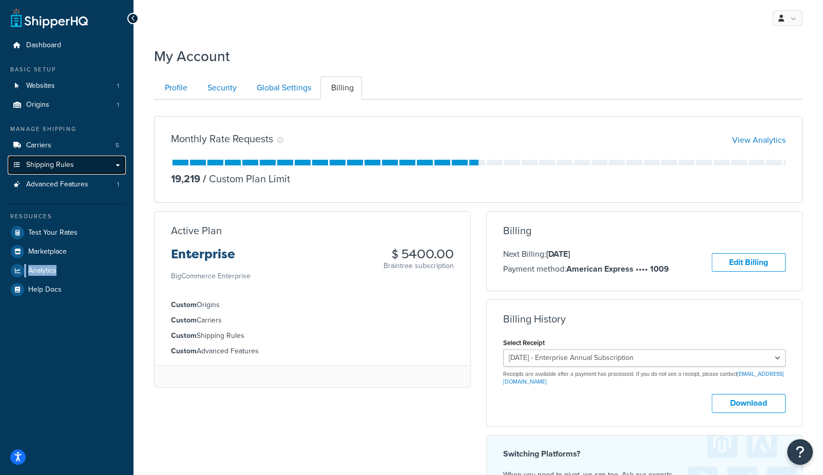
click at [58, 166] on span "Shipping Rules" at bounding box center [50, 165] width 48 height 9
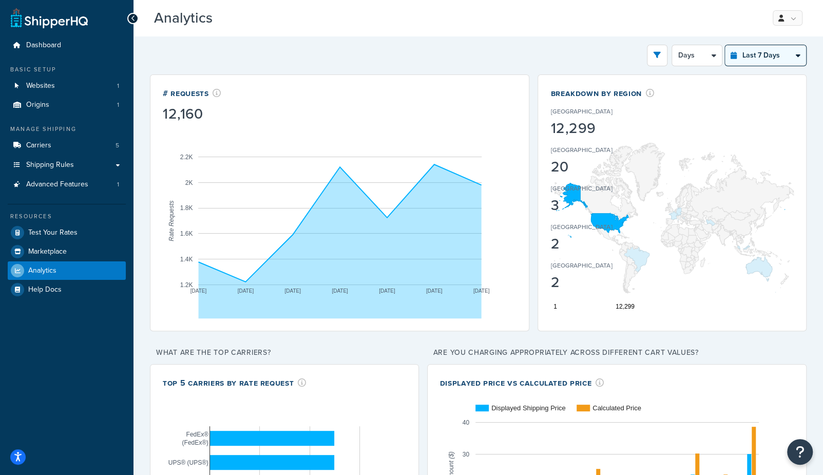
click at [754, 55] on select "Last 24 Hours Last 7 Days Last 30 Days Last 3 Months Last 6 Months Last 12 Mont…" at bounding box center [765, 55] width 81 height 21
select select "last_year"
click at [725, 45] on select "Last 24 Hours Last 7 Days Last 30 Days Last 3 Months Last 6 Months Last 12 Mont…" at bounding box center [765, 55] width 81 height 21
select select "1M"
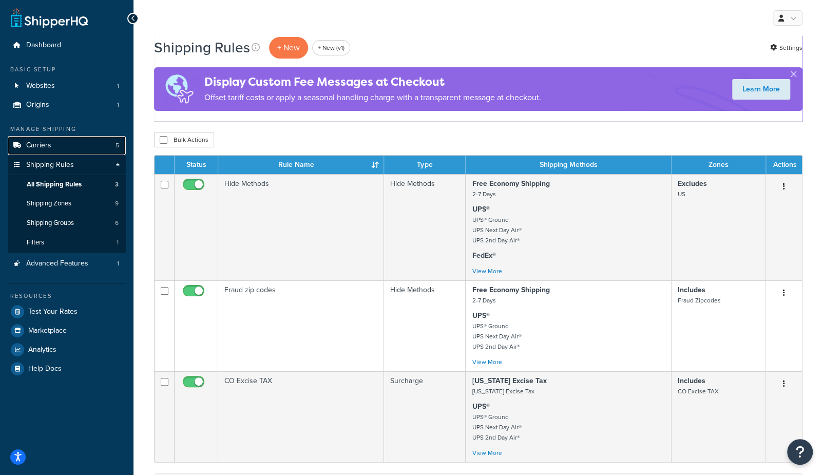
click at [47, 143] on span "Carriers" at bounding box center [38, 145] width 25 height 9
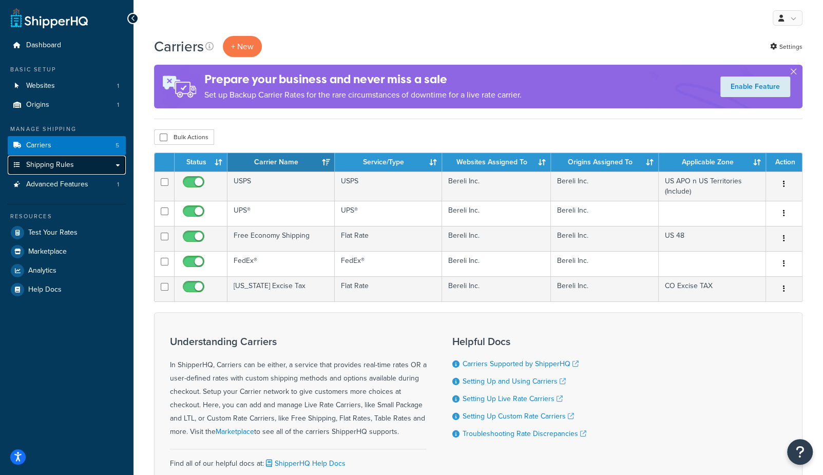
click at [42, 169] on span "Shipping Rules" at bounding box center [50, 165] width 48 height 9
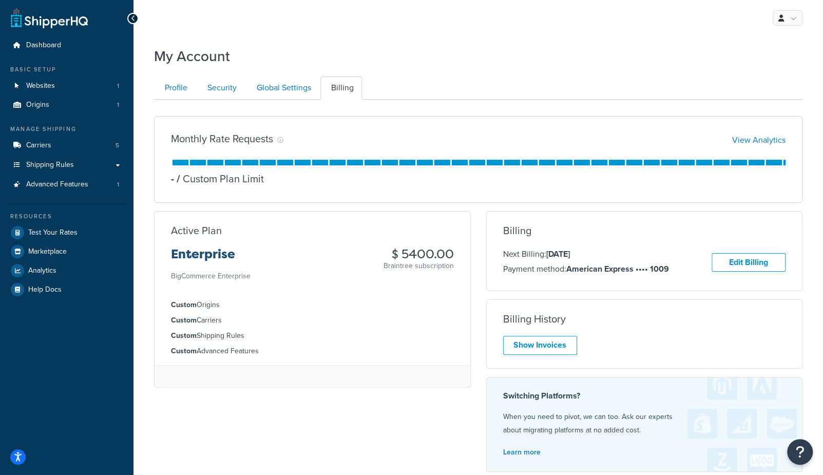
click at [417, 76] on ul "Profile Security Global Settings Billing" at bounding box center [478, 87] width 648 height 23
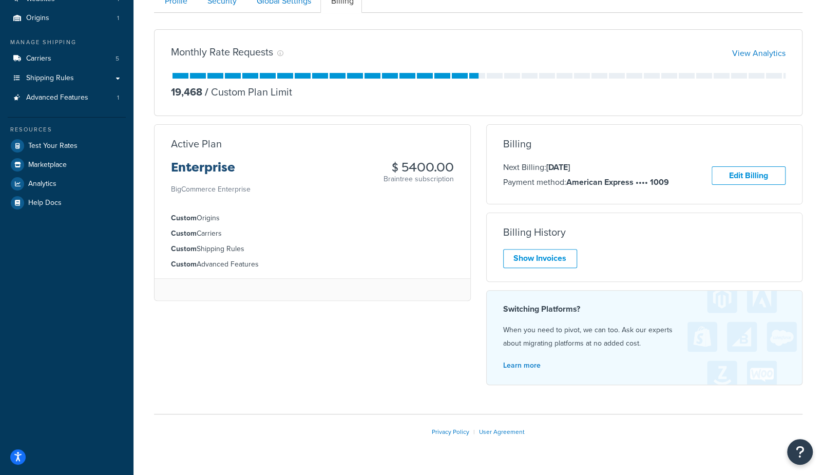
scroll to position [85, 0]
